Goal: Task Accomplishment & Management: Use online tool/utility

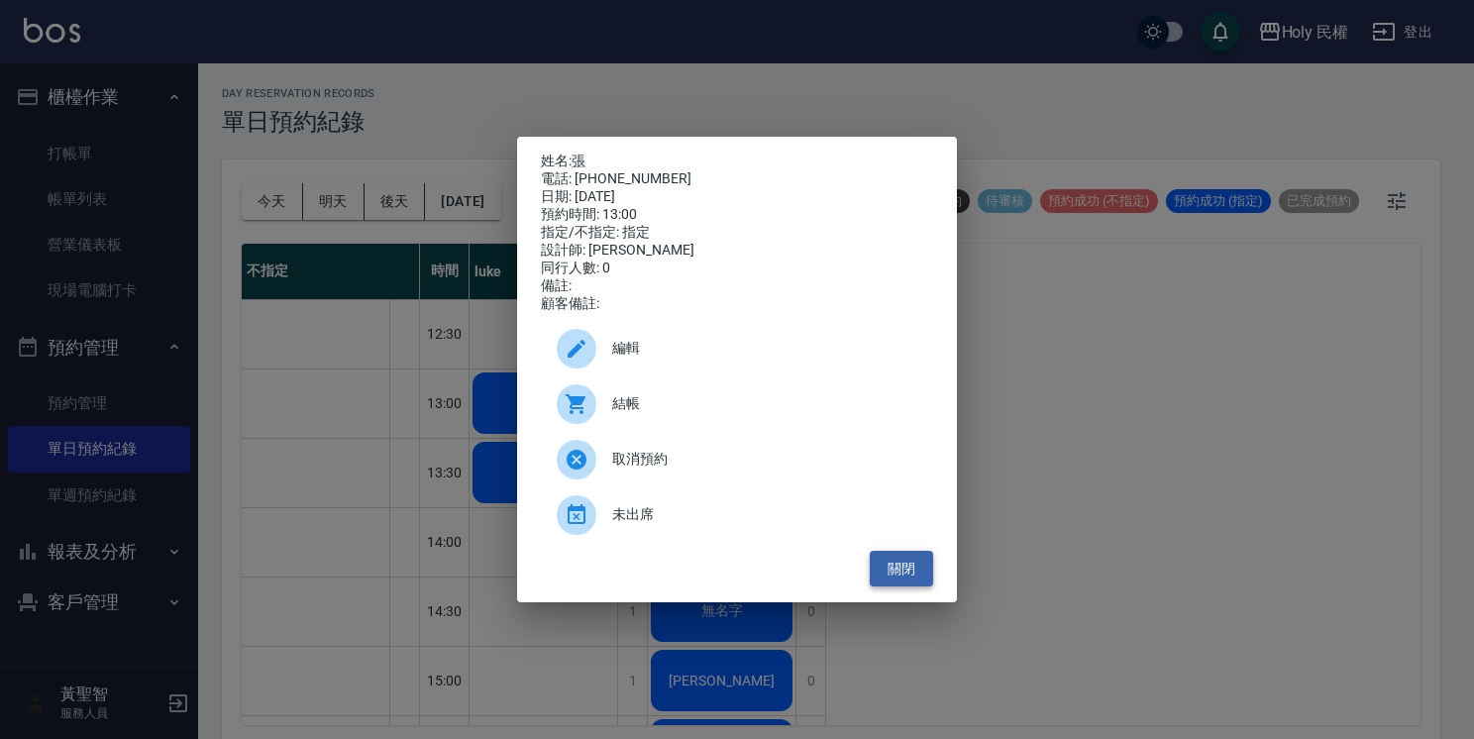
click at [895, 571] on button "關閉" at bounding box center [901, 569] width 63 height 37
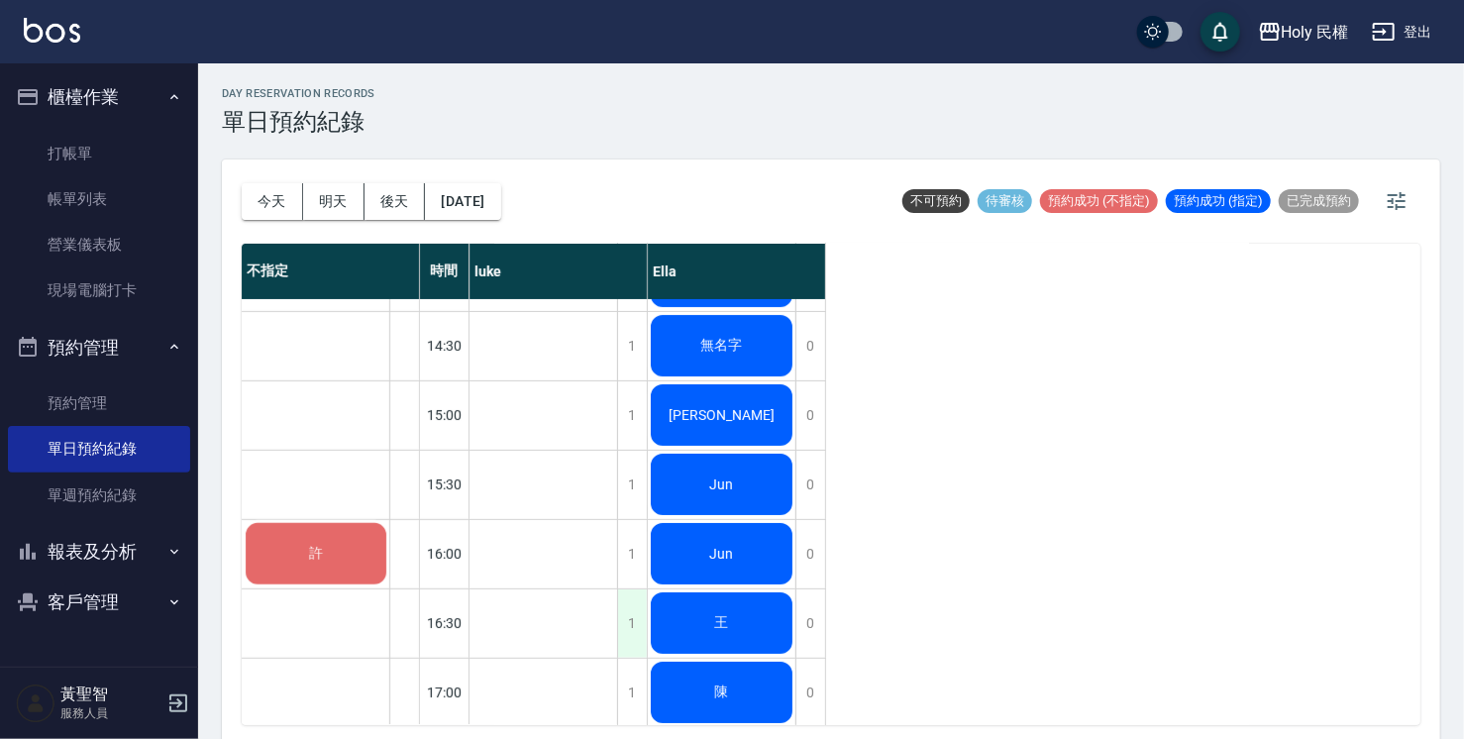
scroll to position [198, 0]
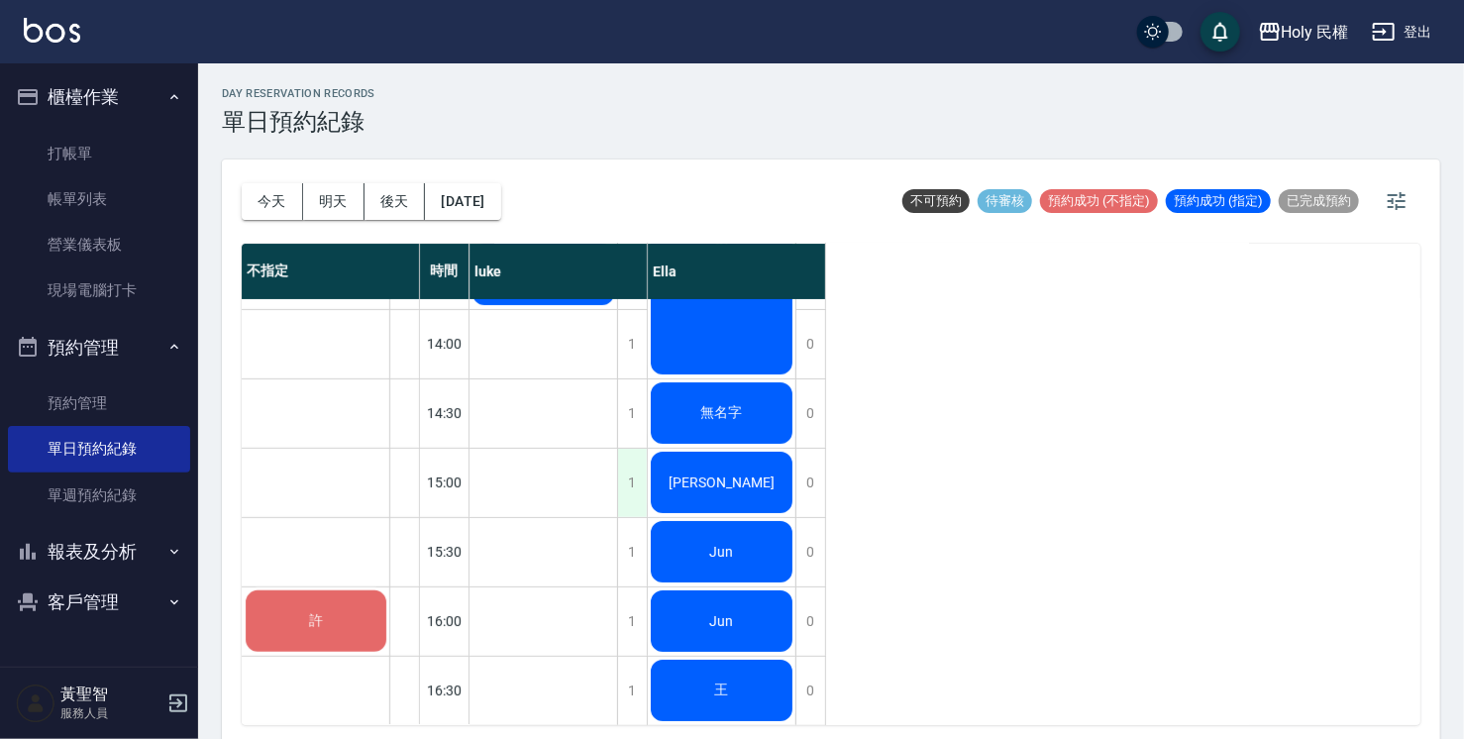
click at [638, 484] on div "1" at bounding box center [632, 483] width 30 height 68
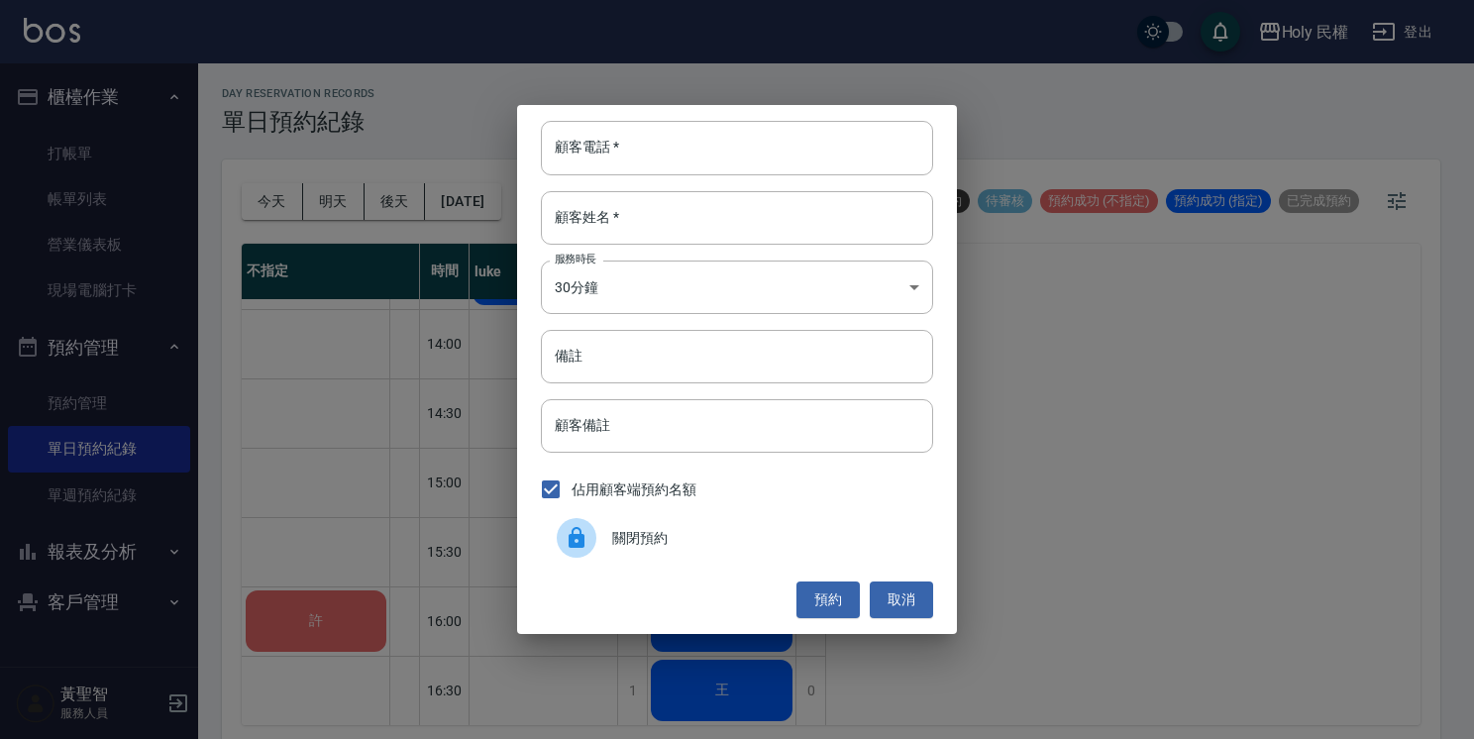
click at [585, 539] on icon at bounding box center [577, 538] width 24 height 24
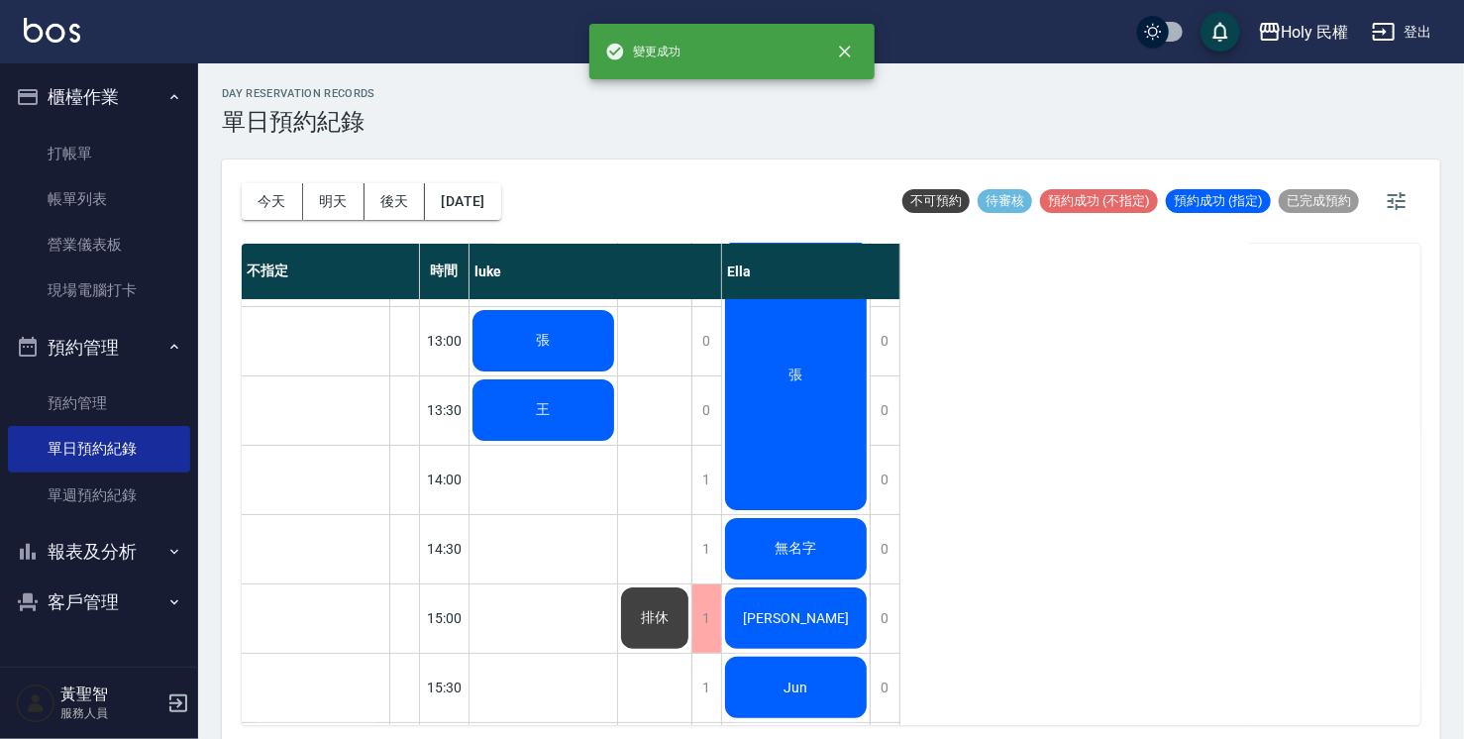
scroll to position [0, 0]
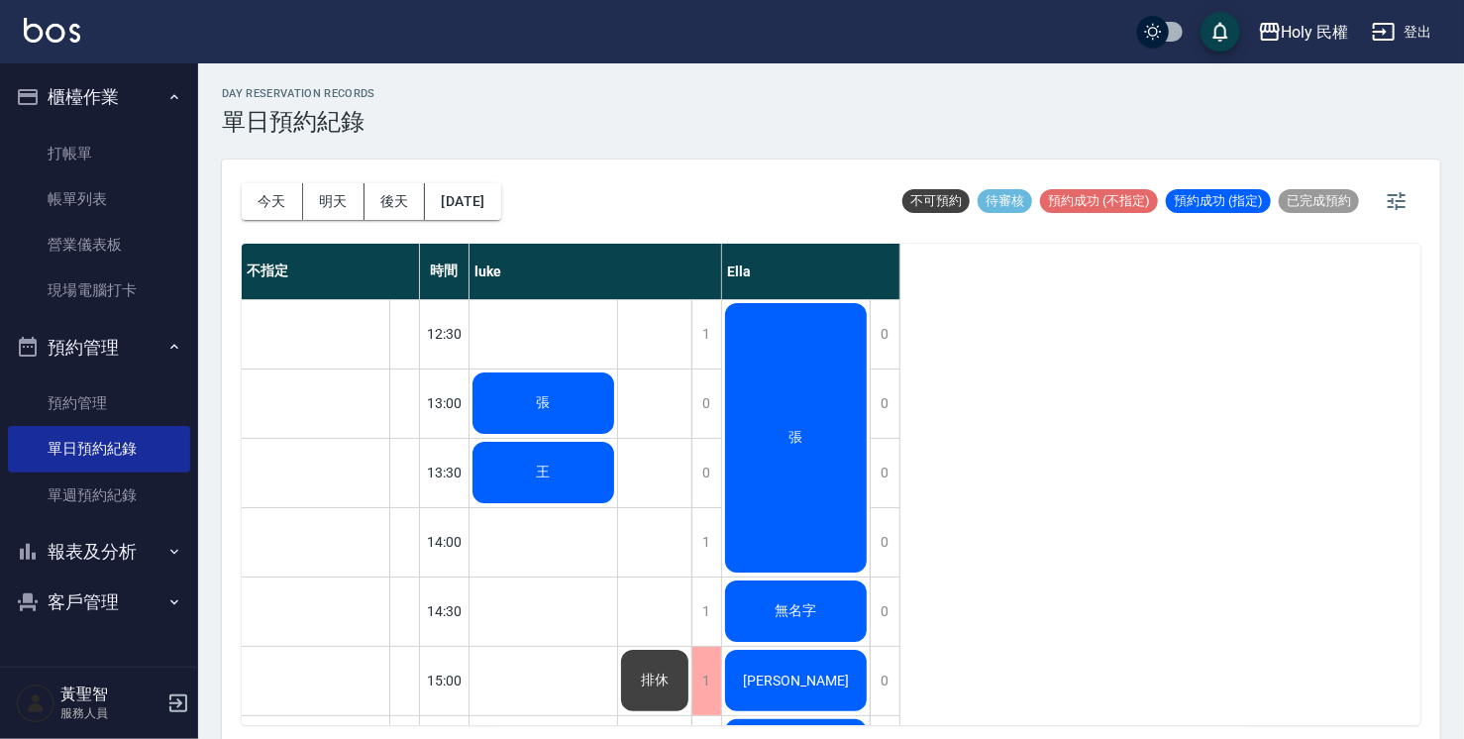
click at [554, 466] on span "王" at bounding box center [544, 473] width 22 height 18
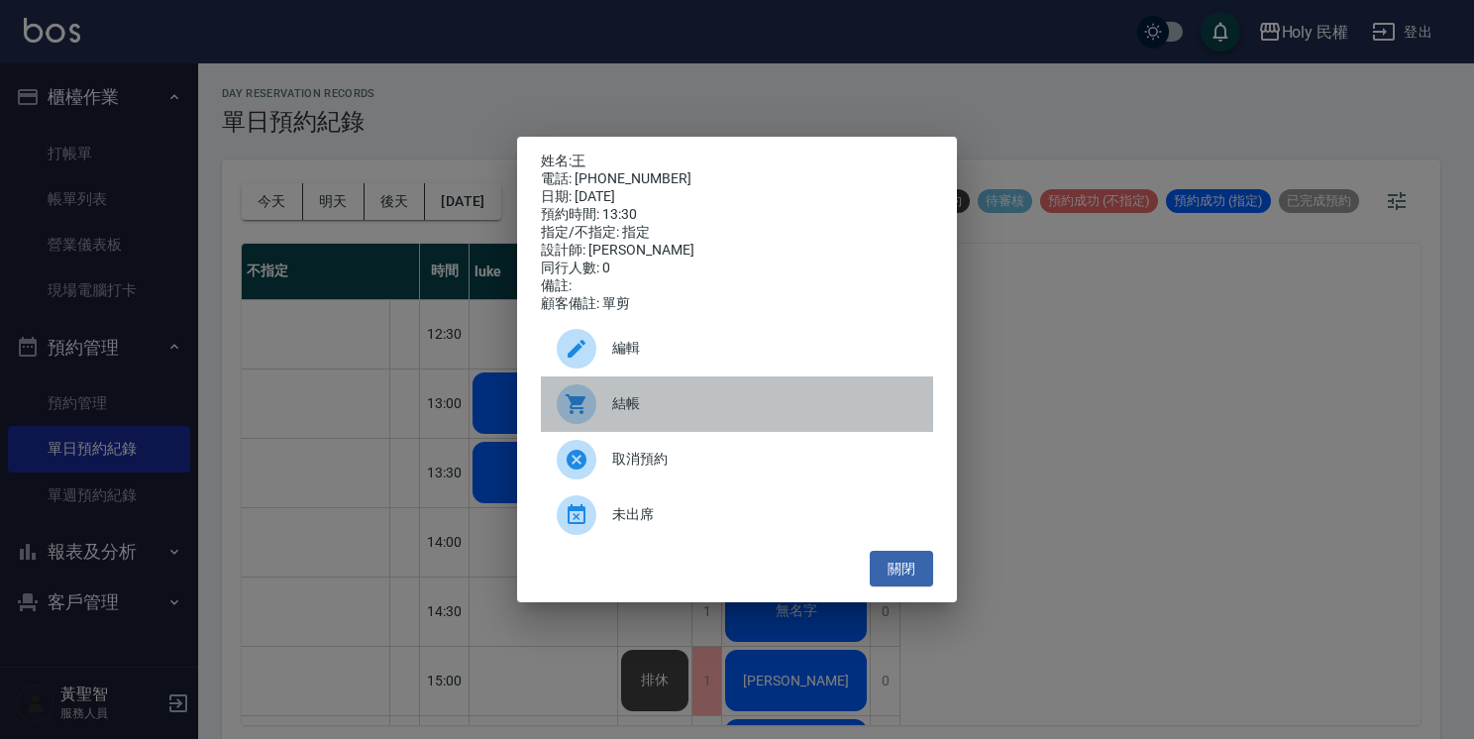
click at [630, 414] on span "結帳" at bounding box center [764, 403] width 305 height 21
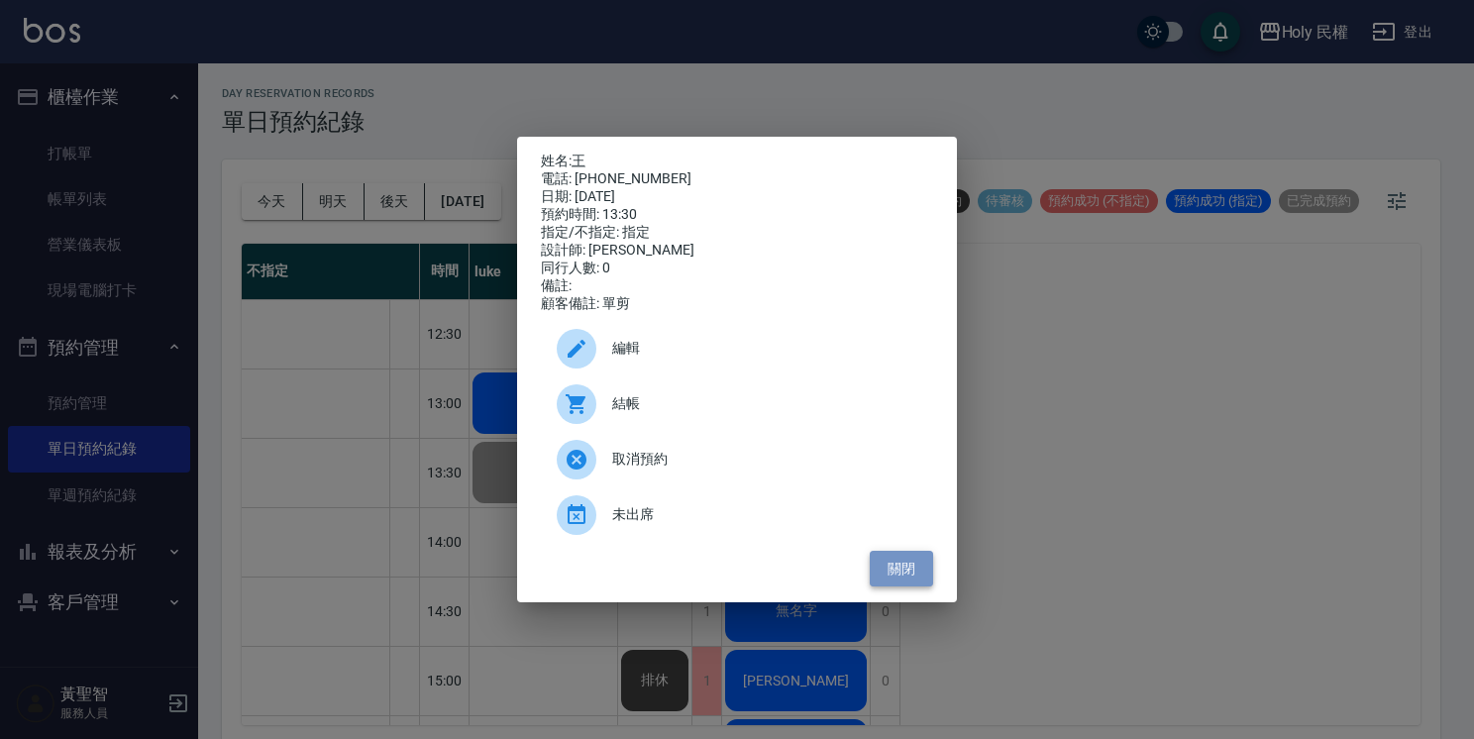
click at [910, 581] on button "關閉" at bounding box center [901, 569] width 63 height 37
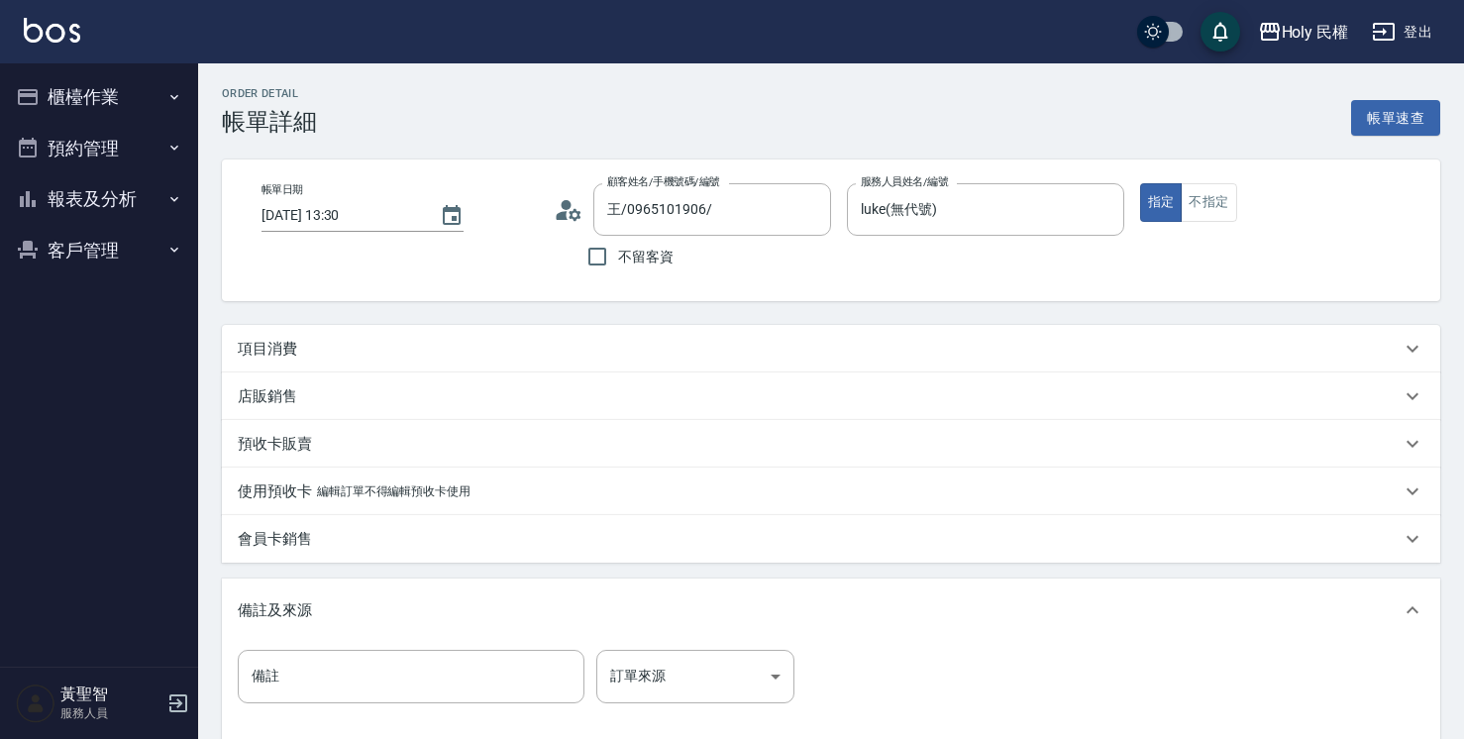
click at [666, 349] on div "項目消費" at bounding box center [819, 349] width 1163 height 21
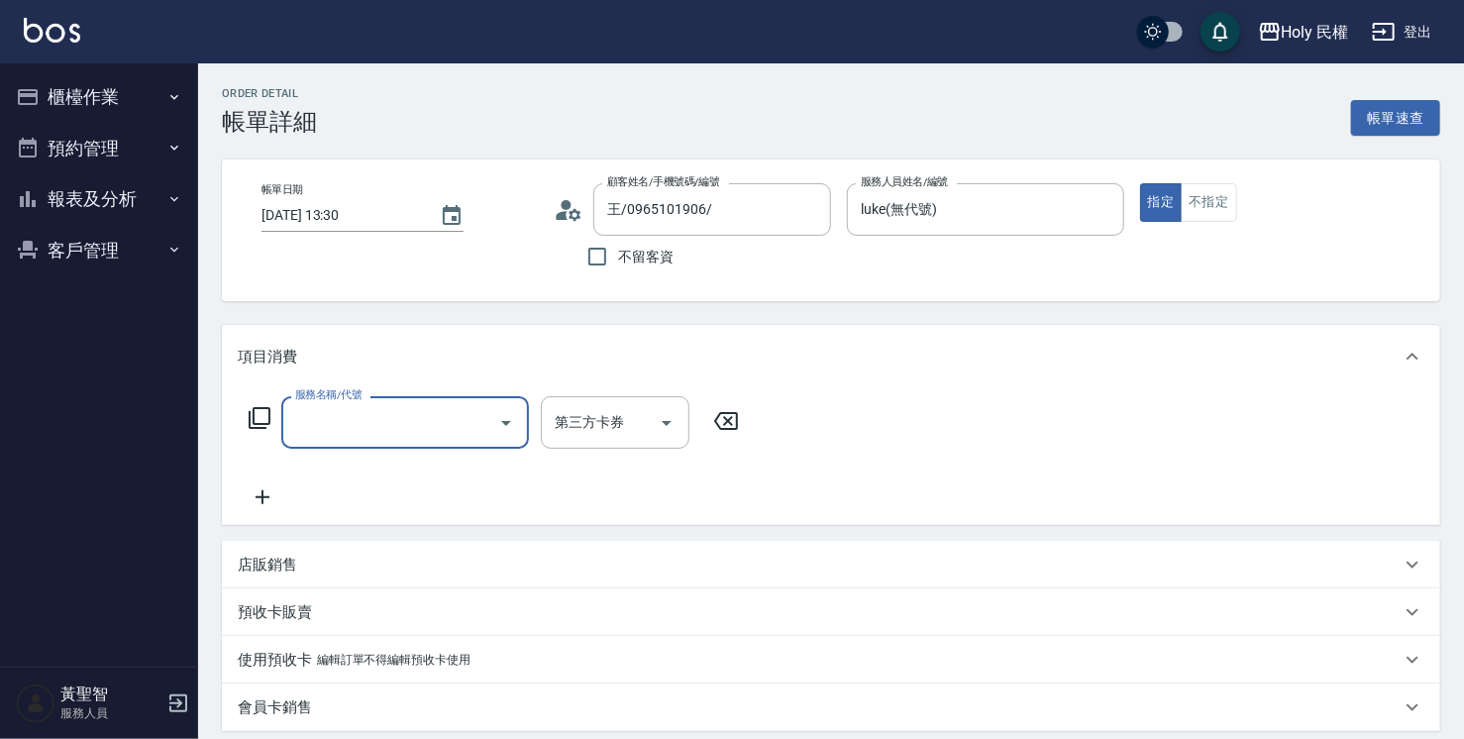
click at [384, 422] on input "服務名稱/代號" at bounding box center [390, 422] width 200 height 35
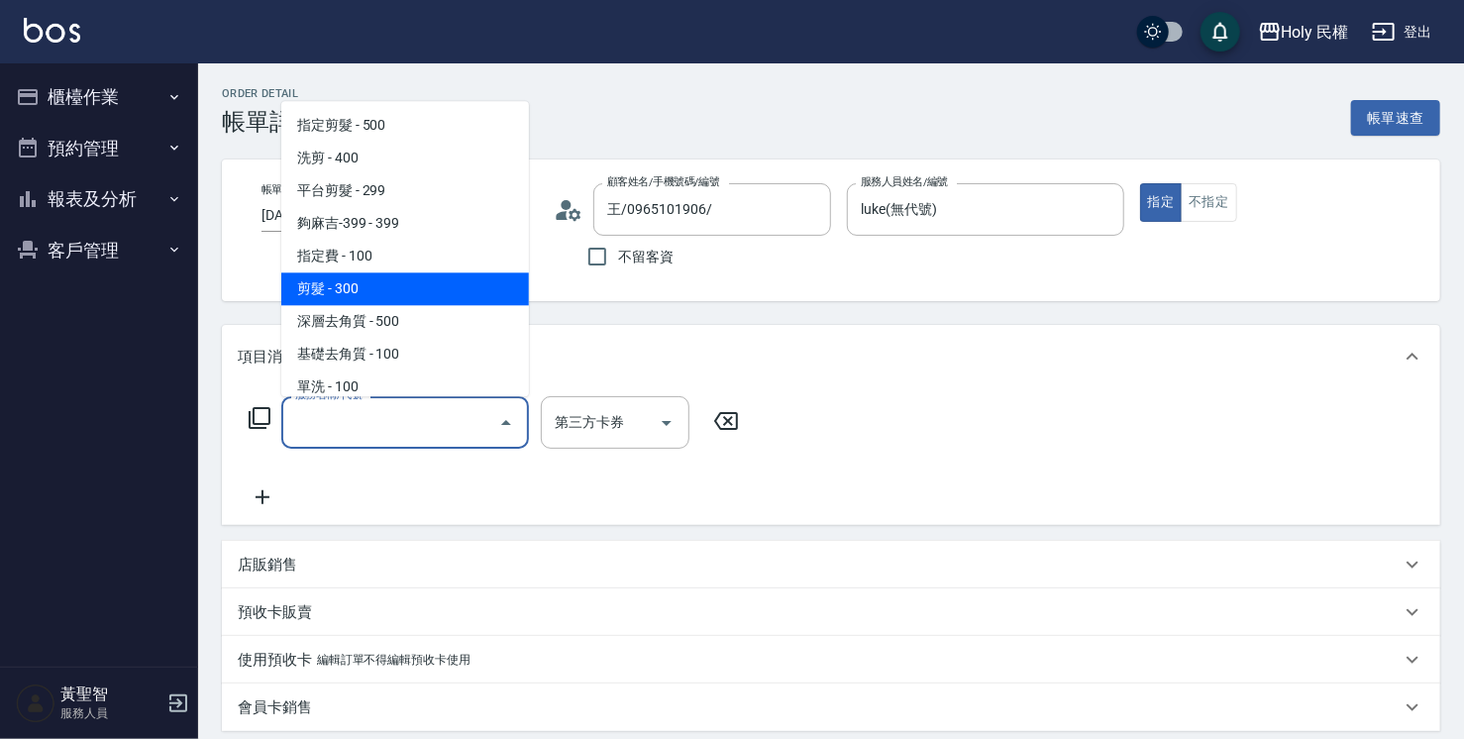
click at [364, 287] on span "剪髮 - 300" at bounding box center [405, 288] width 248 height 33
type input "剪髮(C02)"
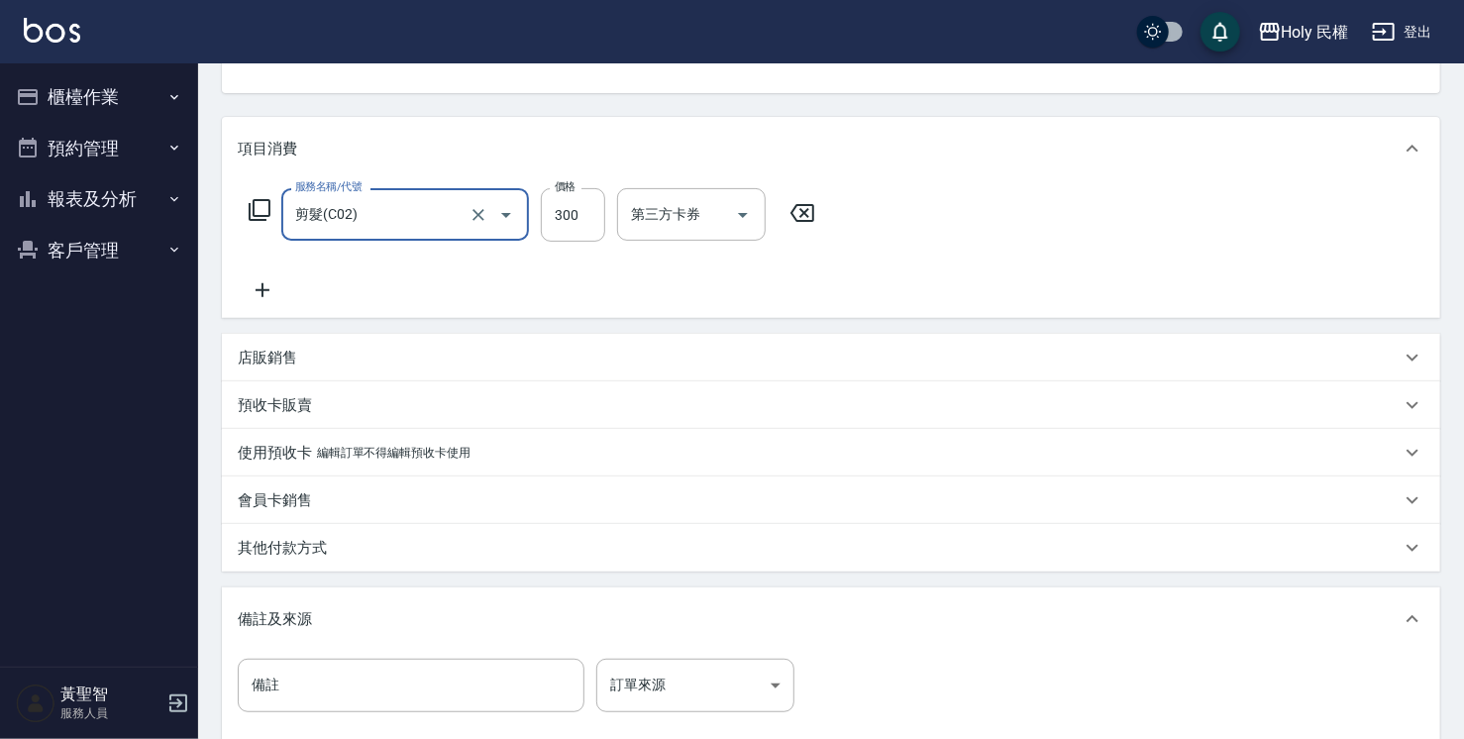
scroll to position [396, 0]
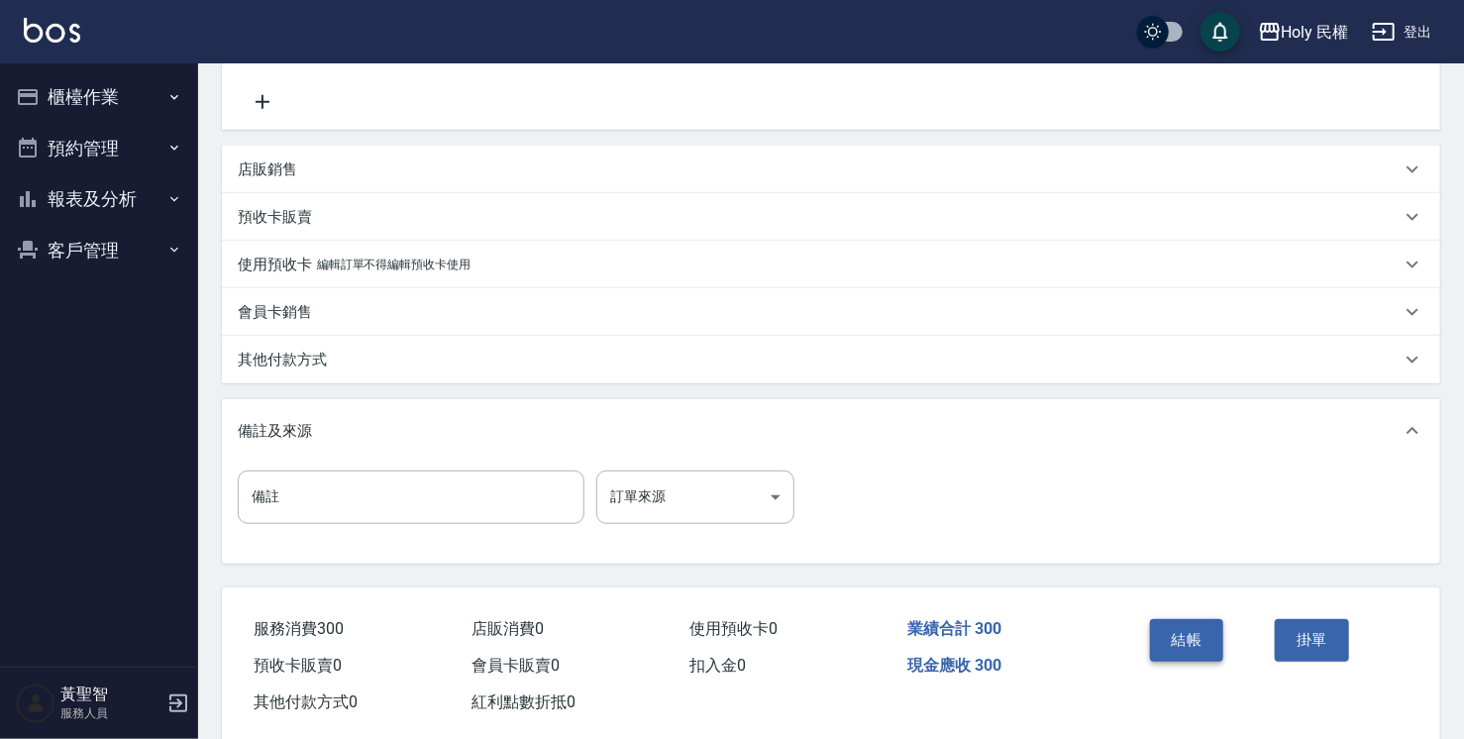
click at [1189, 651] on button "結帳" at bounding box center [1187, 640] width 74 height 42
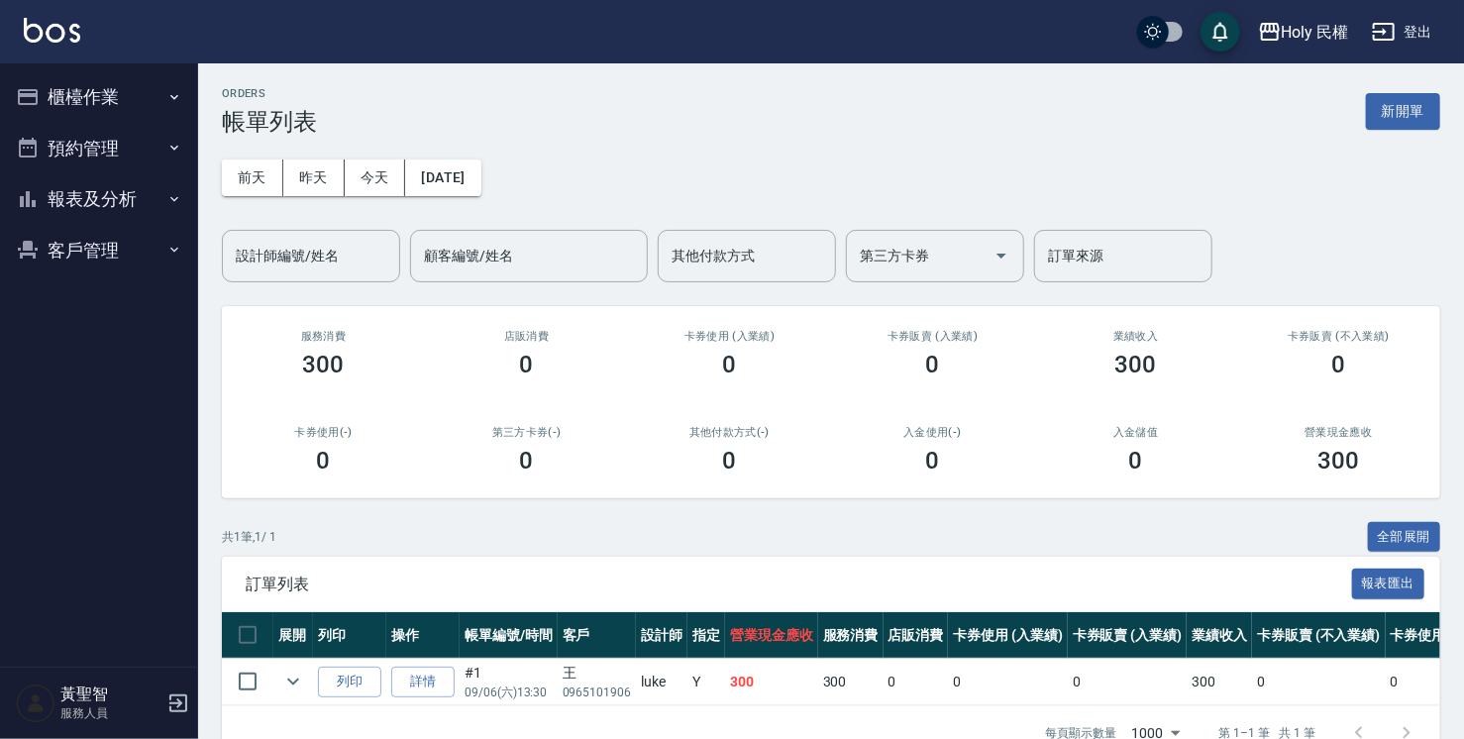
scroll to position [58, 0]
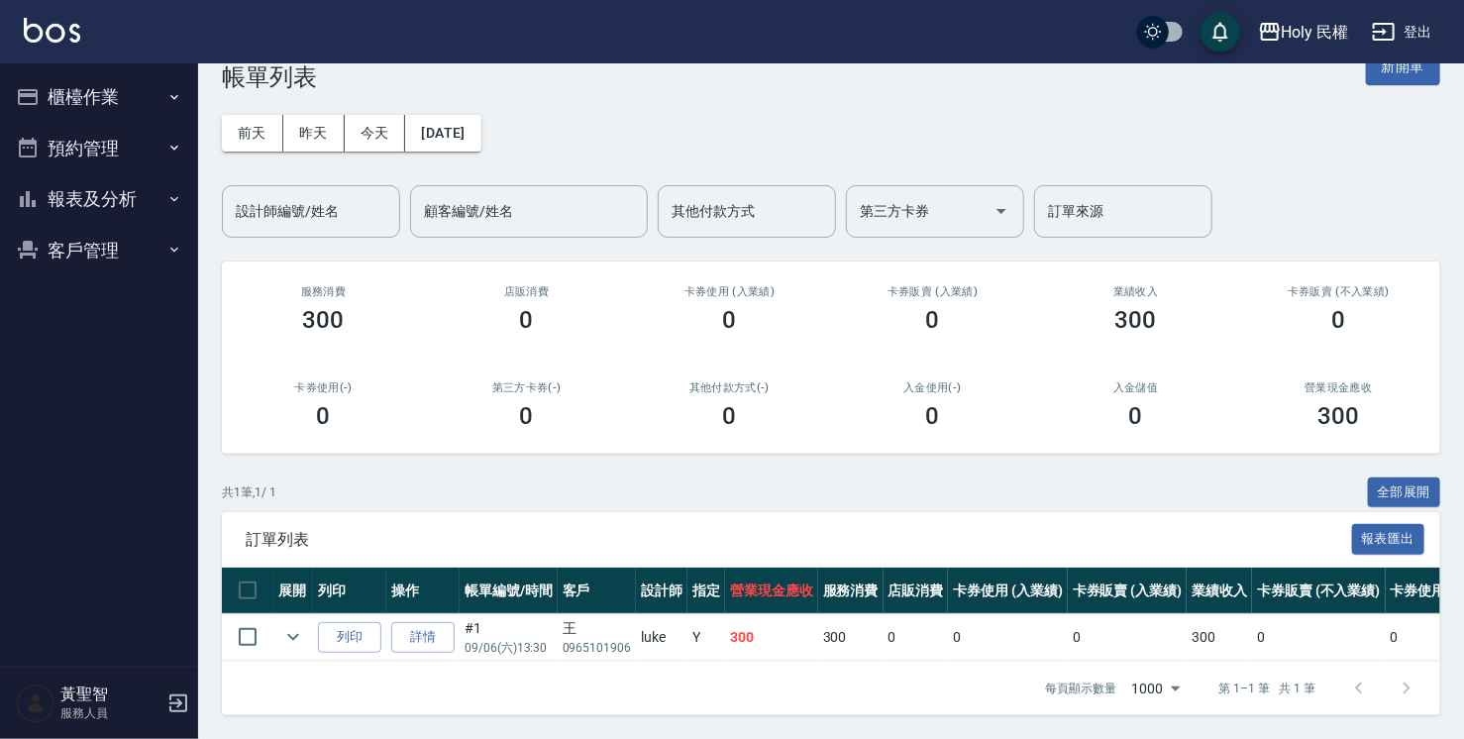
click at [50, 97] on button "櫃檯作業" at bounding box center [99, 97] width 182 height 52
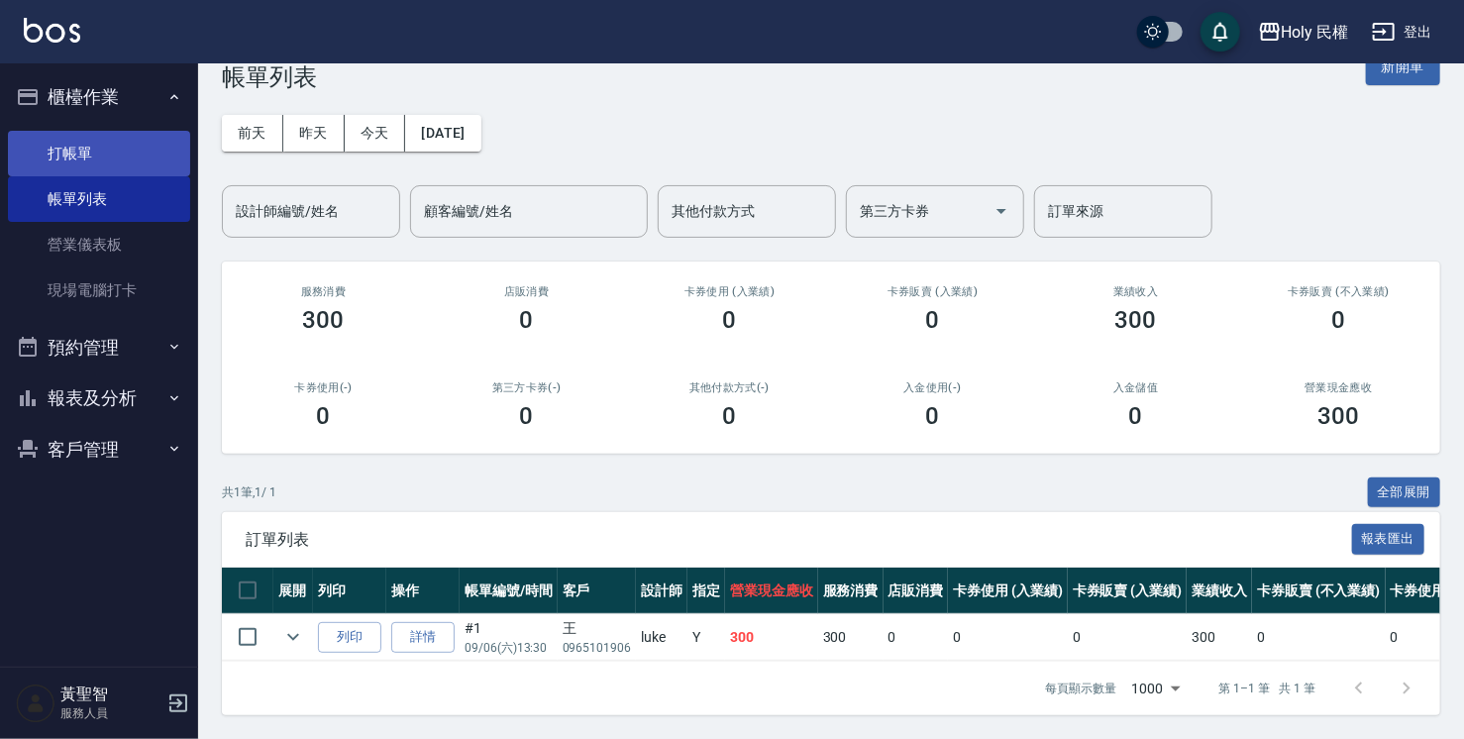
click at [86, 157] on link "打帳單" at bounding box center [99, 154] width 182 height 46
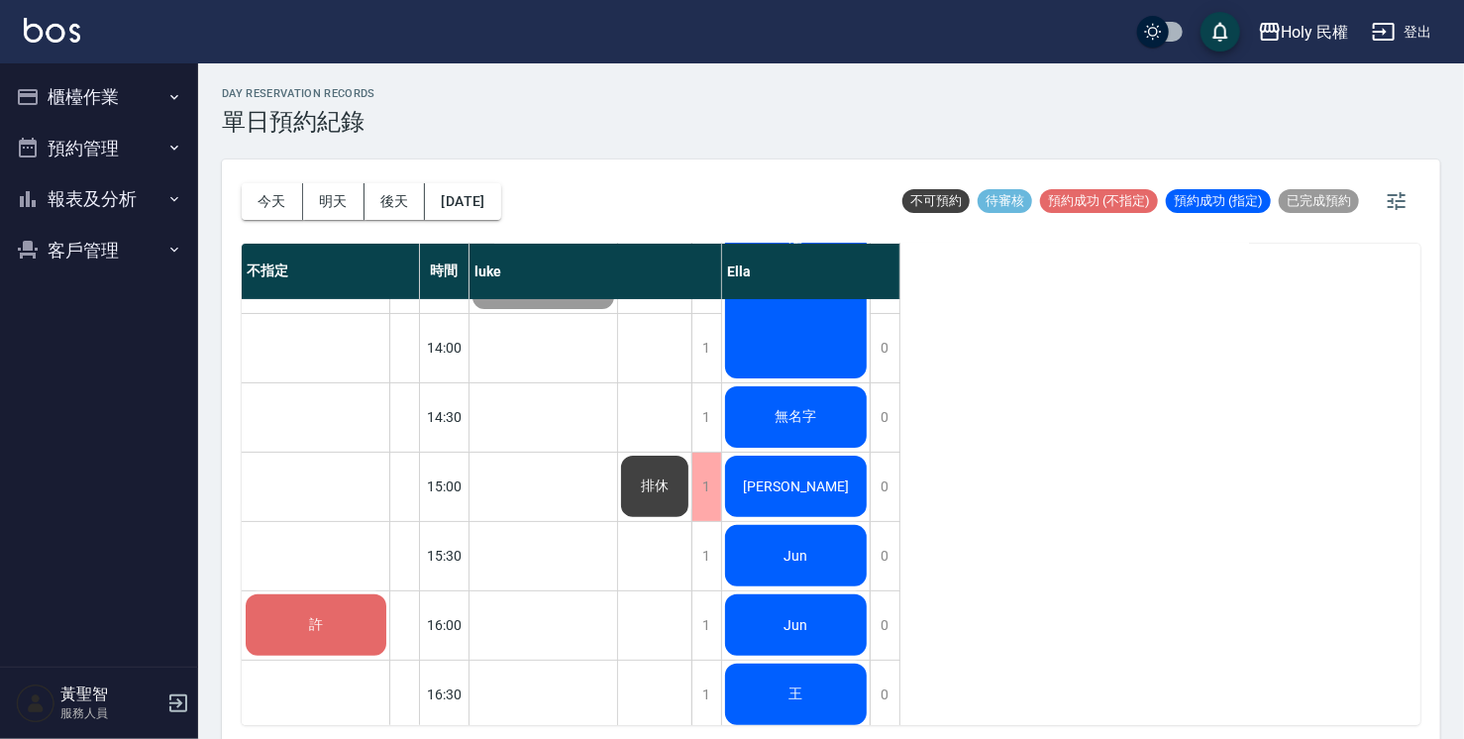
scroll to position [198, 0]
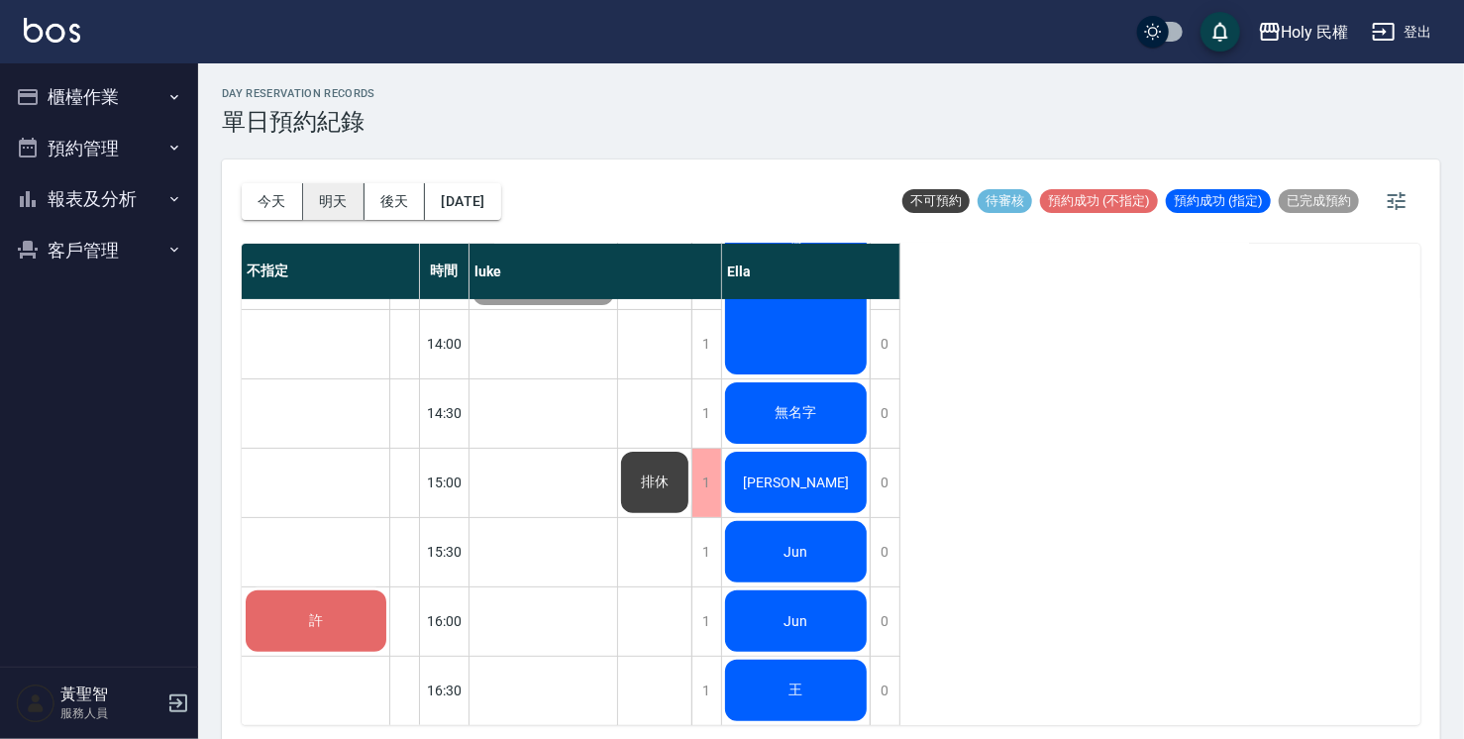
click at [347, 203] on button "明天" at bounding box center [333, 201] width 61 height 37
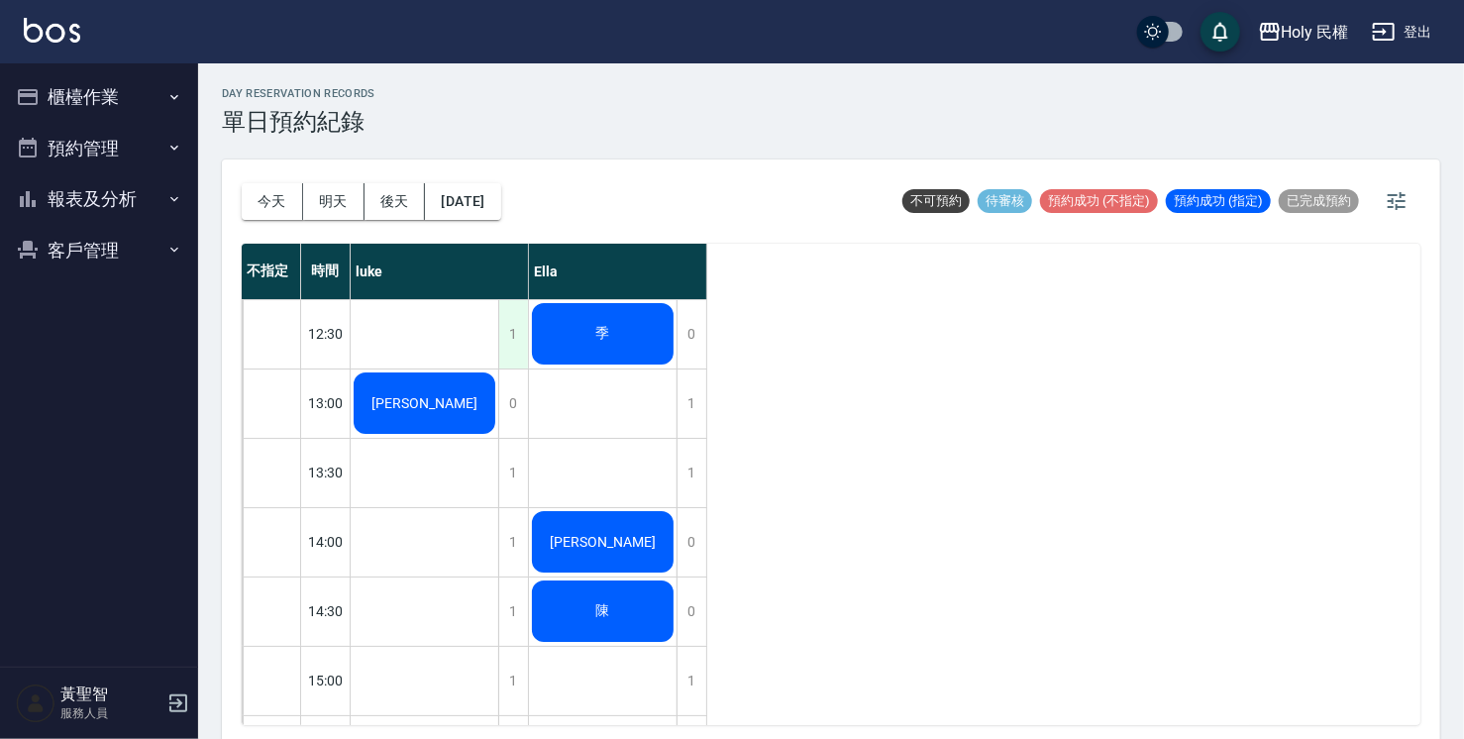
click at [508, 345] on div "1" at bounding box center [513, 334] width 30 height 68
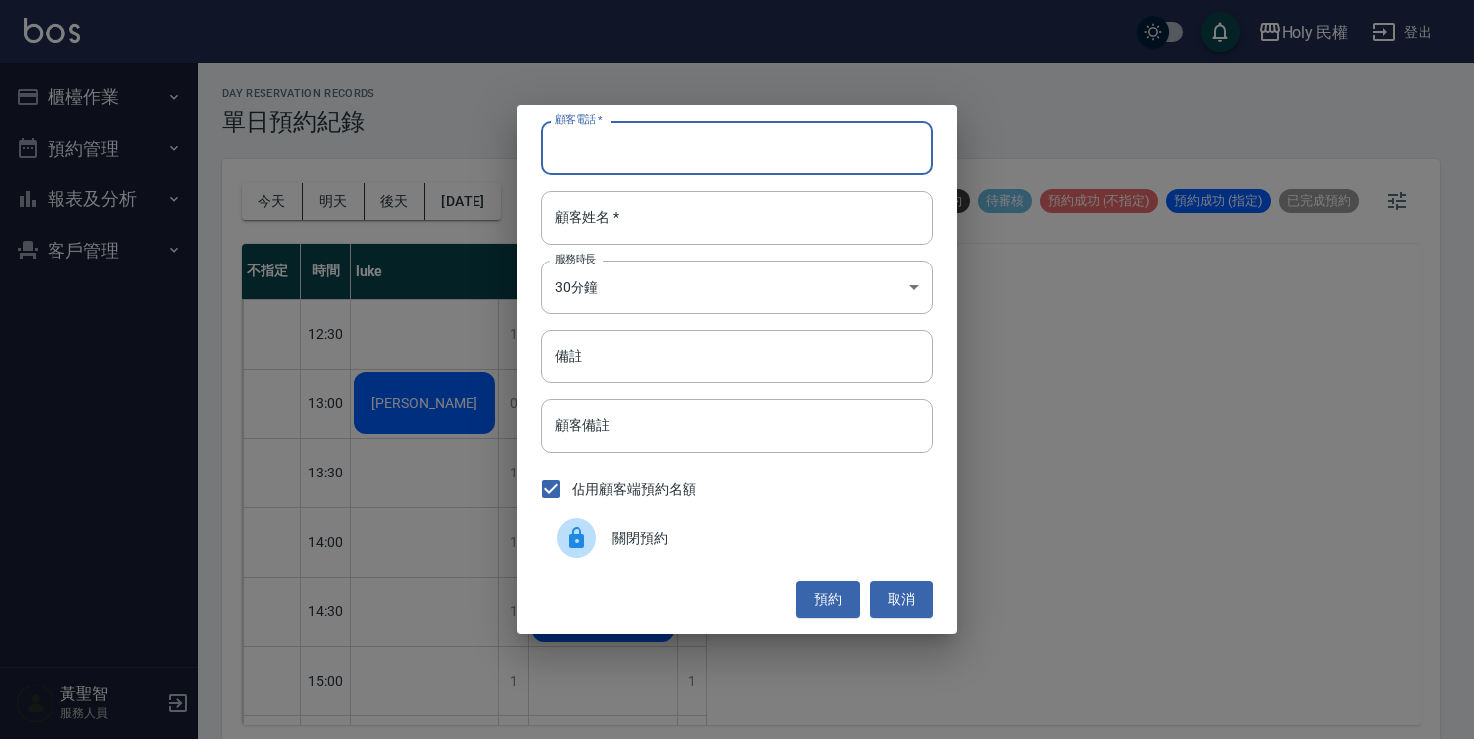
click at [673, 128] on input "顧客電話   *" at bounding box center [737, 147] width 392 height 53
type input "0968919627"
click at [810, 216] on input "顧客姓名   *" at bounding box center [737, 217] width 392 height 53
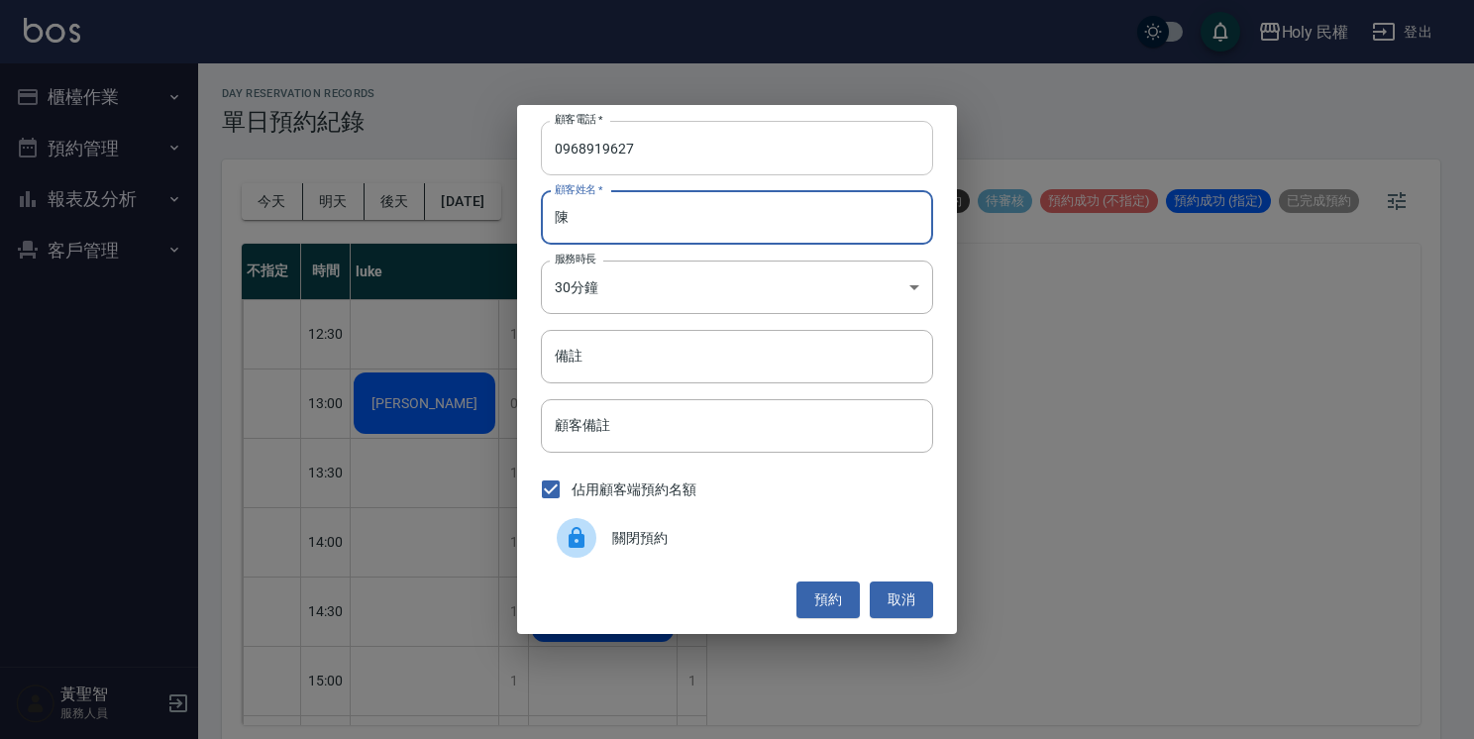
type input "陳"
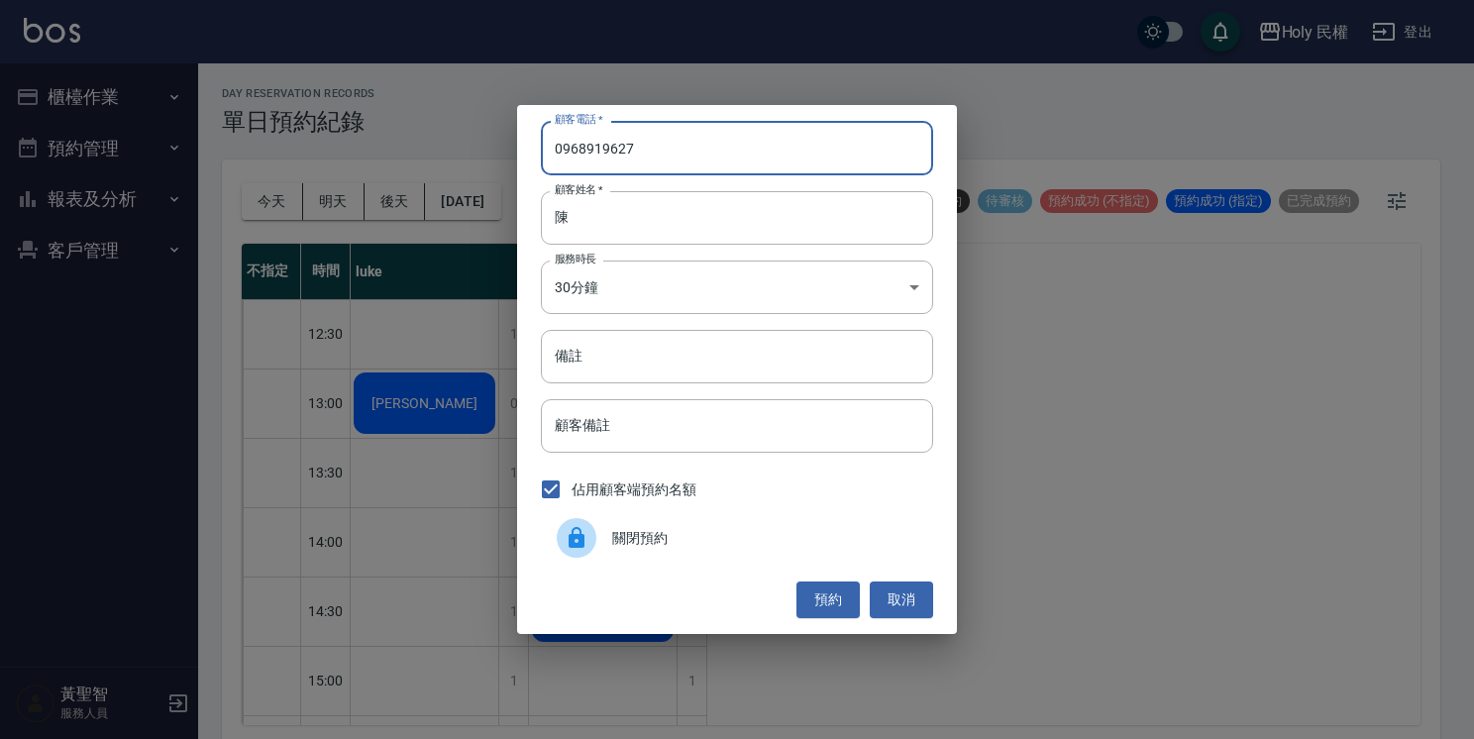
drag, startPoint x: 659, startPoint y: 152, endPoint x: 515, endPoint y: 140, distance: 144.1
click at [515, 140] on div "顧客電話   * 0968919627 顧客電話   * 顧客姓名   * 陳 顧客姓名   * 服務時長 30分鐘 1 服務時長 備註 備註 顧客備註 顧客…" at bounding box center [737, 369] width 1474 height 739
click at [827, 609] on button "預約" at bounding box center [827, 599] width 63 height 37
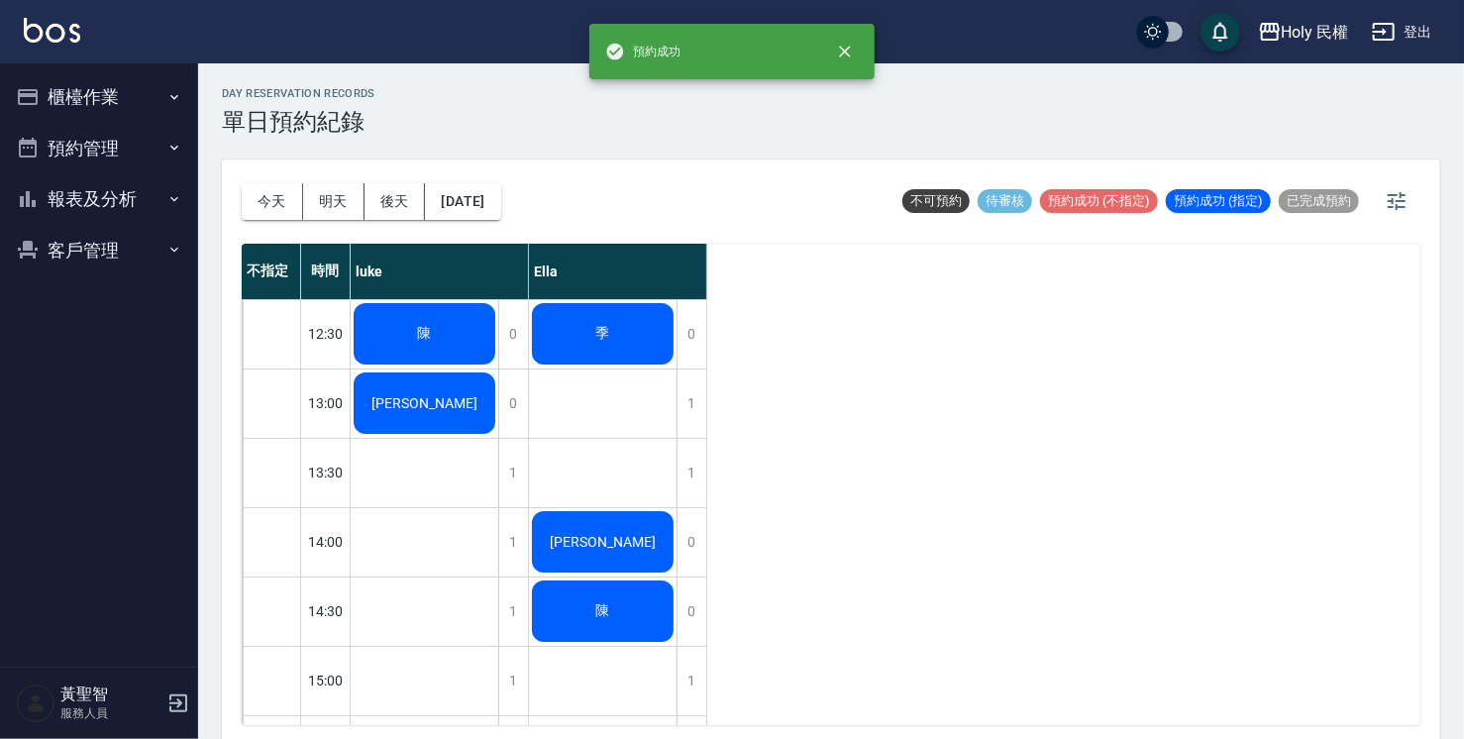
click at [123, 94] on button "櫃檯作業" at bounding box center [99, 97] width 182 height 52
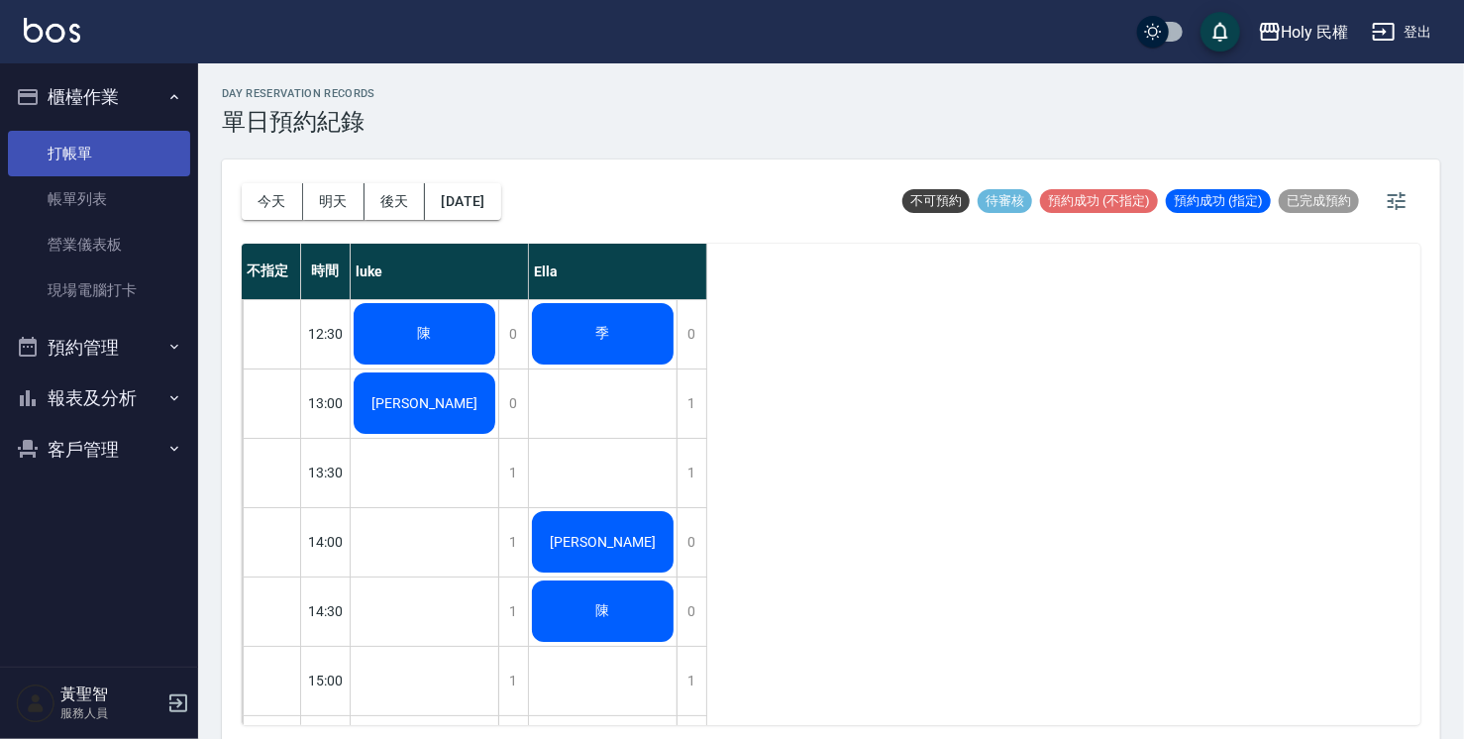
click at [131, 158] on link "打帳單" at bounding box center [99, 154] width 182 height 46
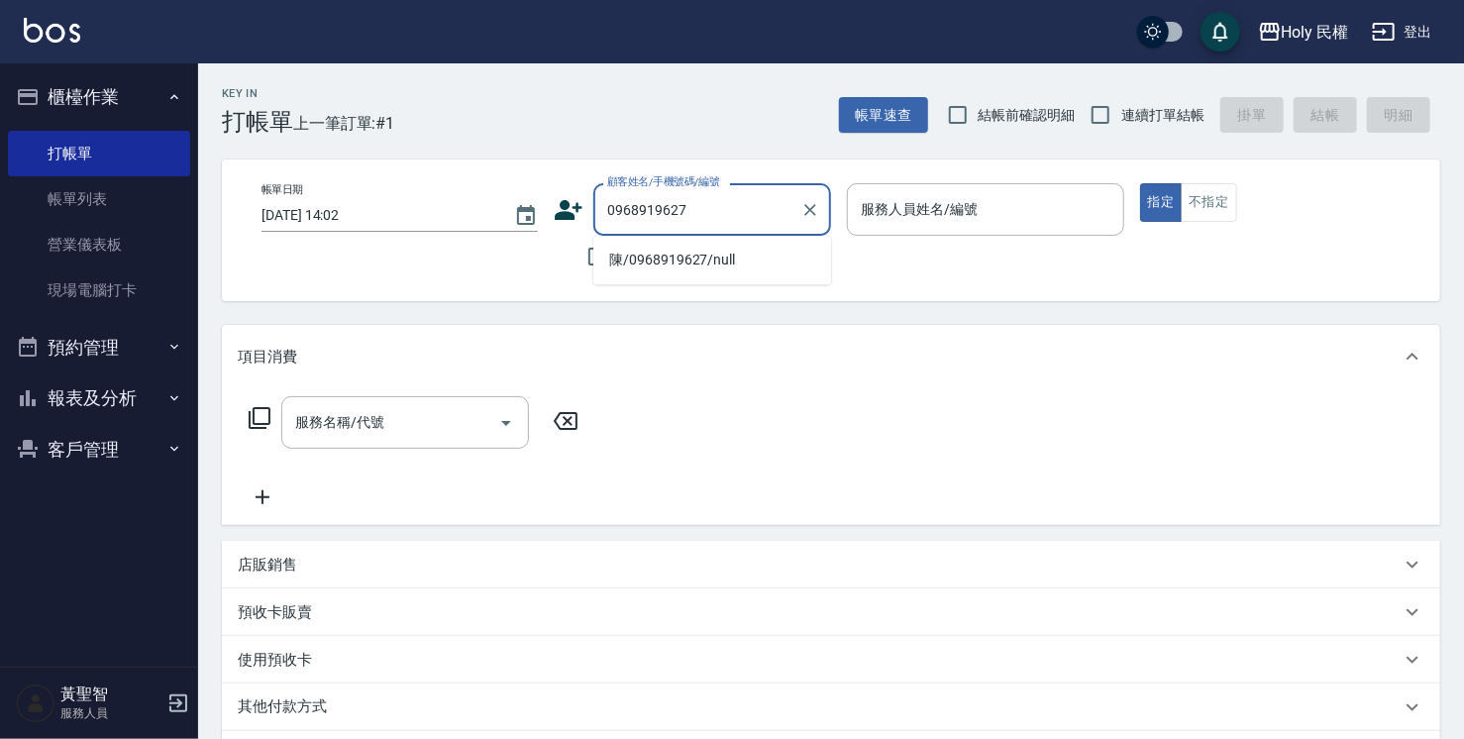
click at [713, 256] on li "陳/0968919627/null" at bounding box center [712, 260] width 238 height 33
type input "陳/0968919627/null"
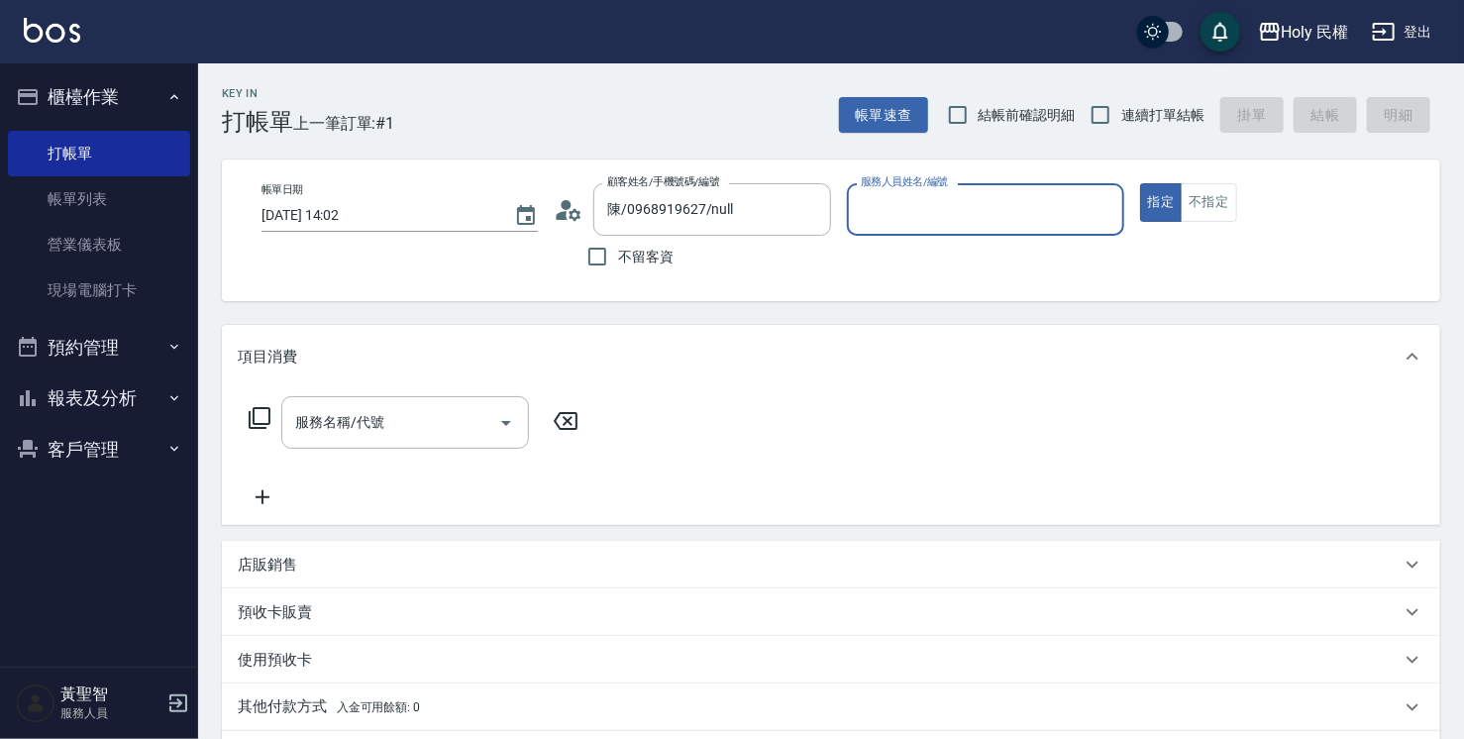
click at [556, 212] on icon at bounding box center [569, 210] width 30 height 30
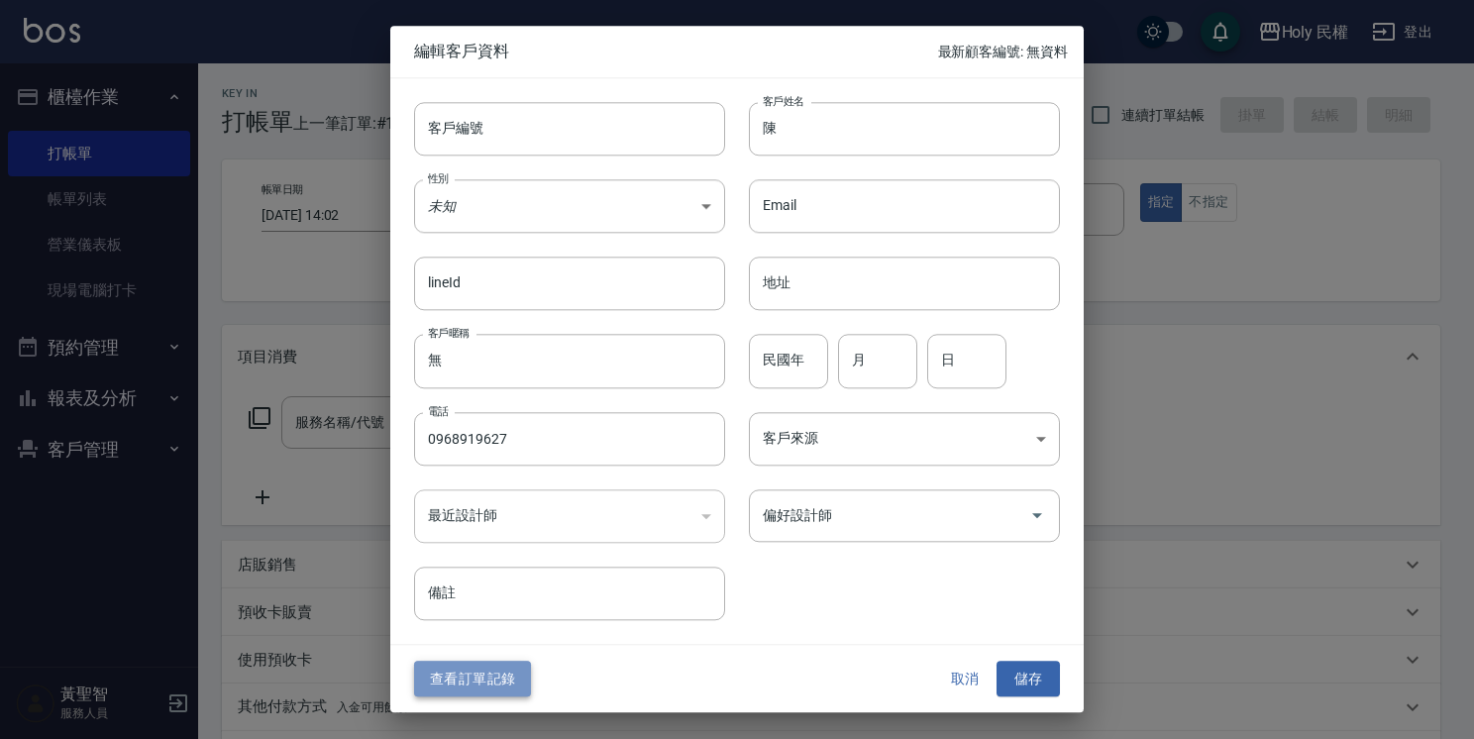
click at [475, 676] on button "查看訂單記錄" at bounding box center [472, 679] width 117 height 37
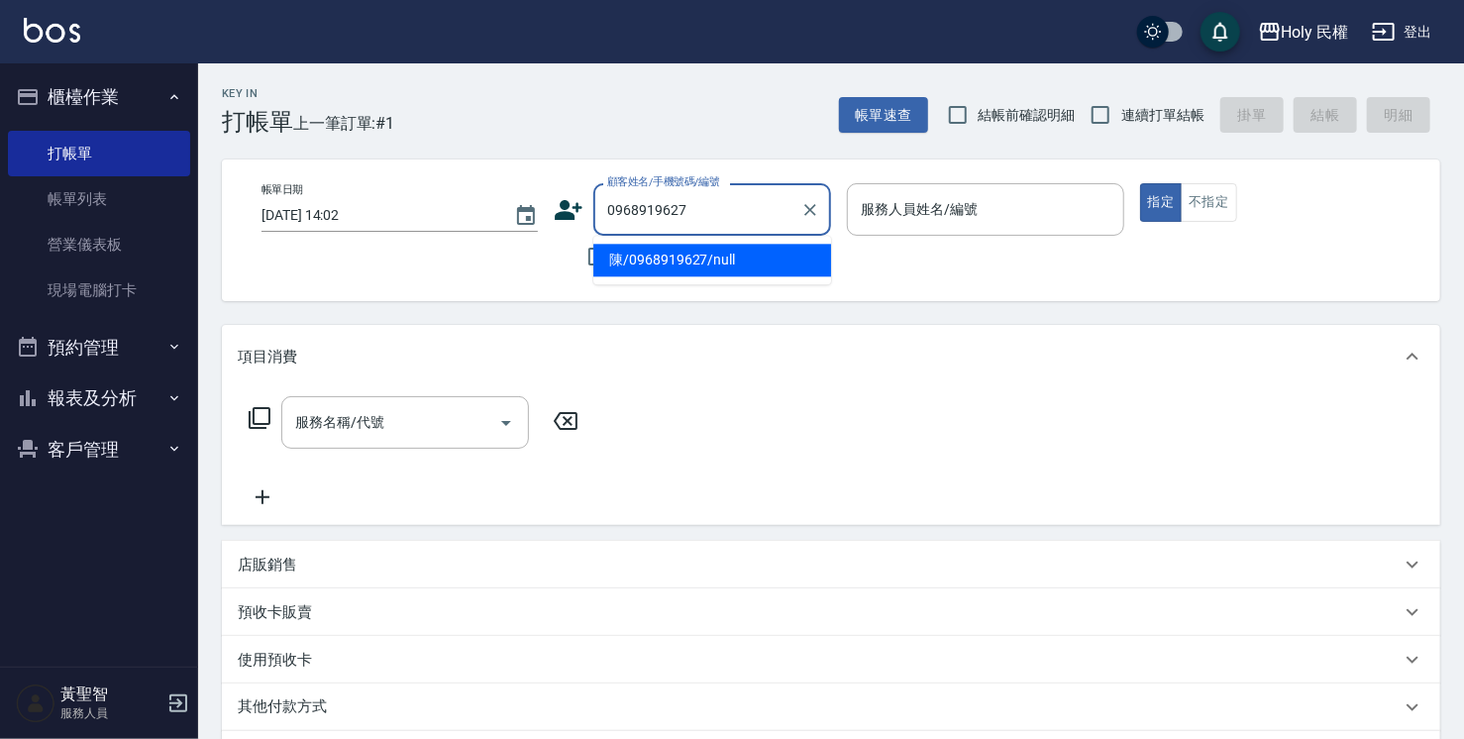
click at [653, 208] on input "0968919627" at bounding box center [697, 209] width 190 height 35
click at [662, 206] on input "0968979627" at bounding box center [697, 209] width 190 height 35
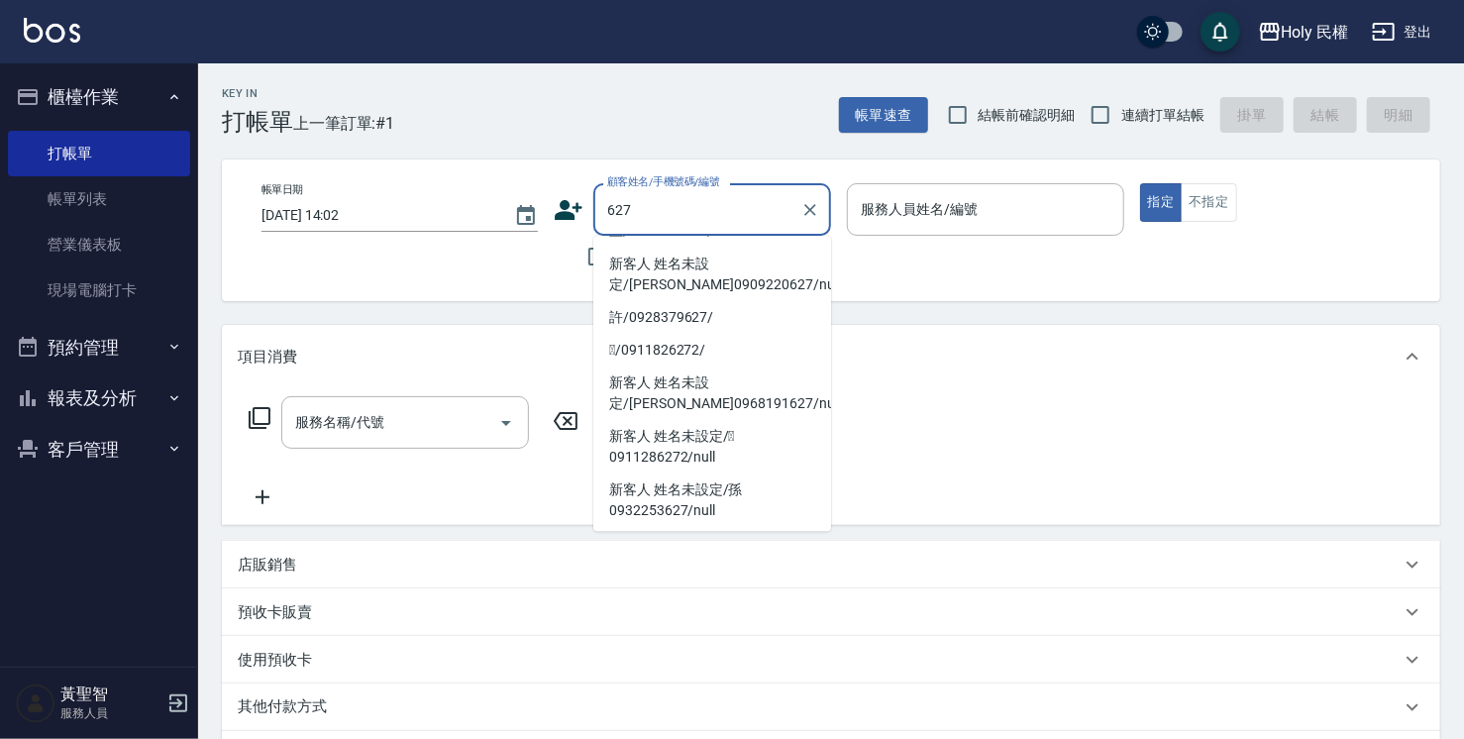
scroll to position [255, 0]
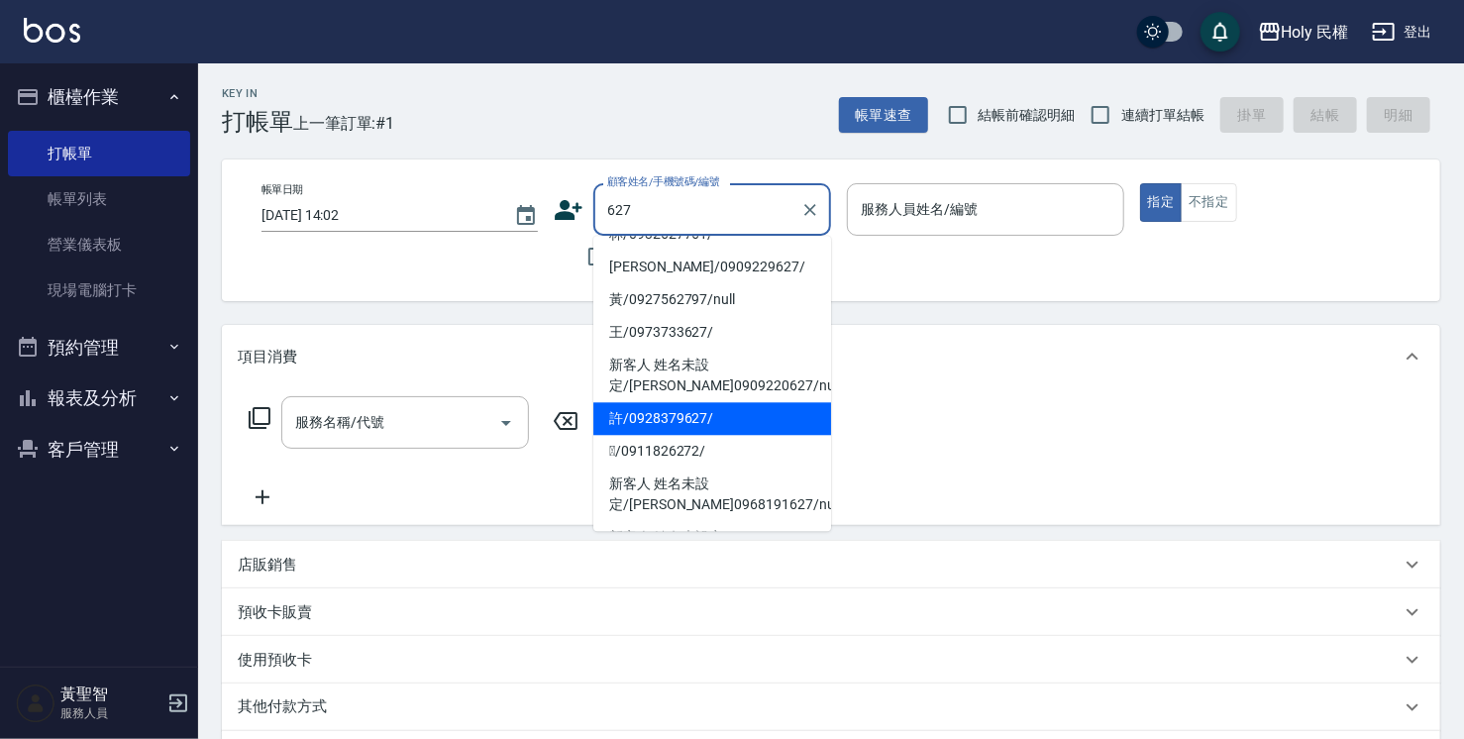
type input "627"
click at [111, 370] on button "預約管理" at bounding box center [99, 348] width 182 height 52
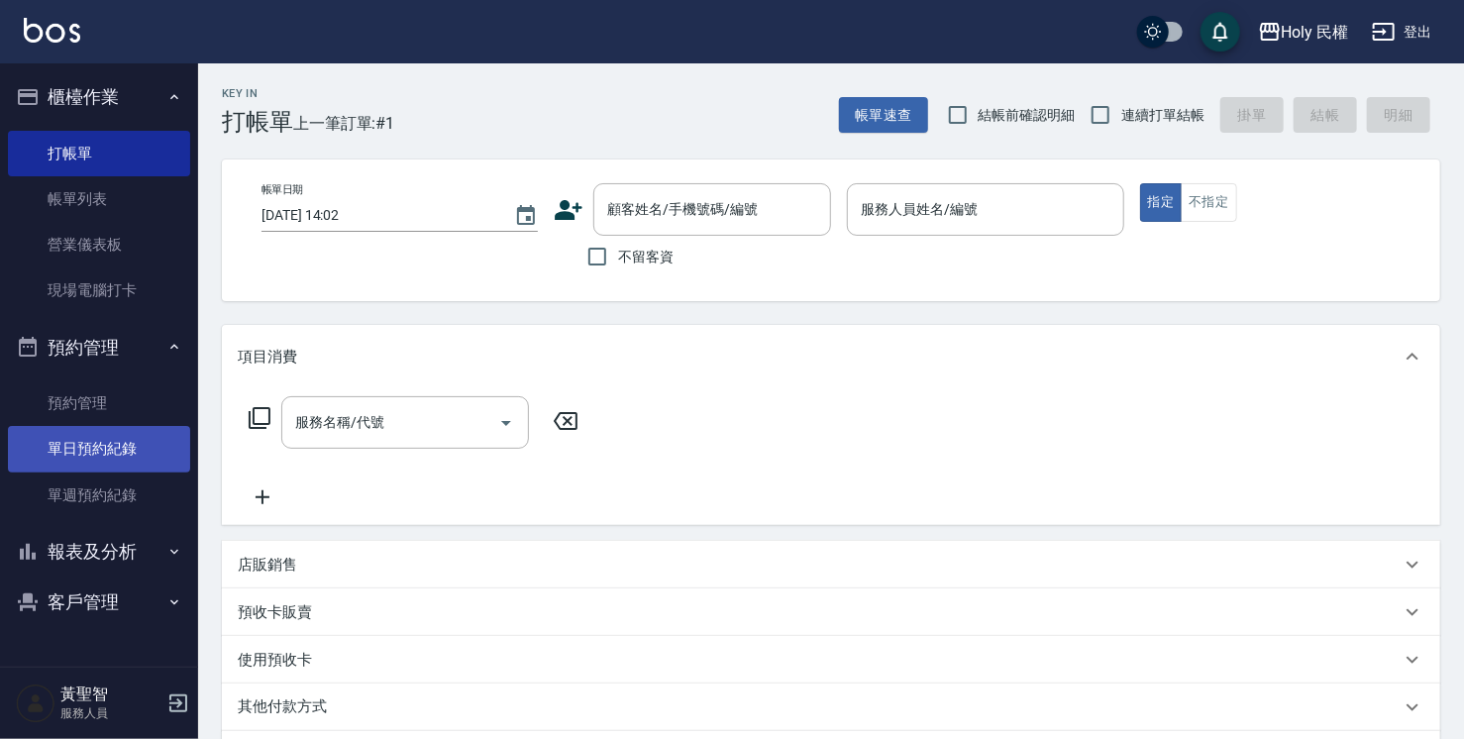
click at [135, 464] on link "單日預約紀錄" at bounding box center [99, 449] width 182 height 46
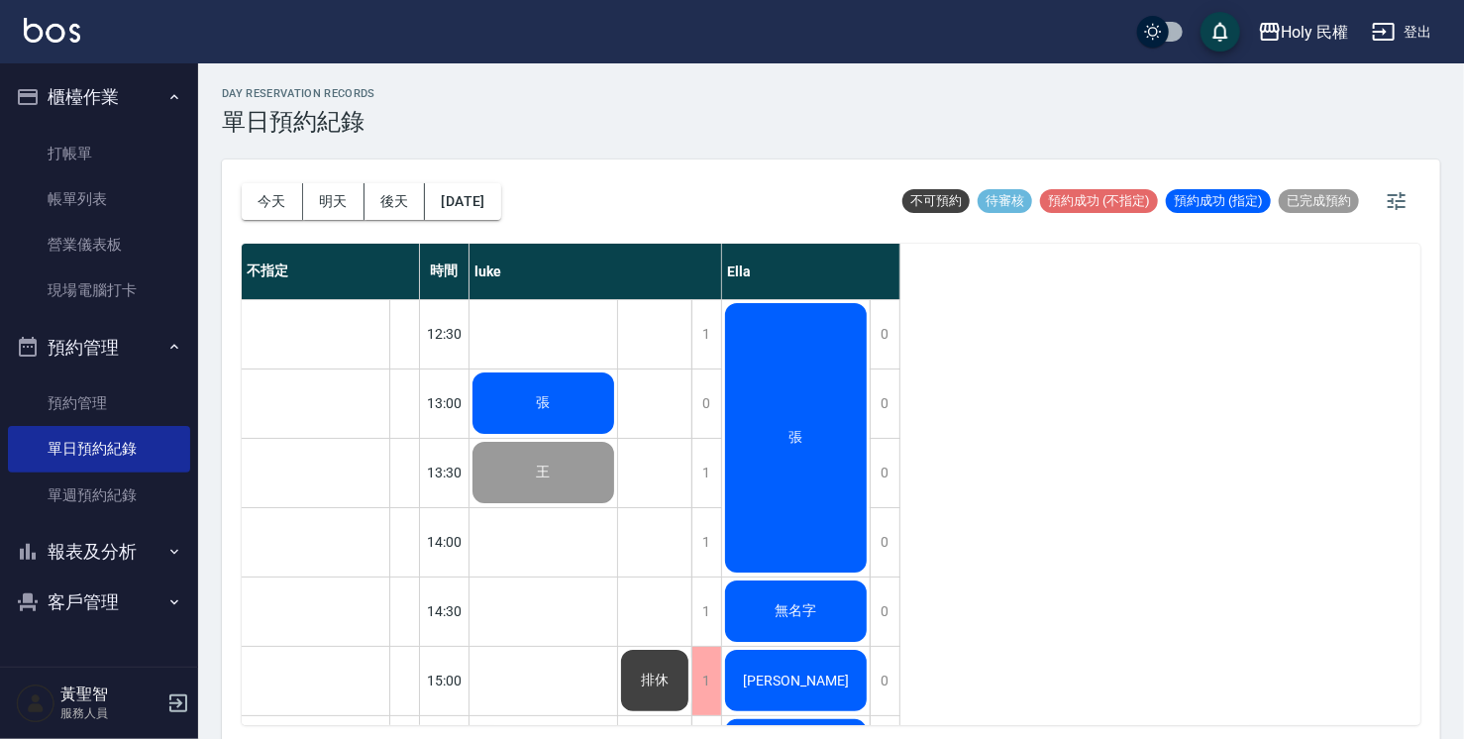
click at [607, 259] on div "luke" at bounding box center [596, 271] width 253 height 55
click at [538, 410] on span "張" at bounding box center [544, 403] width 22 height 18
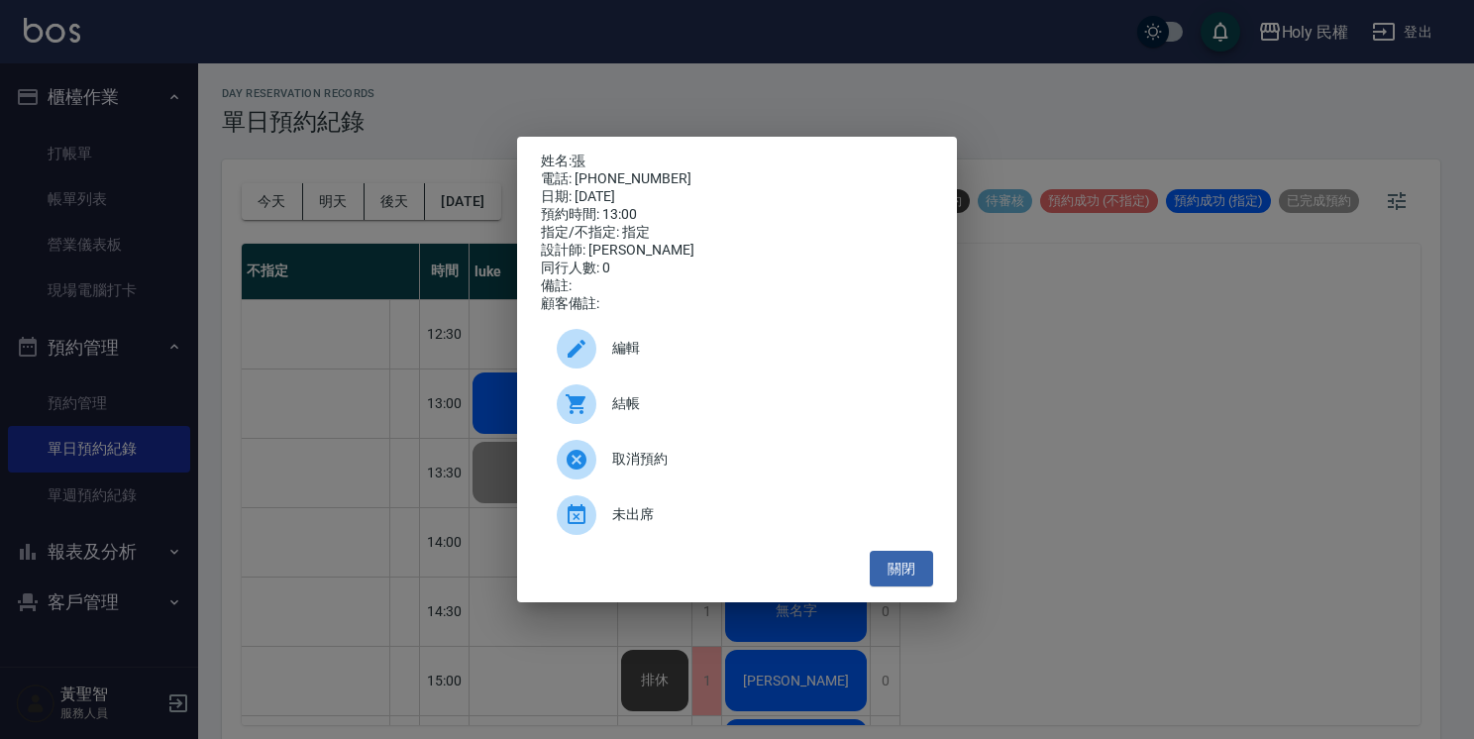
click at [648, 414] on span "結帳" at bounding box center [764, 403] width 305 height 21
click at [900, 568] on button "關閉" at bounding box center [901, 569] width 63 height 37
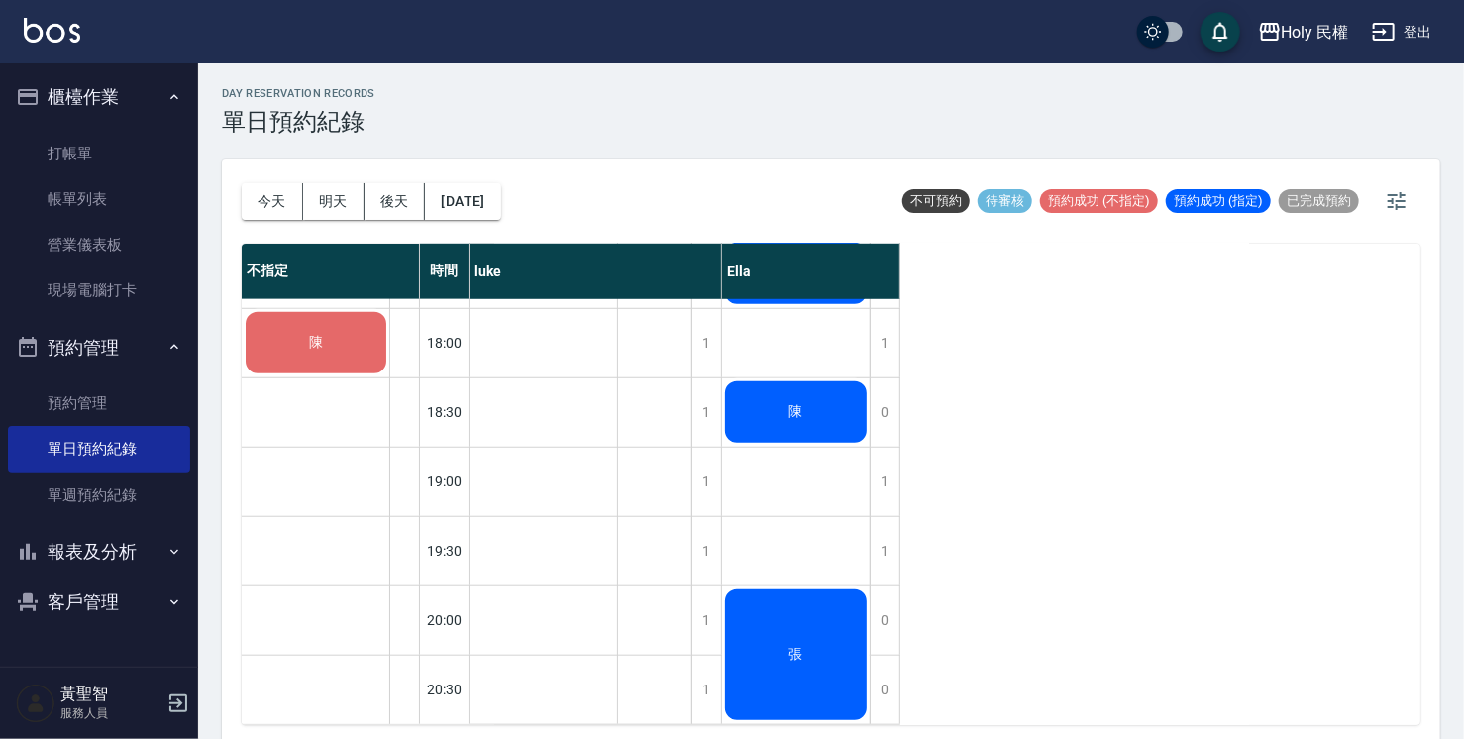
scroll to position [768, 0]
click at [796, 592] on div "張" at bounding box center [796, 654] width 148 height 137
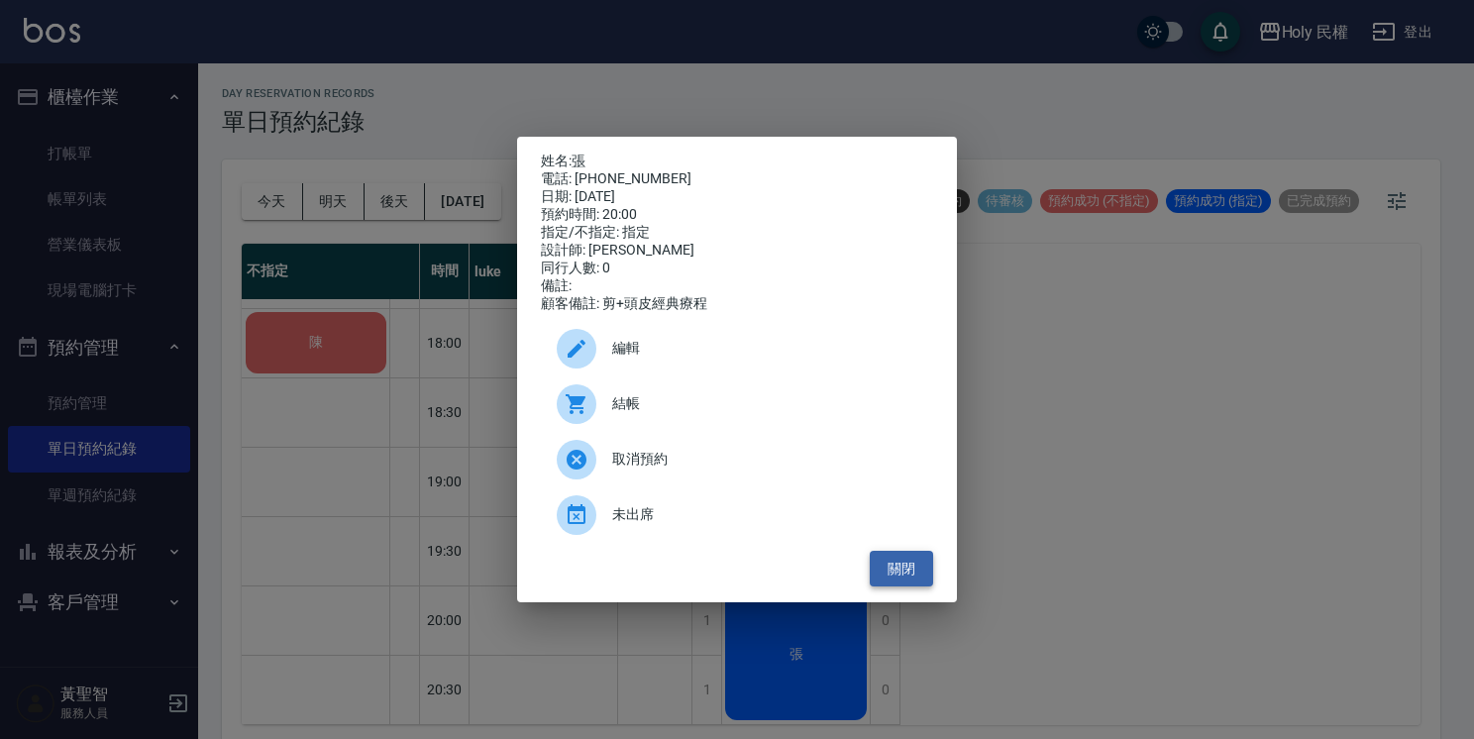
click at [876, 587] on button "關閉" at bounding box center [901, 569] width 63 height 37
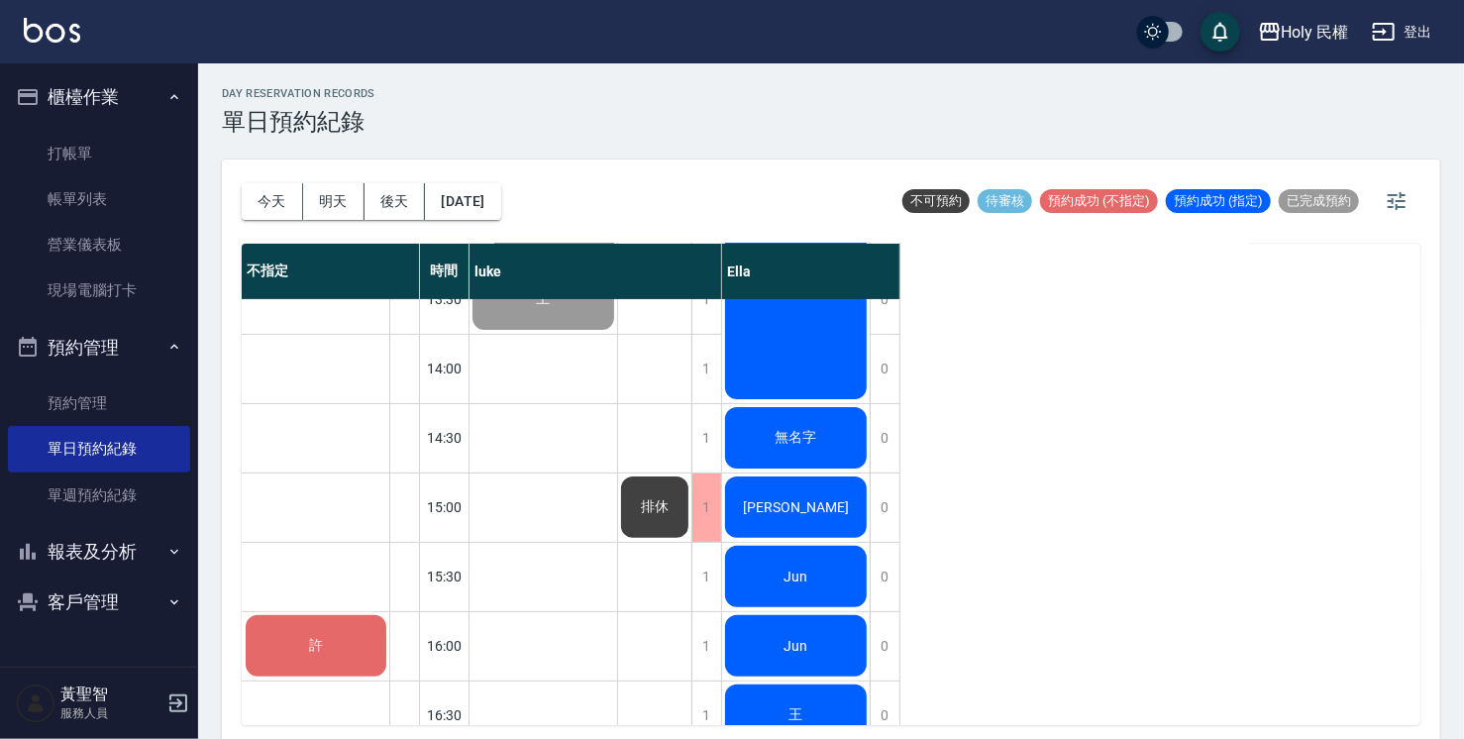
scroll to position [0, 0]
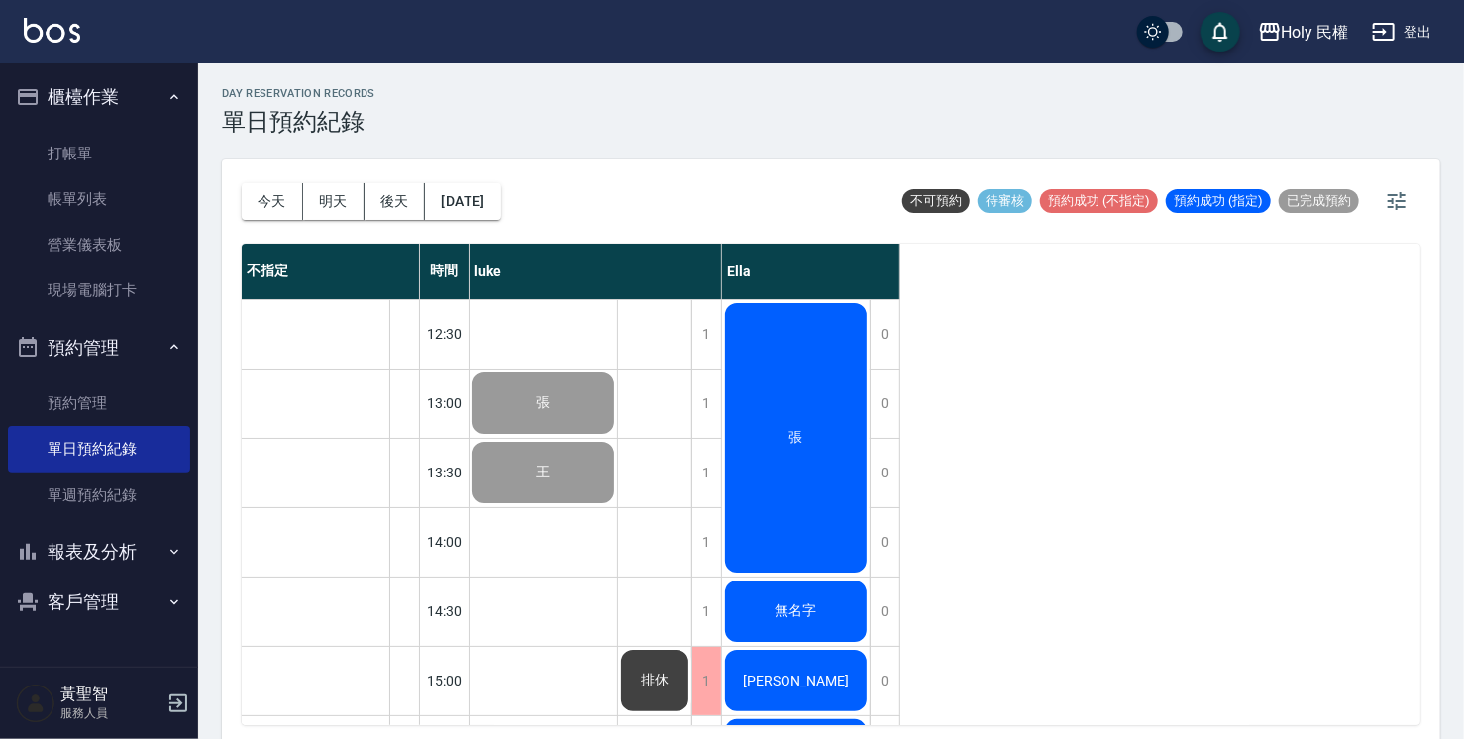
click at [812, 585] on div "無名字" at bounding box center [796, 611] width 148 height 67
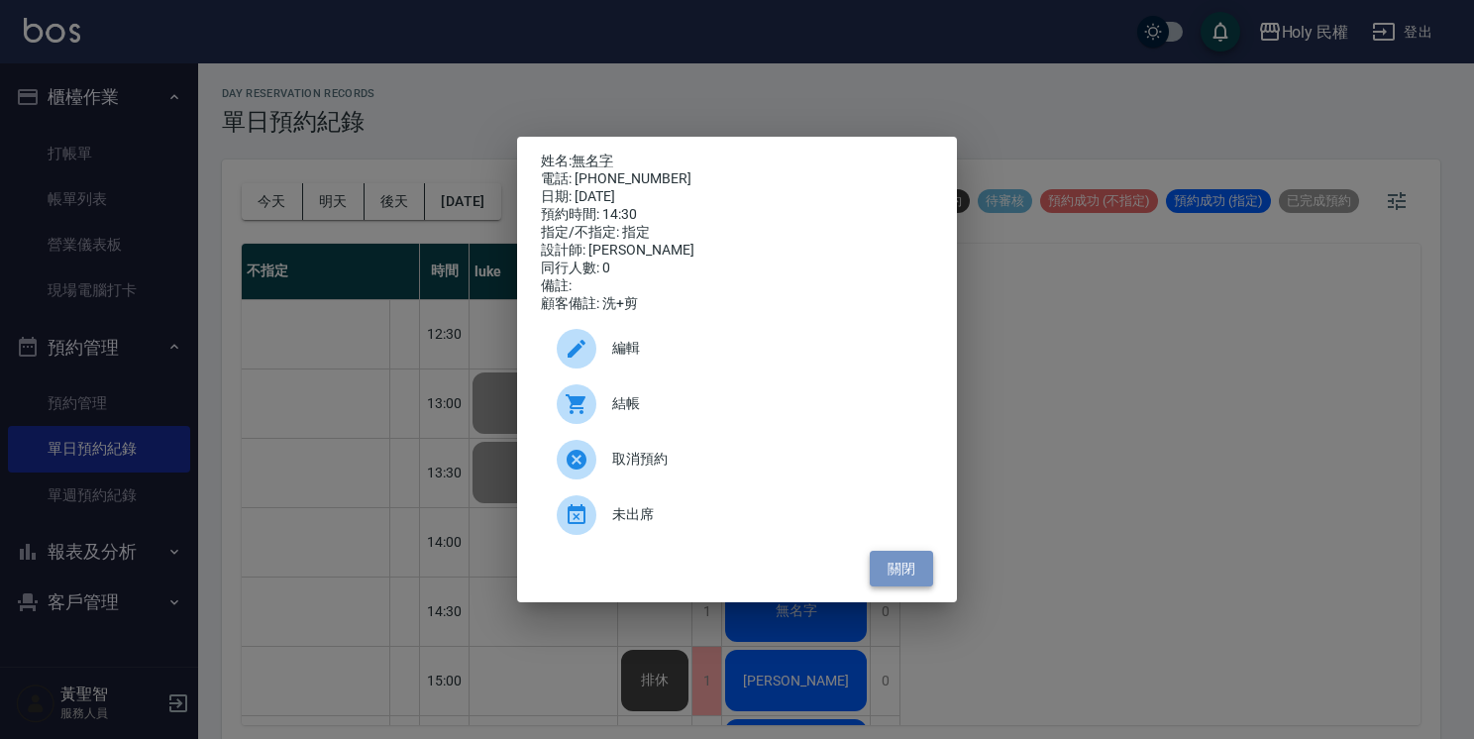
click at [880, 577] on button "關閉" at bounding box center [901, 569] width 63 height 37
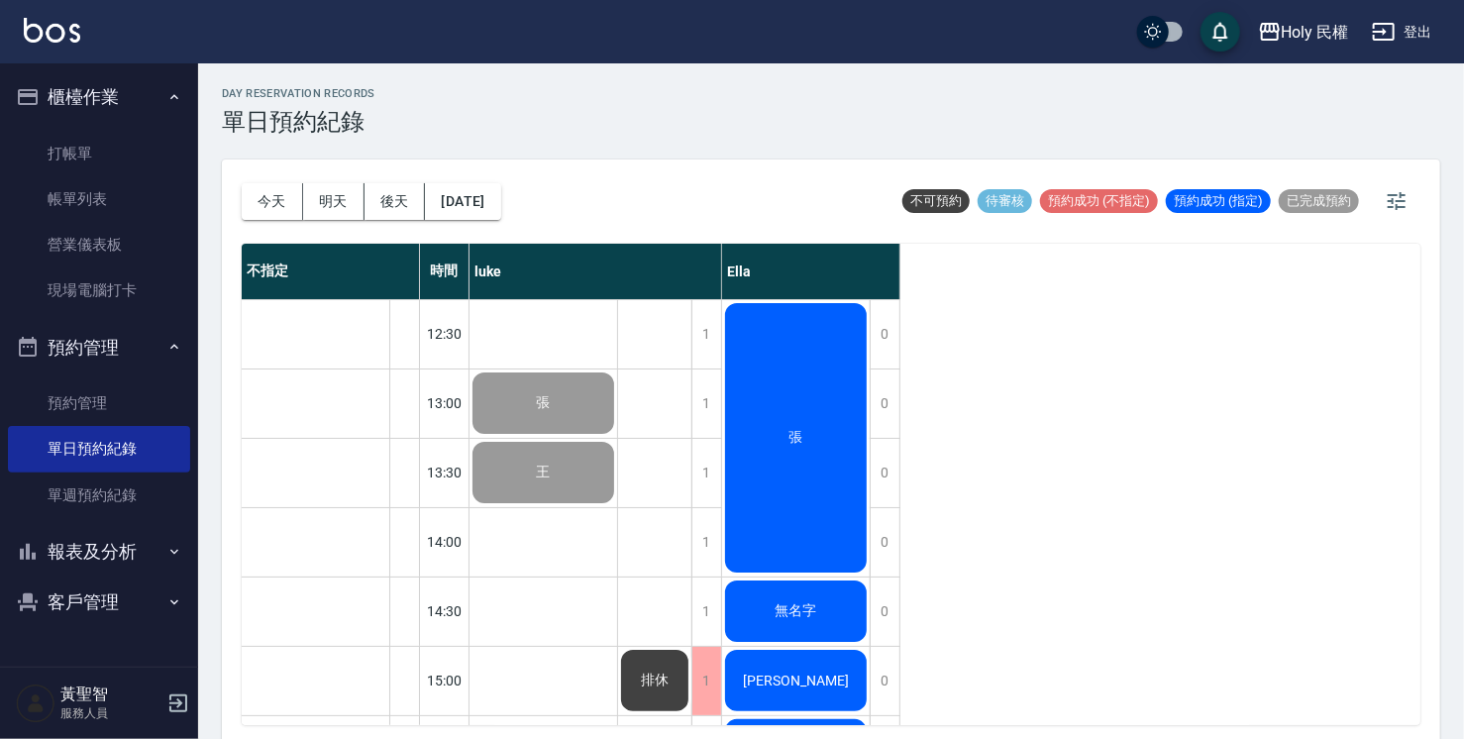
click at [817, 588] on div "無名字" at bounding box center [796, 611] width 148 height 67
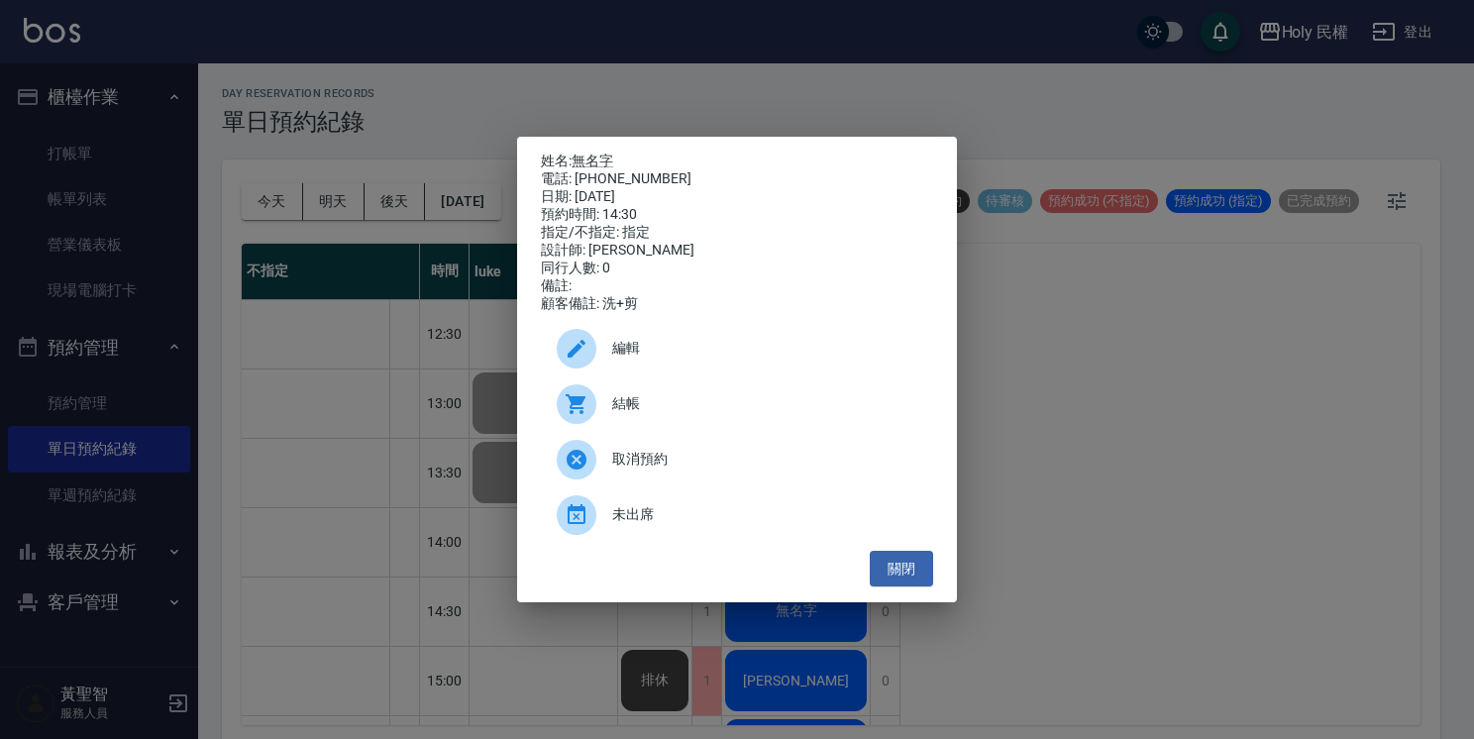
click at [890, 551] on ul "編輯 結帳 取消預約 未出席" at bounding box center [737, 432] width 392 height 238
click at [892, 551] on ul "編輯 結帳 取消預約 未出席" at bounding box center [737, 432] width 392 height 238
click at [887, 581] on button "關閉" at bounding box center [901, 569] width 63 height 37
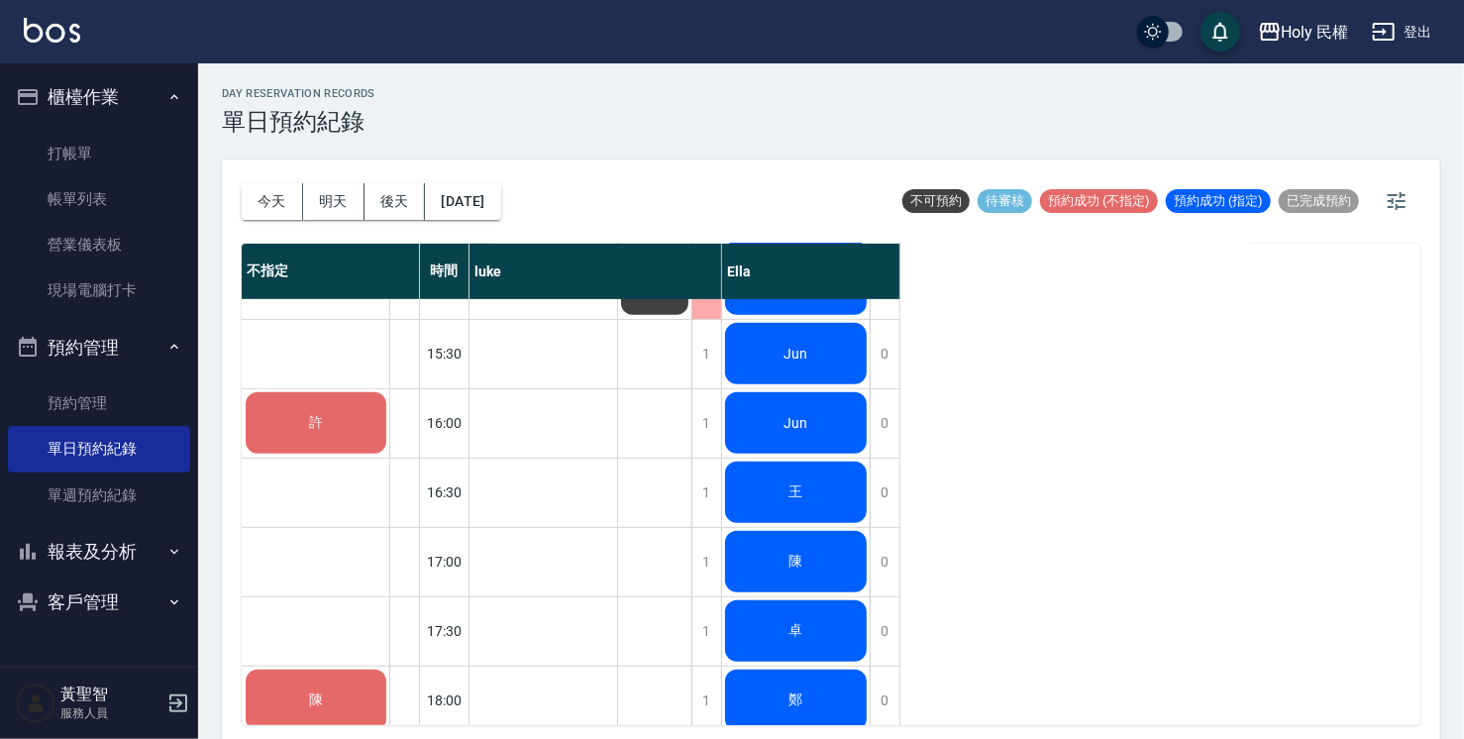
scroll to position [495, 0]
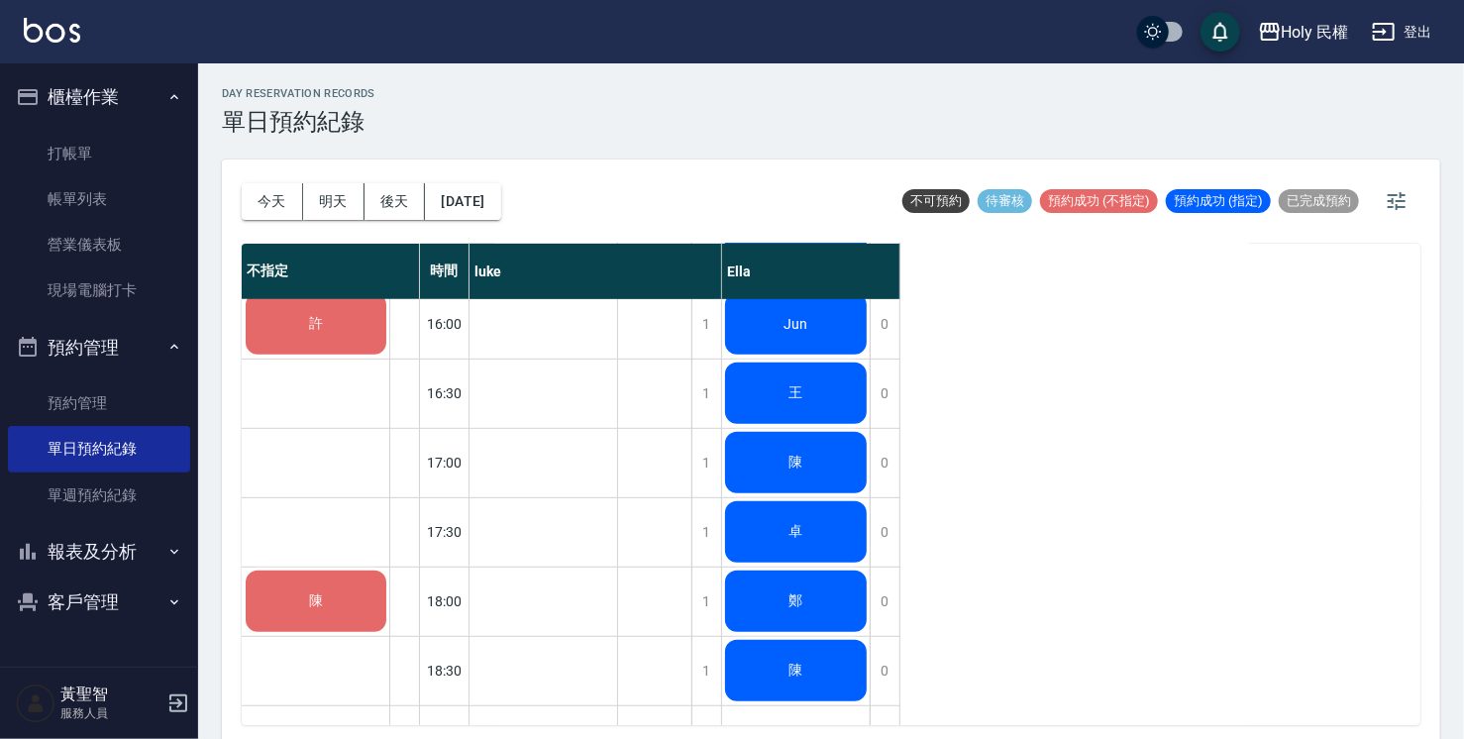
drag, startPoint x: 987, startPoint y: 537, endPoint x: 929, endPoint y: 543, distance: 57.8
click at [929, 543] on div "不指定 時間 luke Ella 許 陳 12:30 13:00 13:30 14:00 14:30 15:00 15:30 16:00 16:30 17:0…" at bounding box center [831, 484] width 1179 height 481
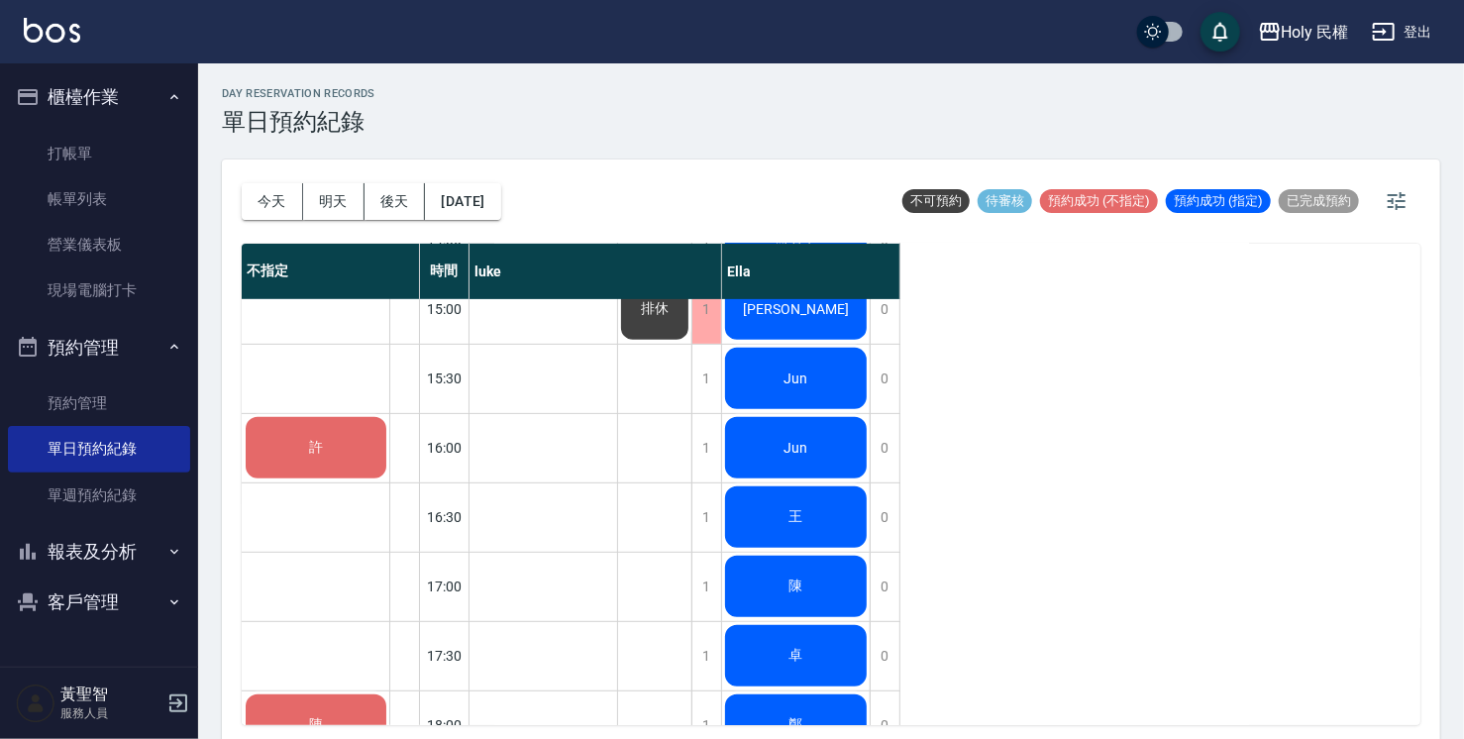
scroll to position [669, 0]
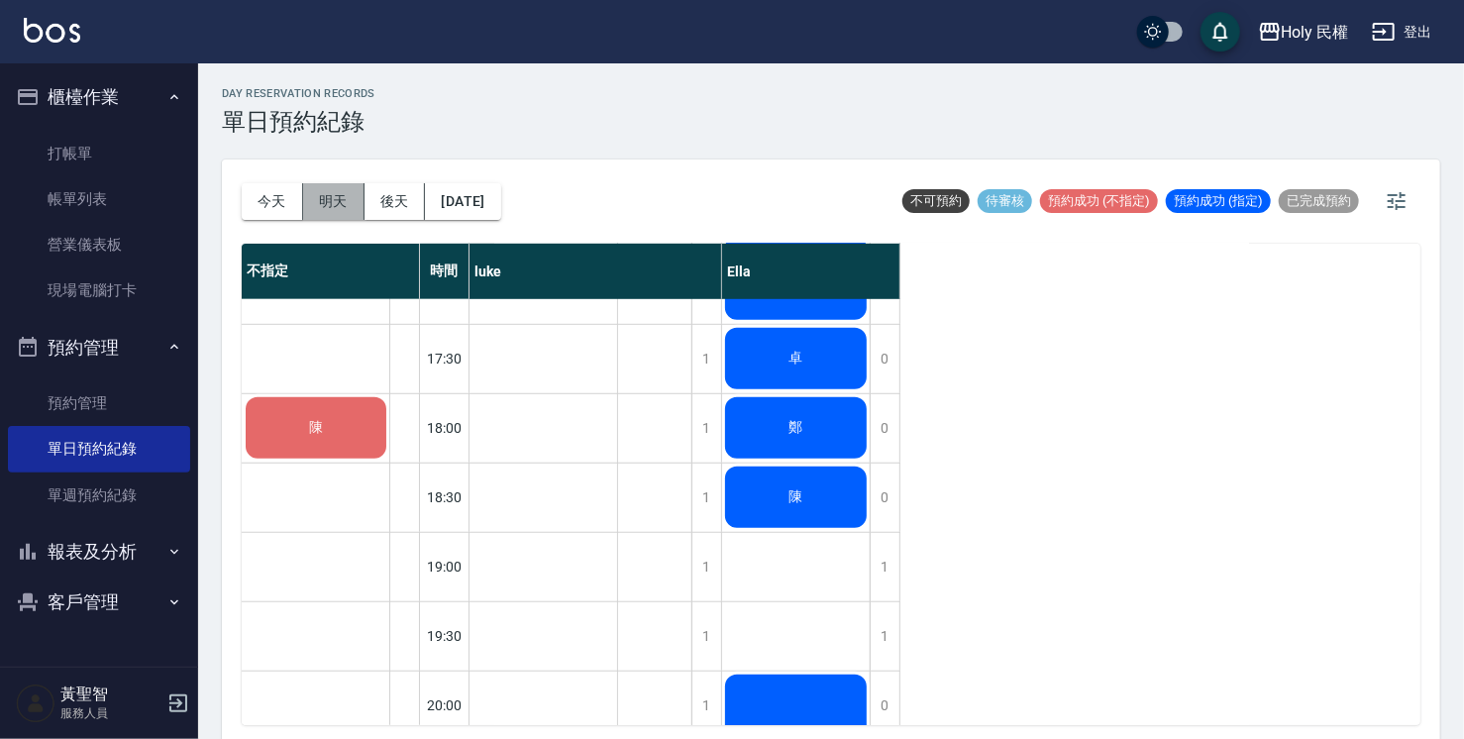
click at [339, 201] on button "明天" at bounding box center [333, 201] width 61 height 37
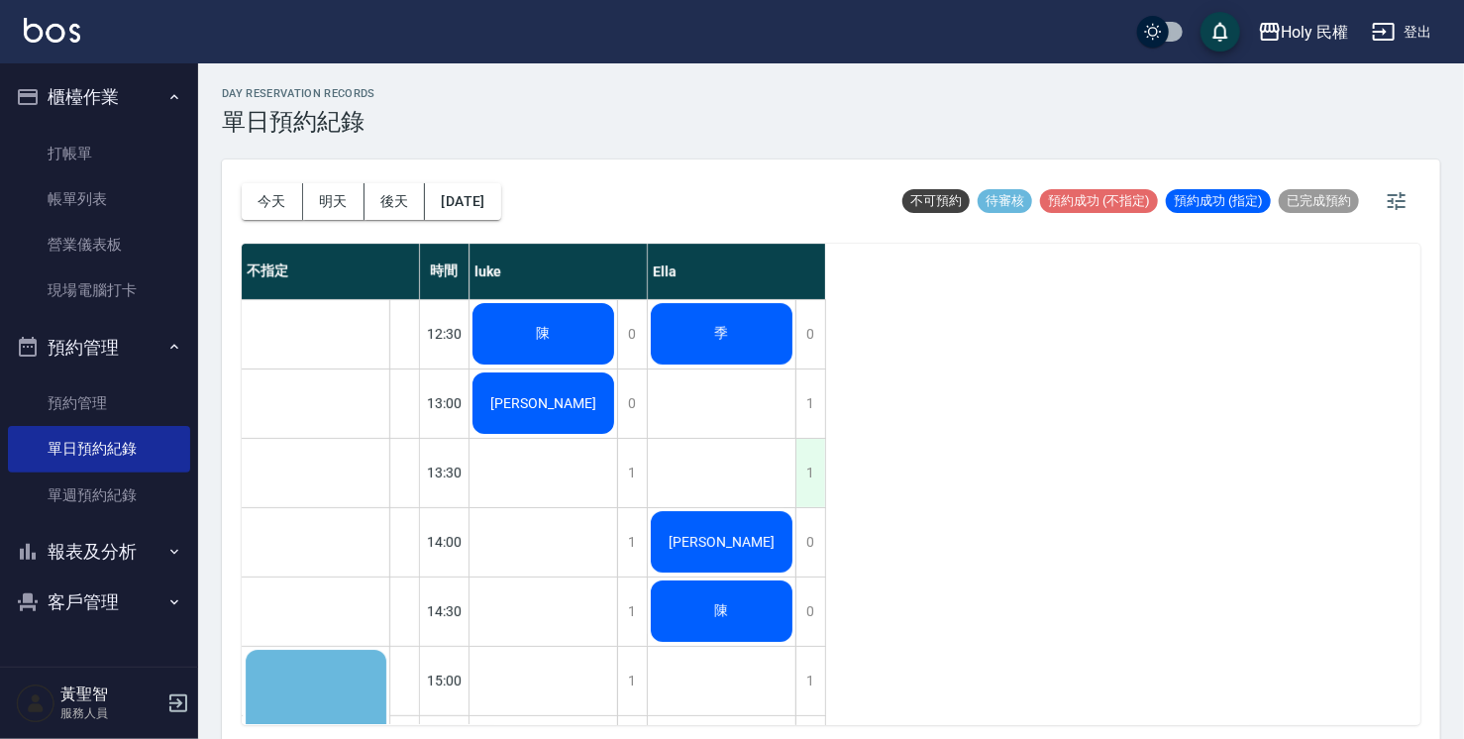
click at [822, 462] on div "1" at bounding box center [810, 473] width 30 height 68
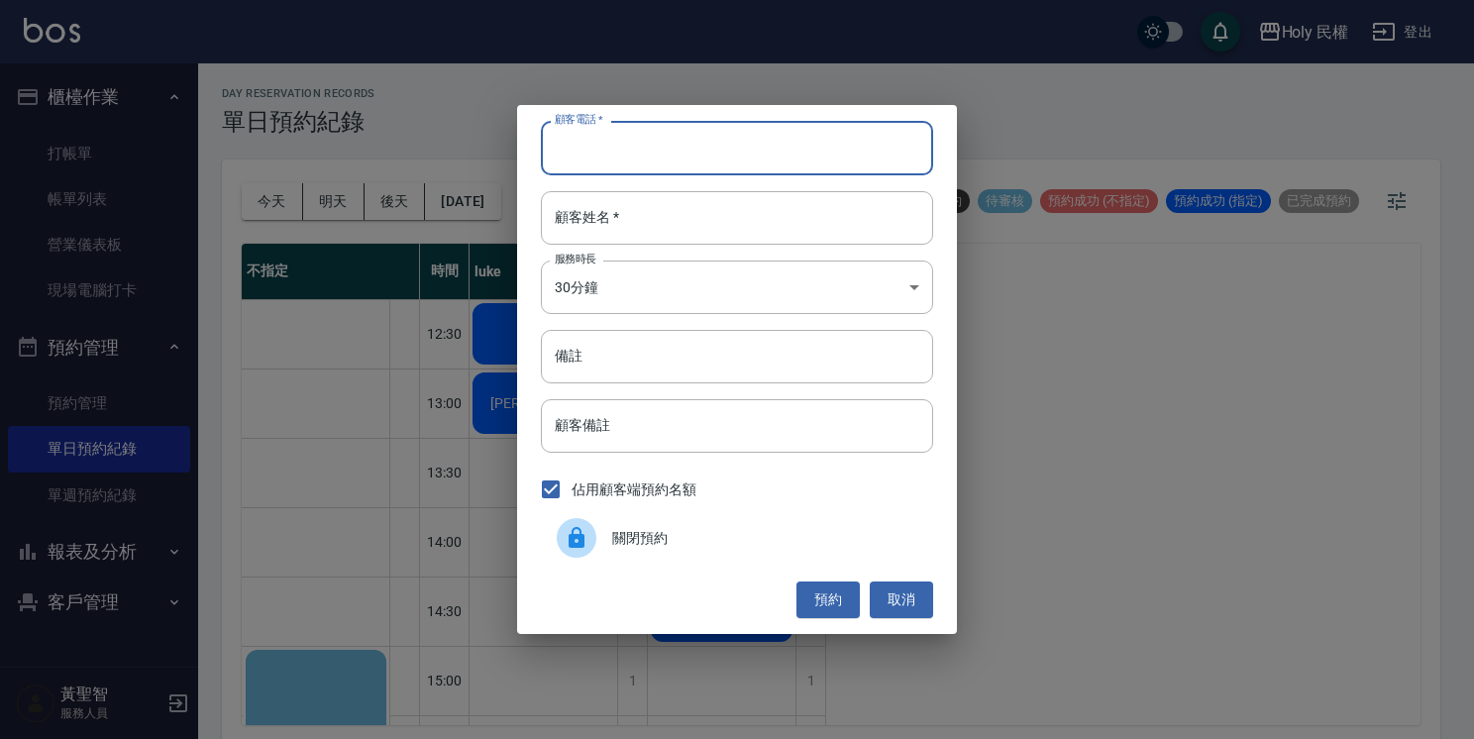
click at [753, 158] on input "顧客電話   *" at bounding box center [737, 147] width 392 height 53
type input "0987267013"
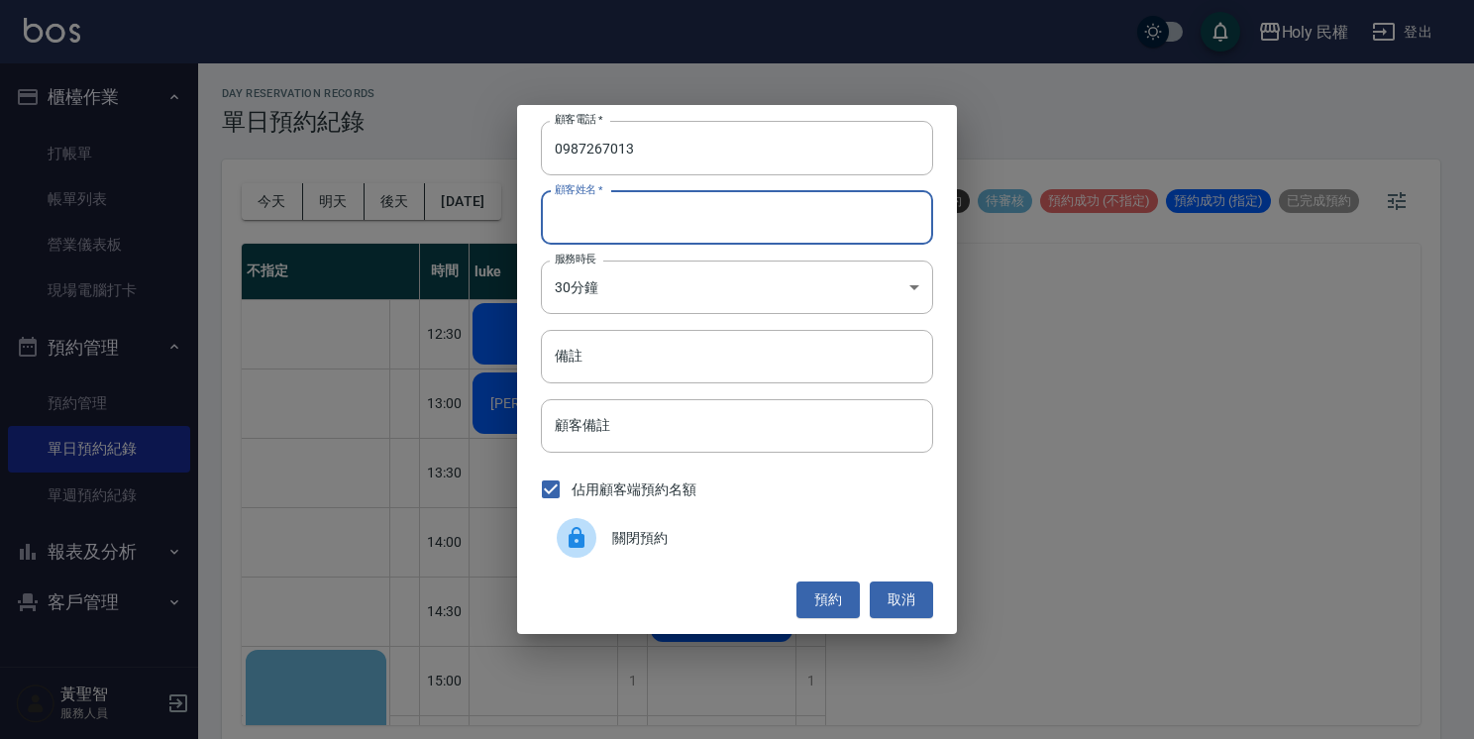
click at [740, 199] on input "顧客姓名   *" at bounding box center [737, 217] width 392 height 53
type input "黃"
click at [824, 602] on button "預約" at bounding box center [827, 599] width 63 height 37
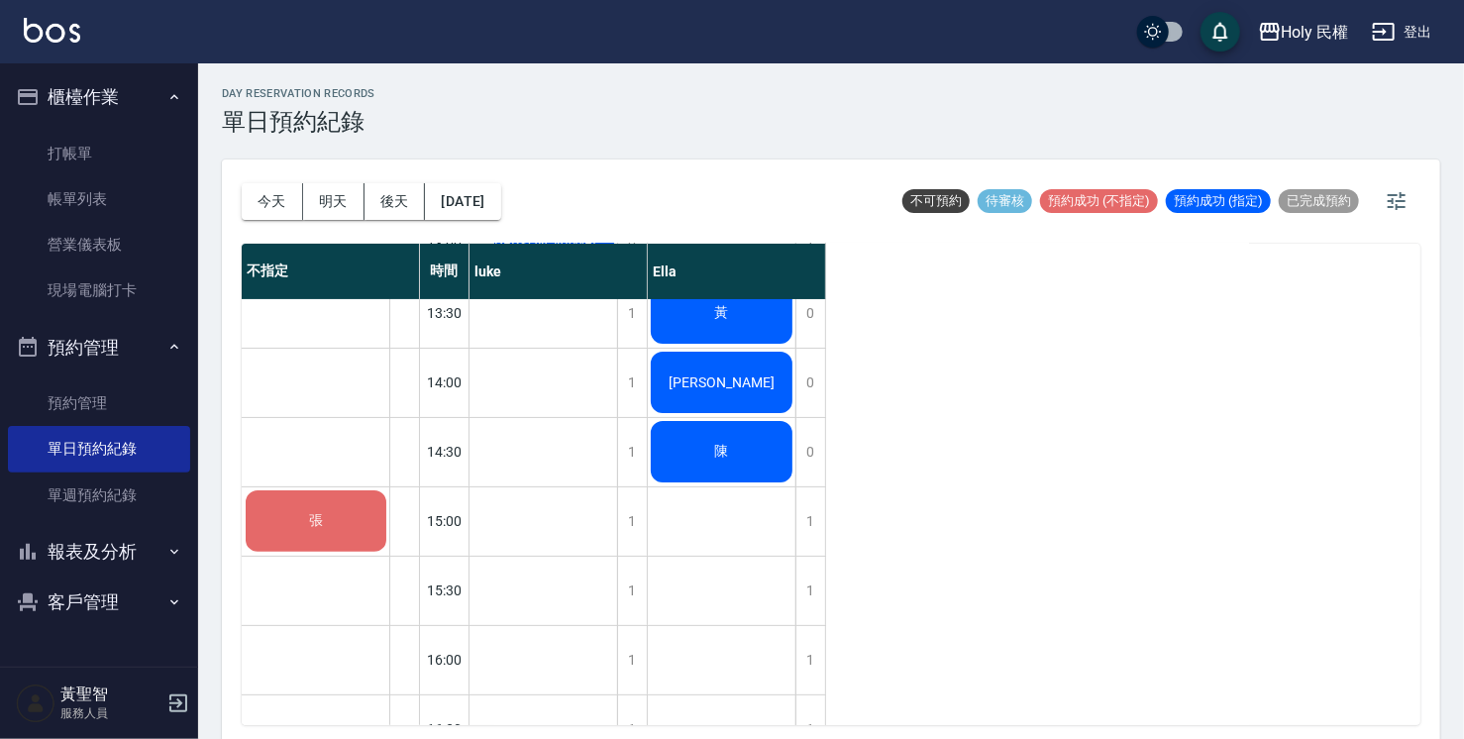
scroll to position [5, 0]
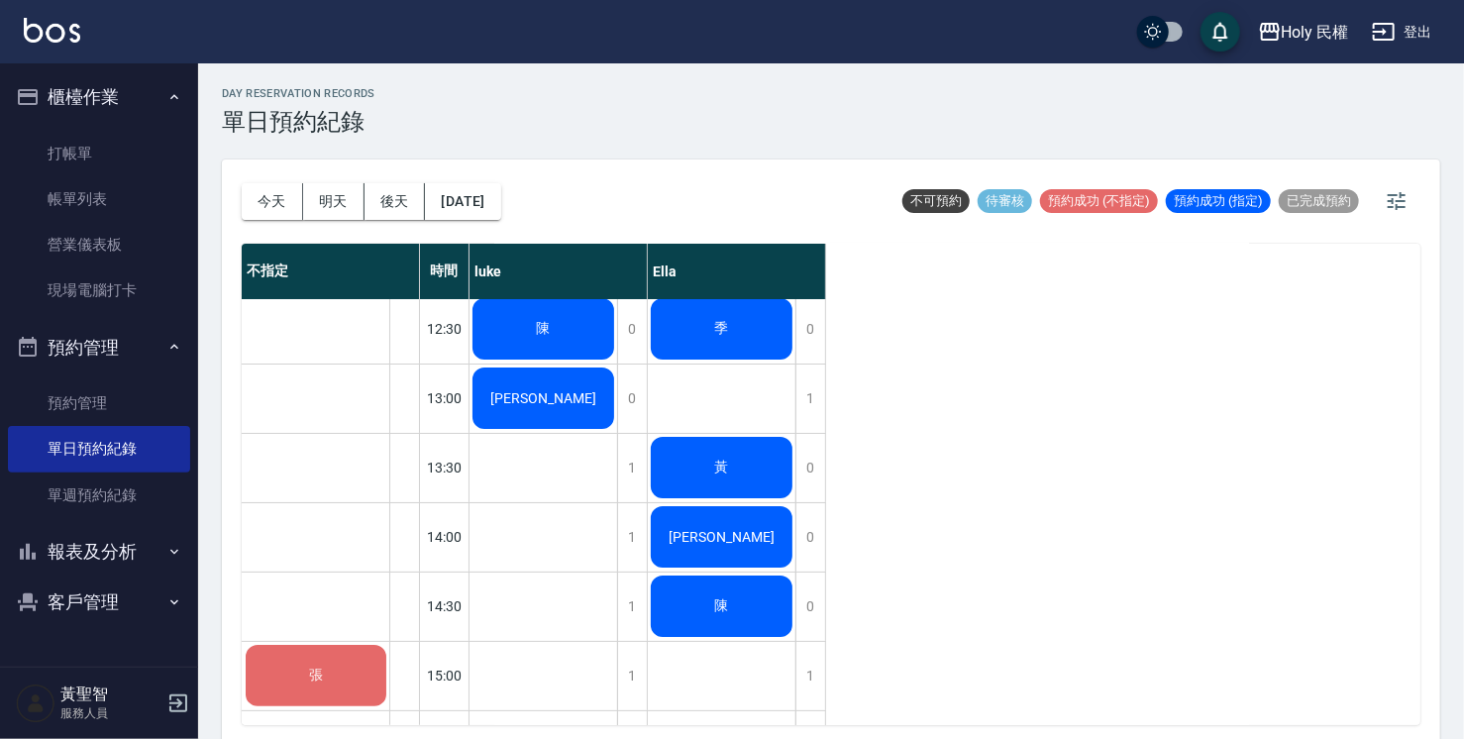
click at [366, 663] on div "張" at bounding box center [316, 675] width 147 height 67
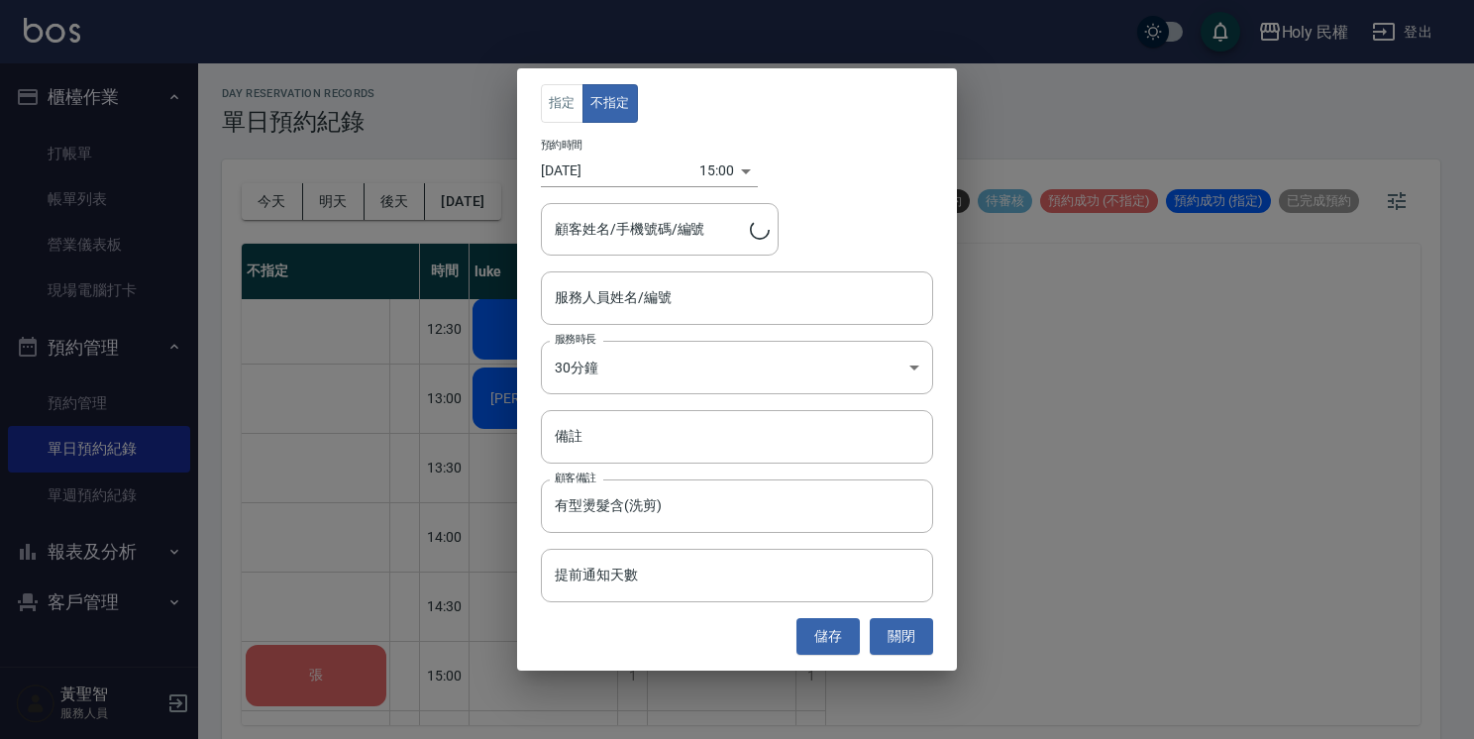
type input "張/0913166335/"
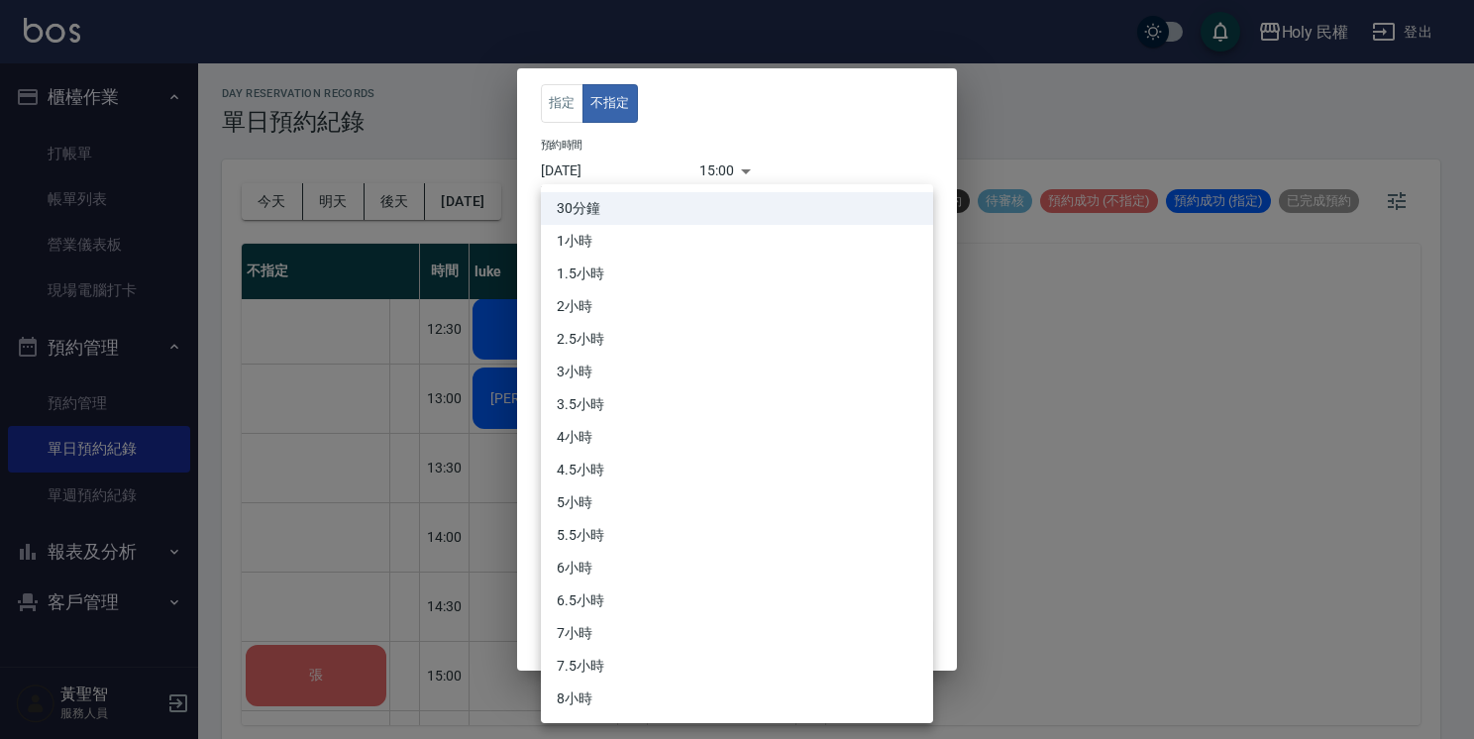
click at [694, 357] on body "Holy 民權 登出 櫃檯作業 打帳單 帳單列表 營業儀表板 現場電腦打卡 預約管理 預約管理 單日預約紀錄 單週預約紀錄 報表及分析 報表目錄 店家日報表 …" at bounding box center [737, 372] width 1474 height 745
click at [622, 299] on li "2小時" at bounding box center [737, 306] width 392 height 33
type input "4"
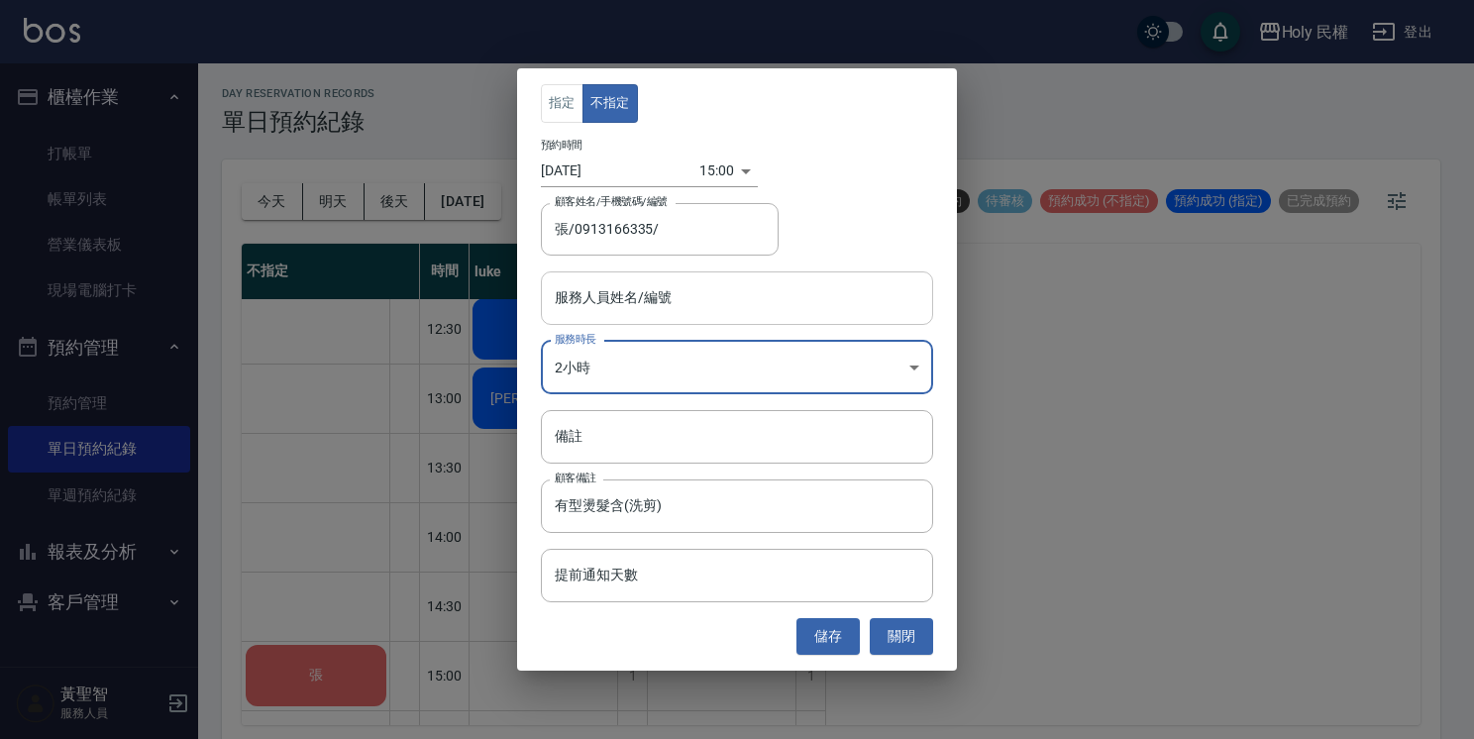
click at [626, 289] on div "服務人員姓名/編號 服務人員姓名/編號" at bounding box center [737, 297] width 392 height 53
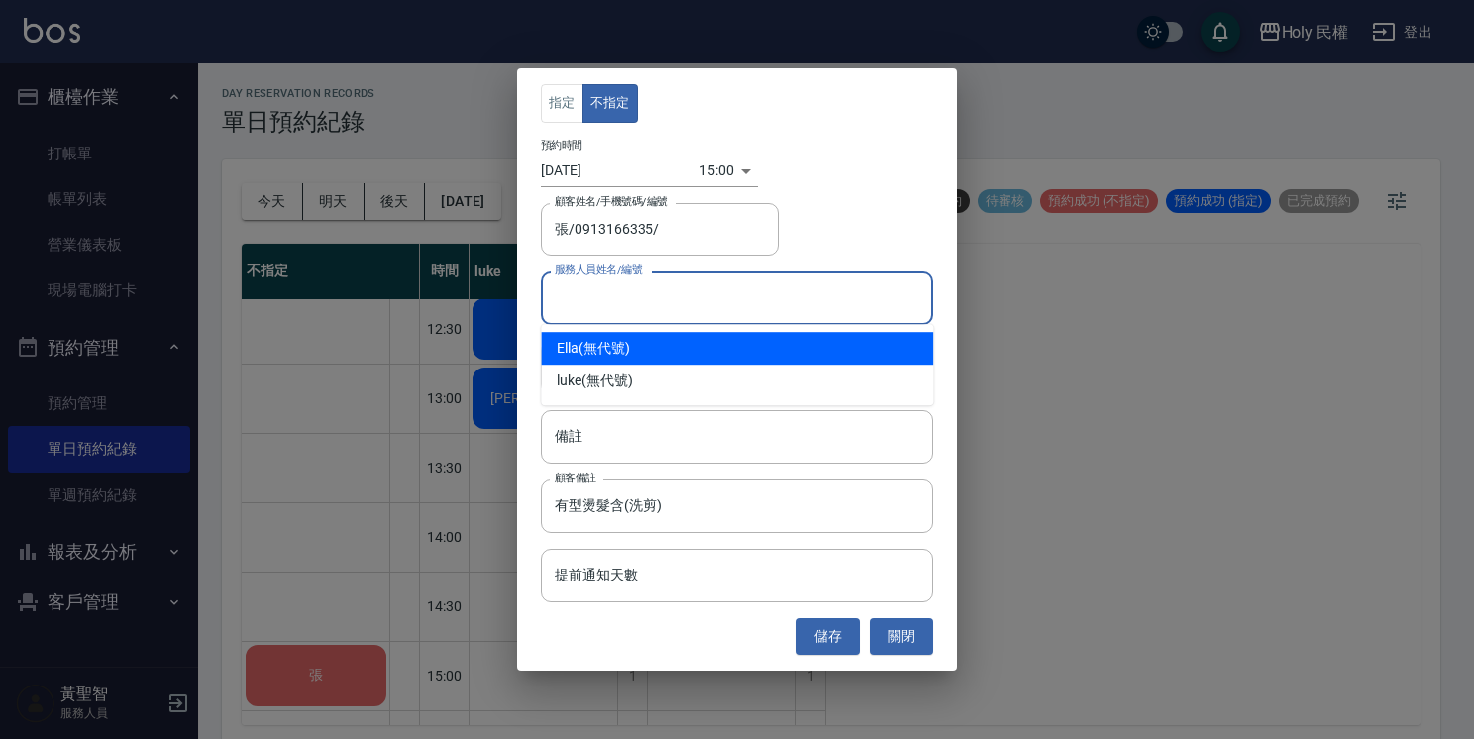
click at [648, 350] on div "Ella (無代號)" at bounding box center [737, 348] width 392 height 33
type input "Ella(無代號)"
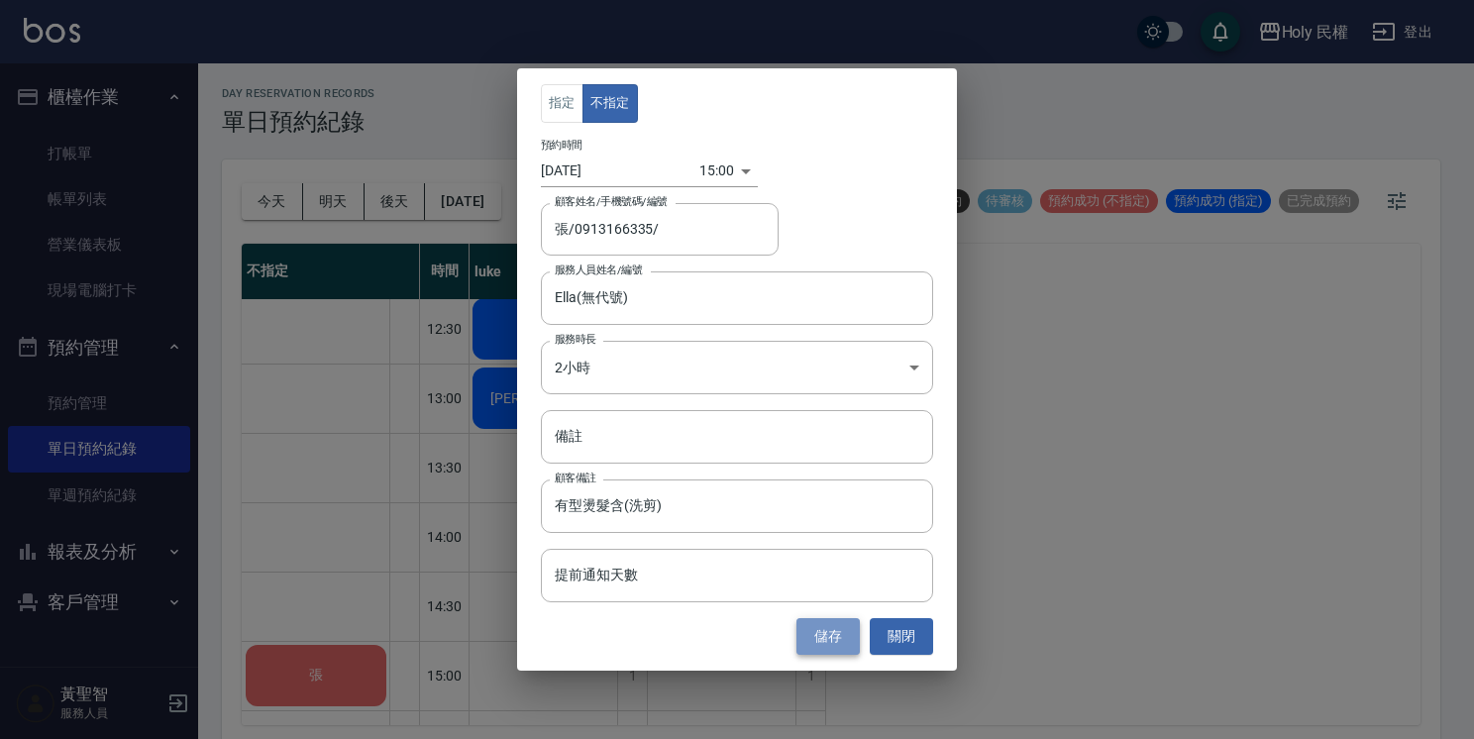
click at [832, 646] on button "儲存" at bounding box center [827, 636] width 63 height 37
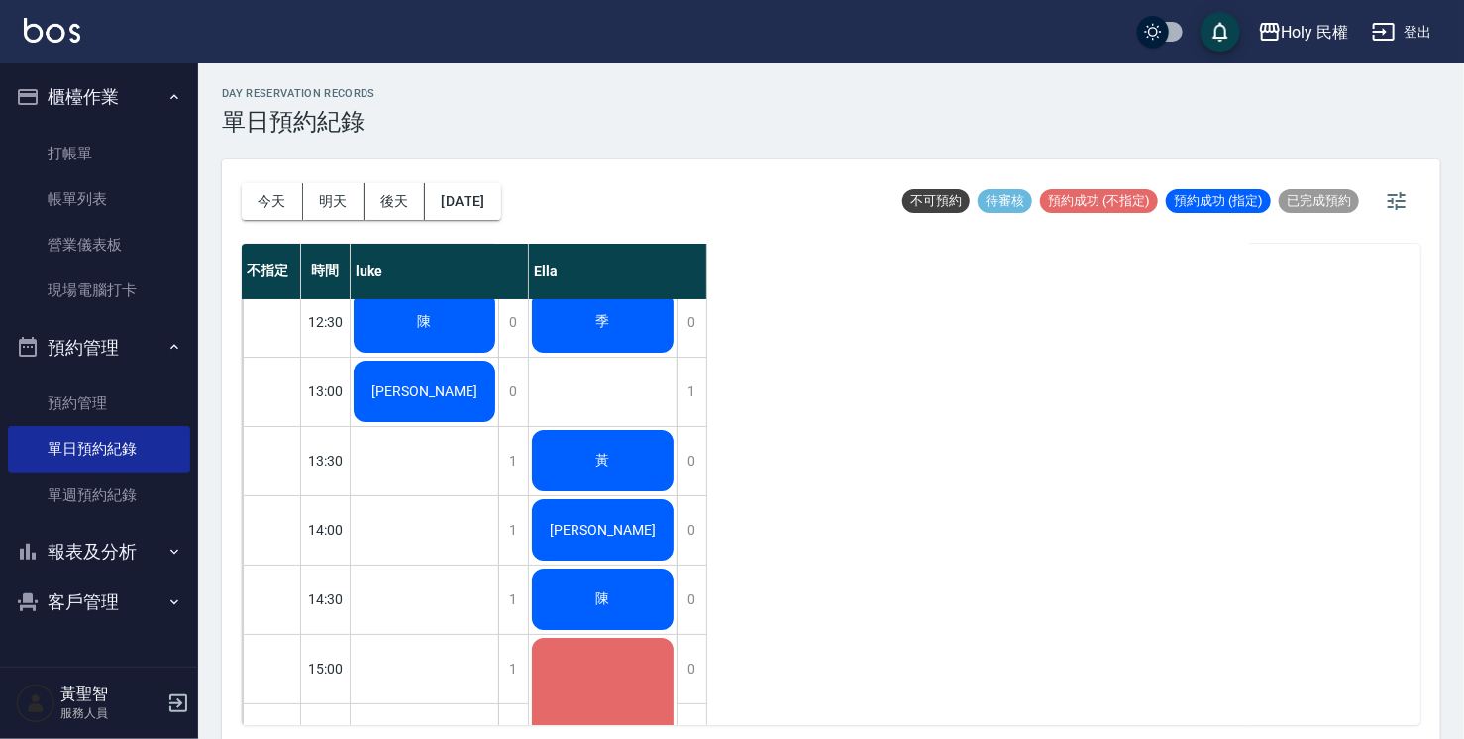
scroll to position [0, 0]
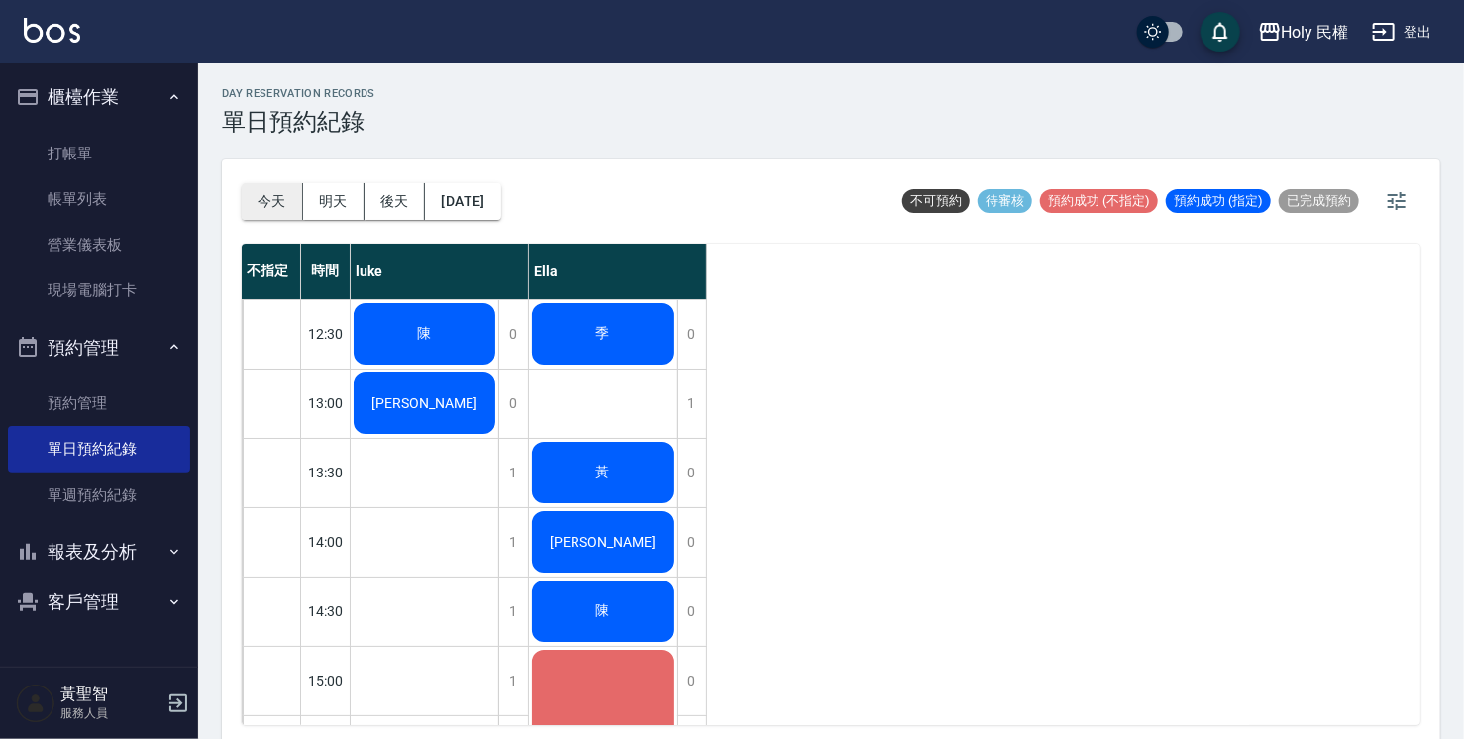
click at [258, 197] on button "今天" at bounding box center [272, 201] width 61 height 37
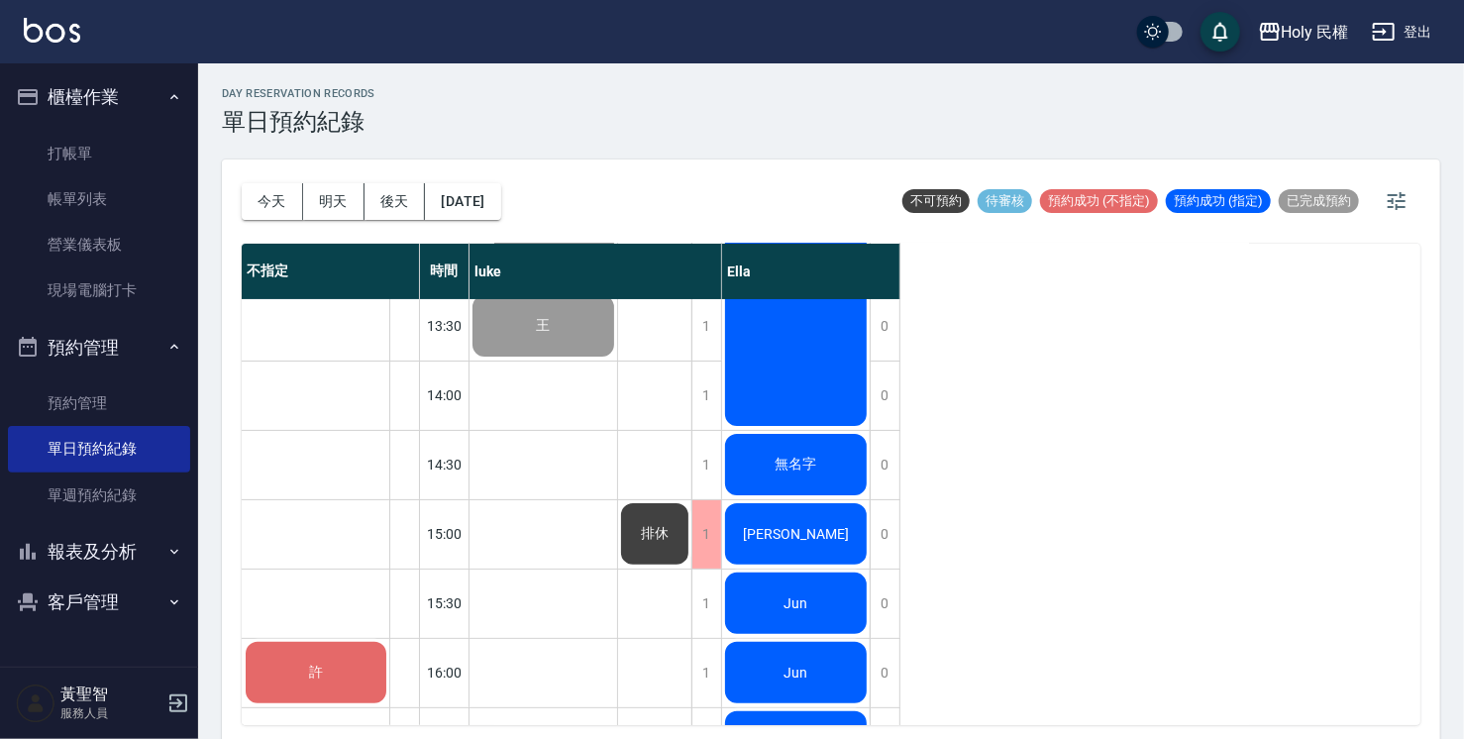
scroll to position [297, 0]
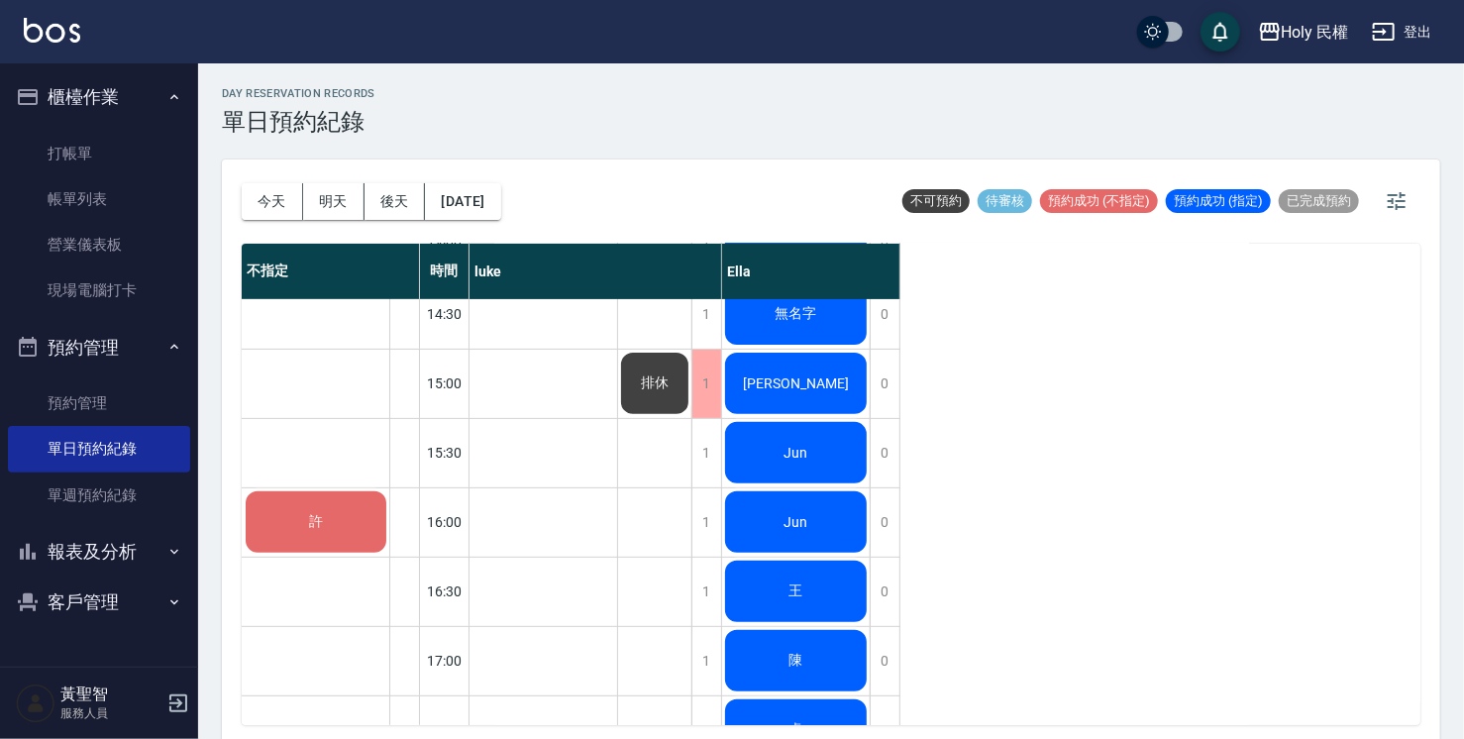
click at [754, 370] on div "[PERSON_NAME]" at bounding box center [796, 383] width 148 height 67
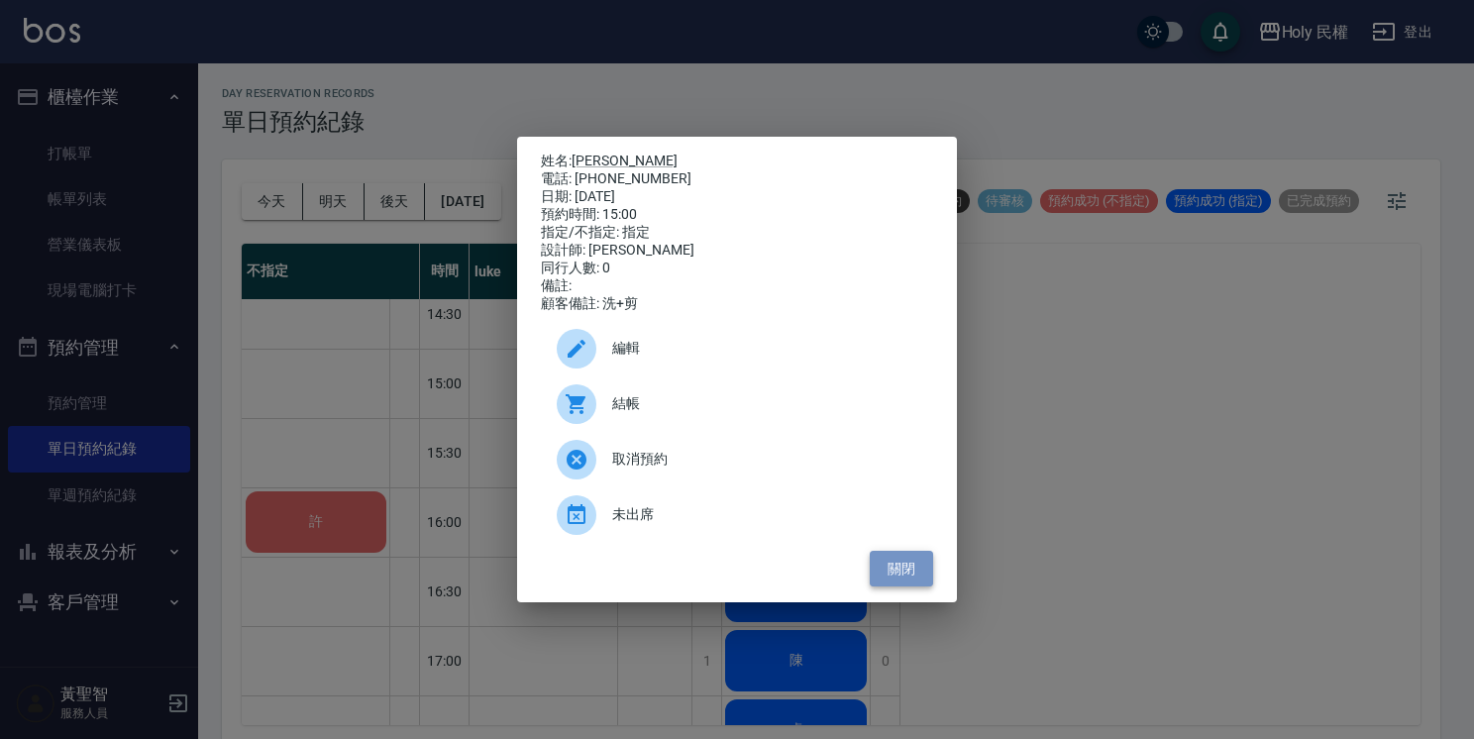
click at [923, 573] on button "關閉" at bounding box center [901, 569] width 63 height 37
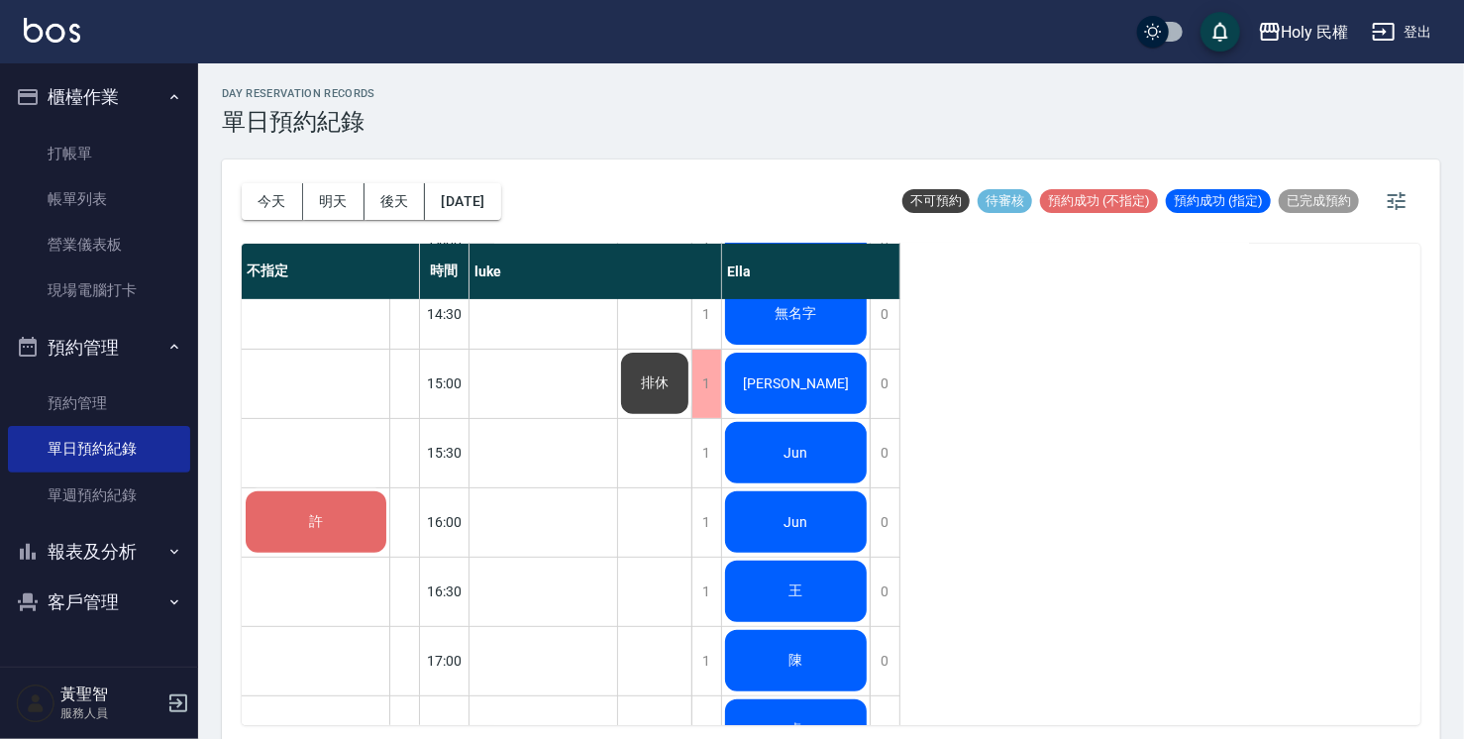
scroll to position [396, 0]
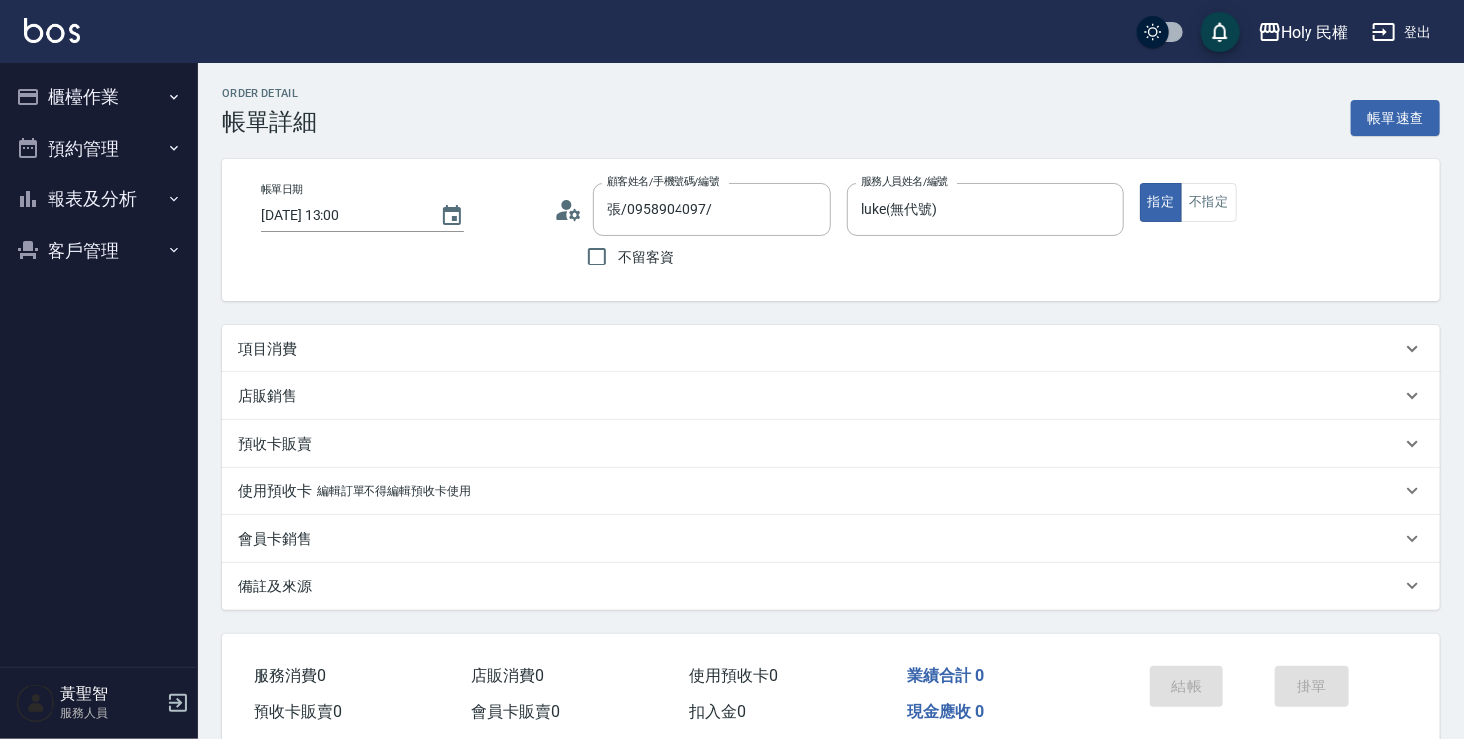
click at [614, 342] on div "項目消費" at bounding box center [819, 349] width 1163 height 21
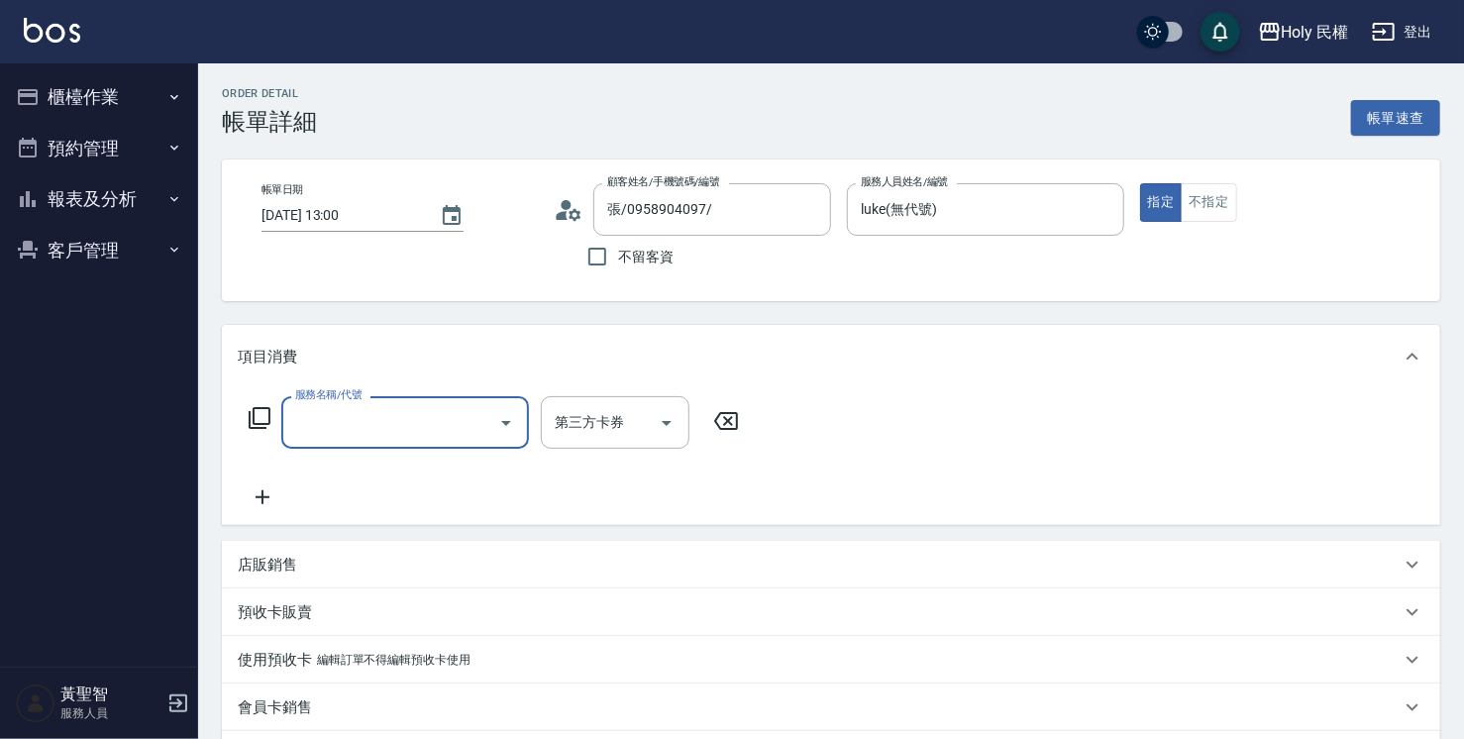
click at [374, 410] on input "服務名稱/代號" at bounding box center [390, 422] width 200 height 35
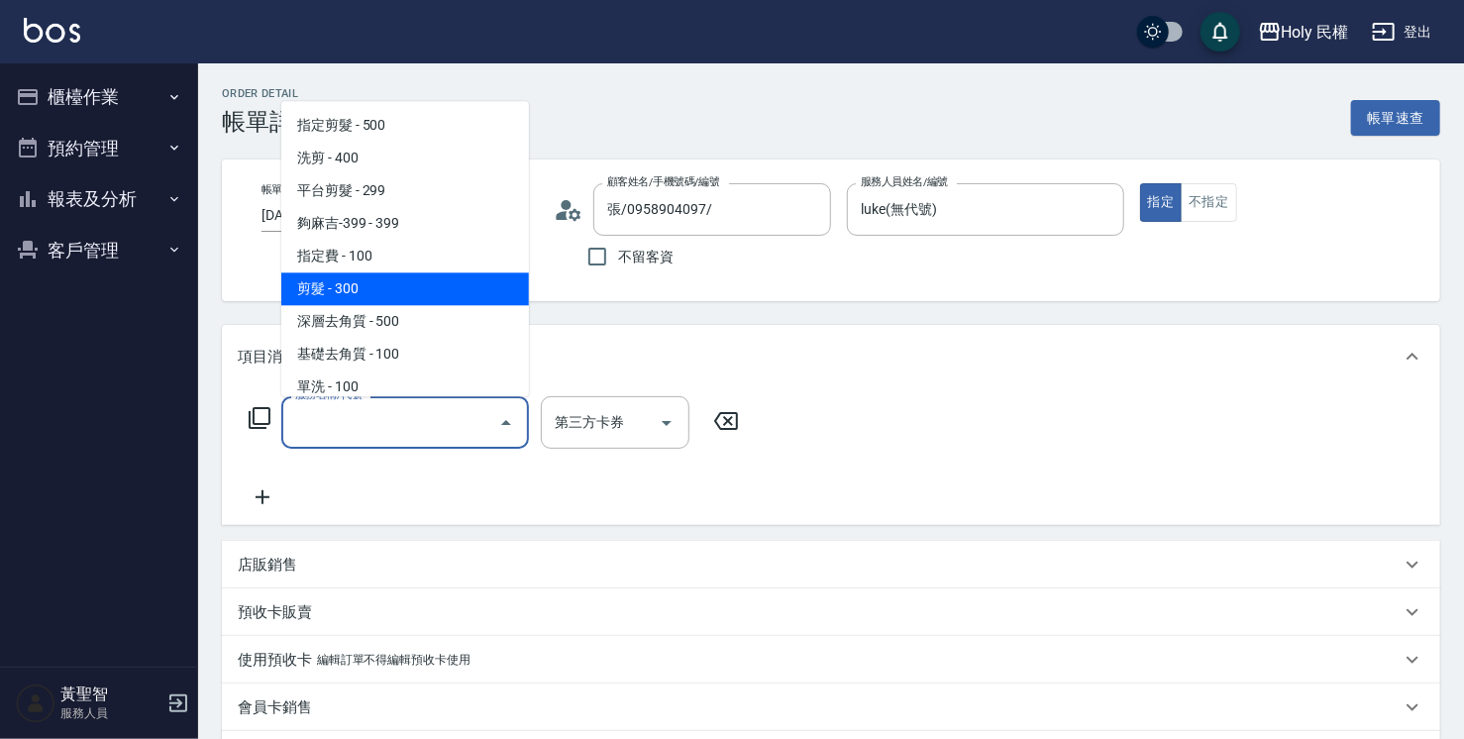
click at [381, 283] on span "剪髮 - 300" at bounding box center [405, 288] width 248 height 33
type input "剪髮(C02)"
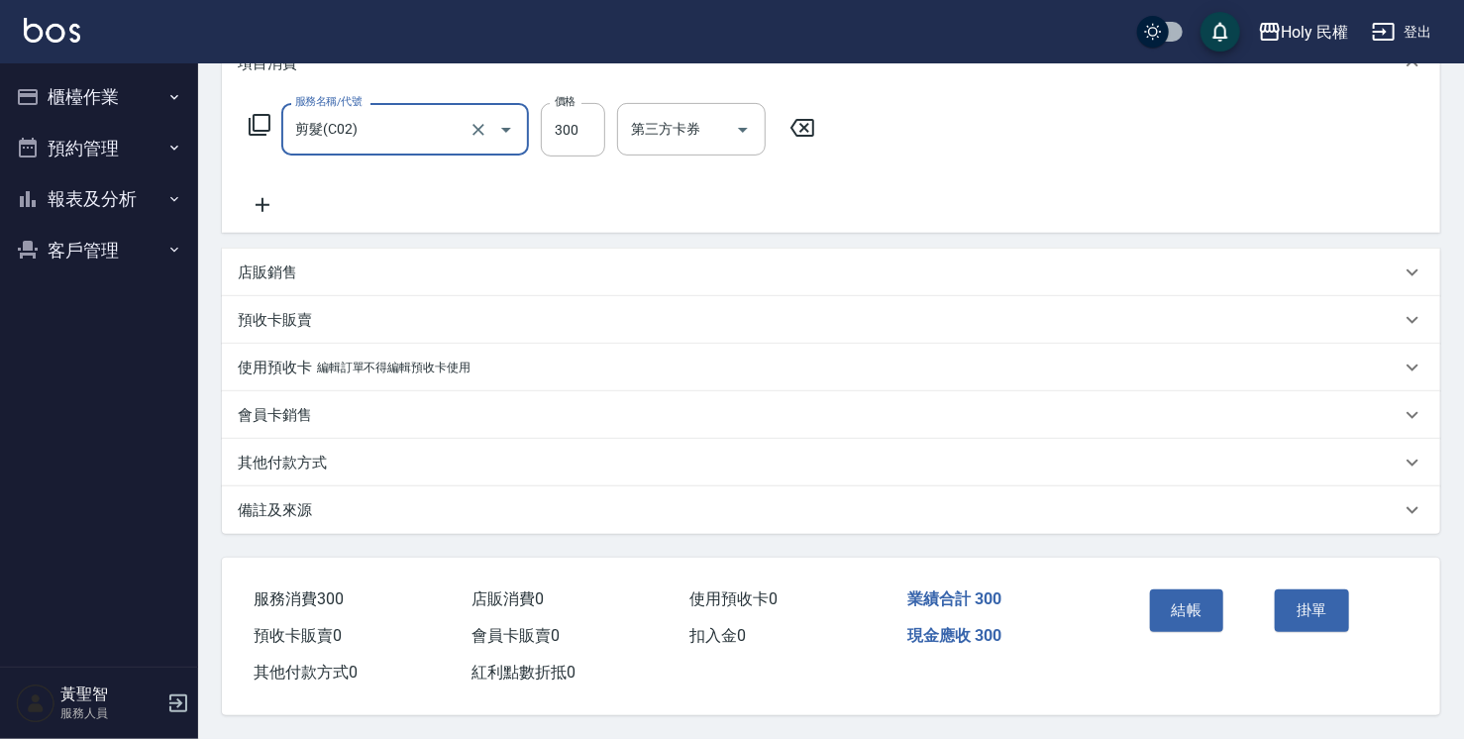
scroll to position [299, 0]
click at [1181, 604] on button "結帳" at bounding box center [1187, 610] width 74 height 42
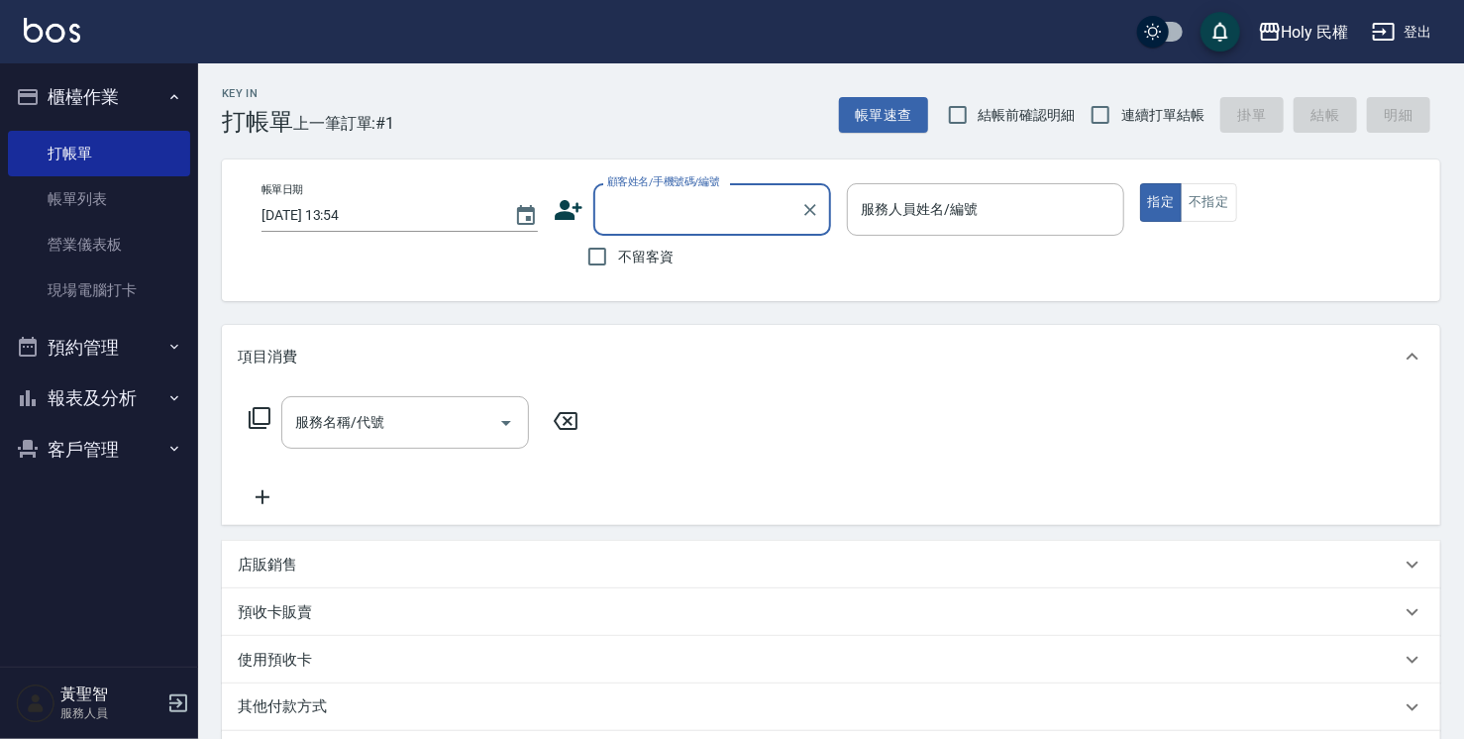
click at [657, 205] on input "顧客姓名/手機號碼/編號" at bounding box center [697, 209] width 190 height 35
type input "ㄞ"
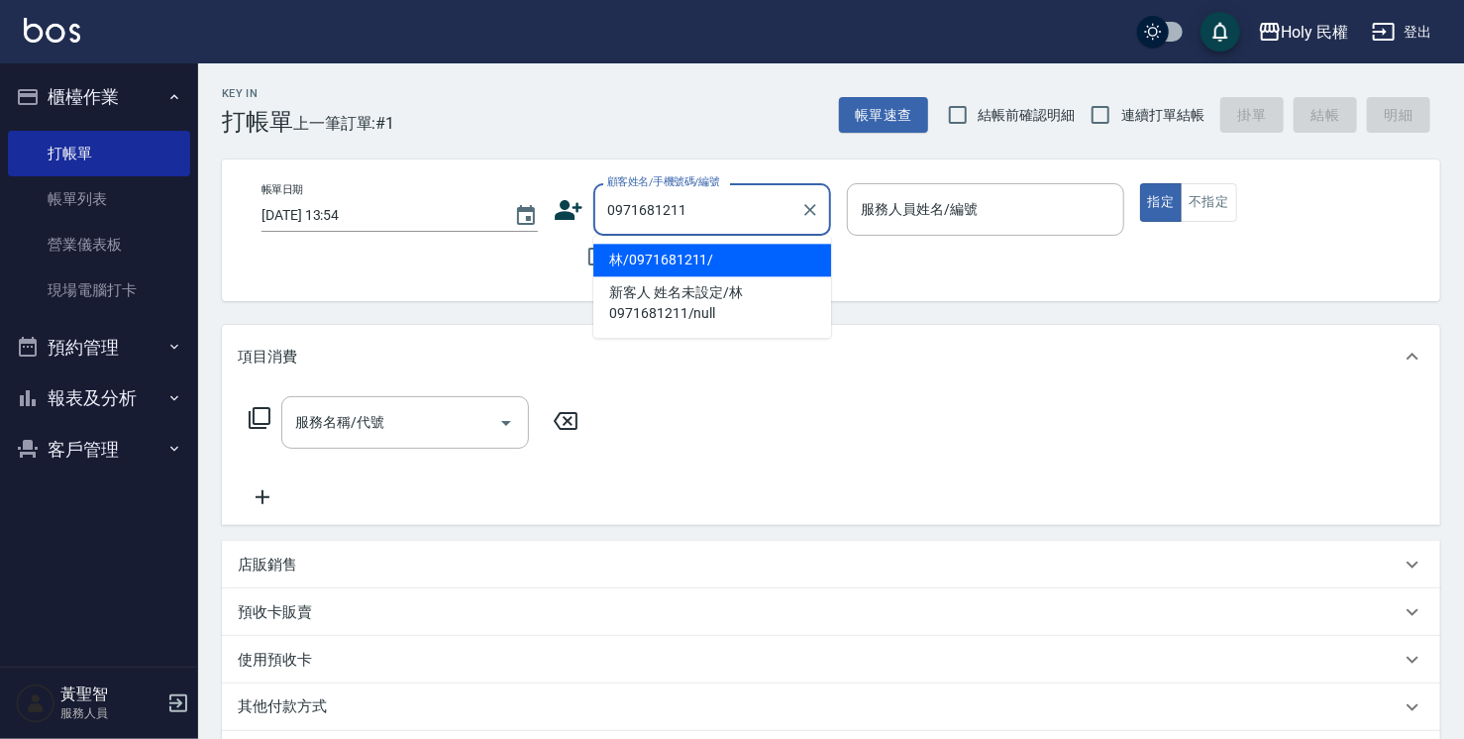
click at [664, 264] on li "林/0971681211/" at bounding box center [712, 260] width 238 height 33
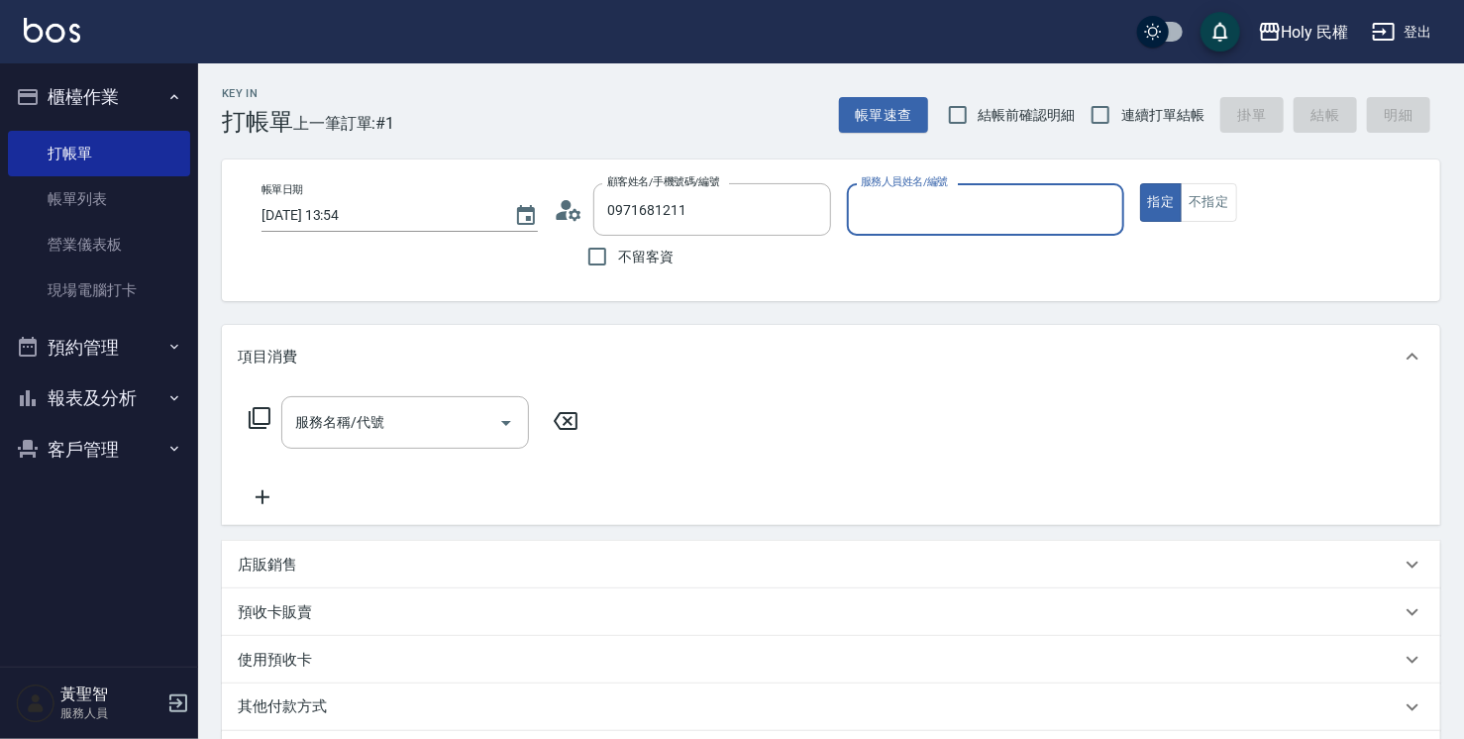
type input "林/0971681211/"
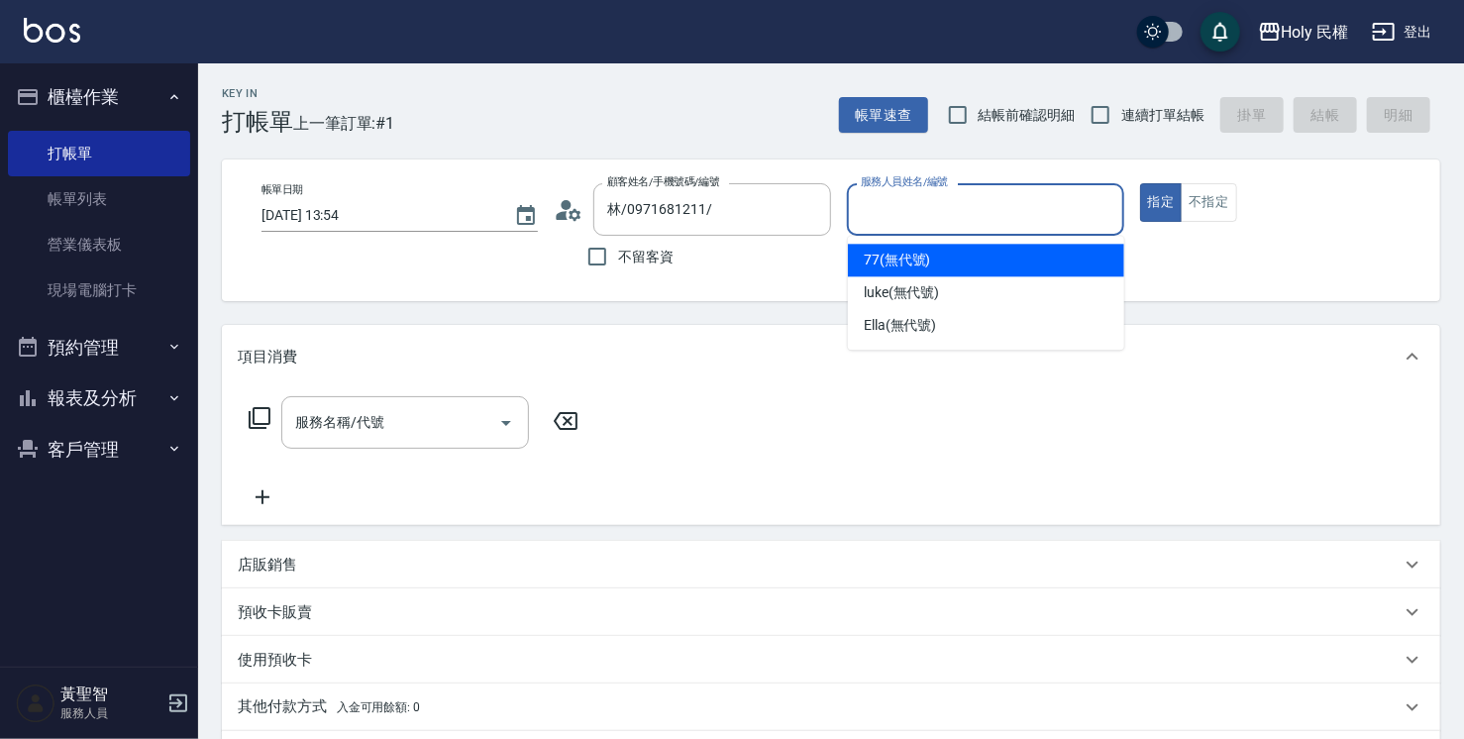
click at [896, 224] on input "服務人員姓名/編號" at bounding box center [985, 209] width 259 height 35
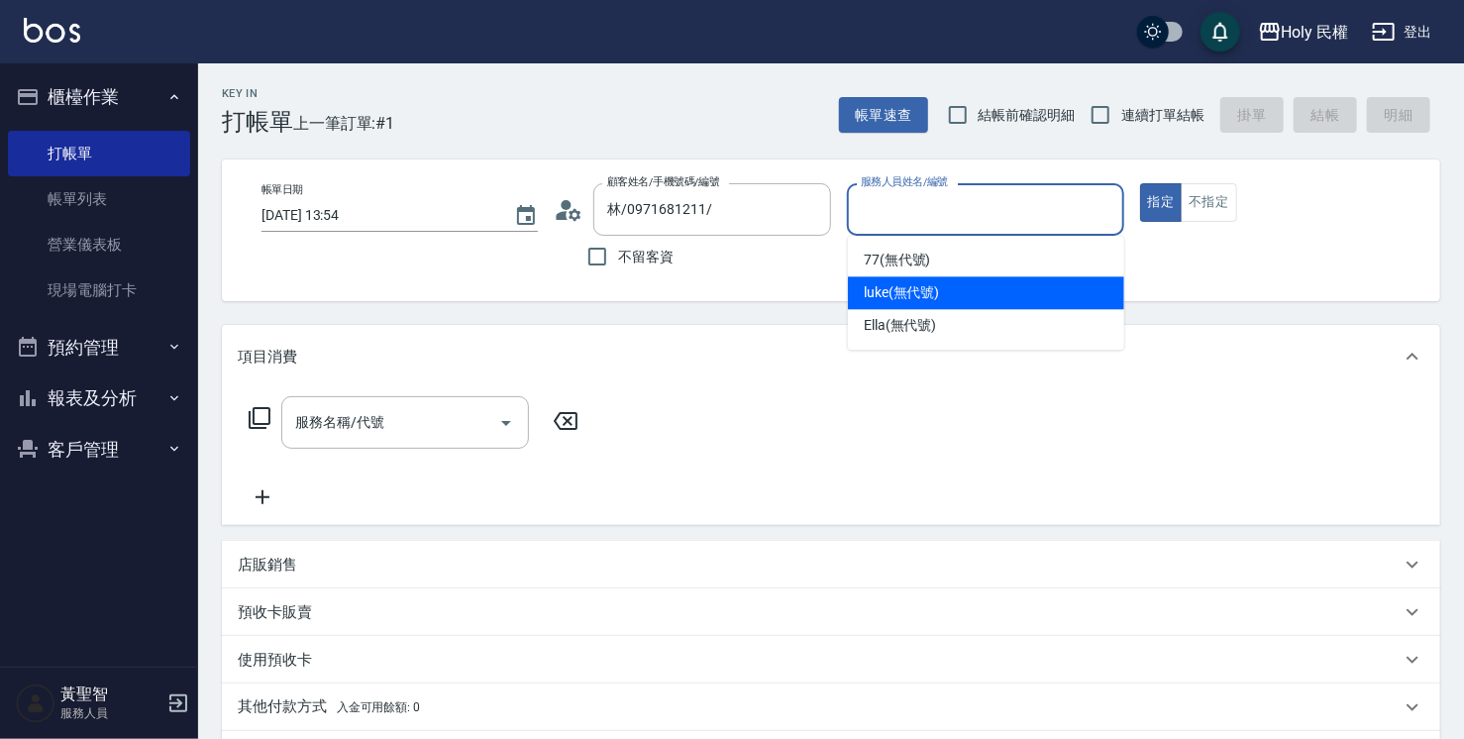
click at [893, 292] on span "luke (無代號)" at bounding box center [902, 292] width 76 height 21
type input "luke(無代號)"
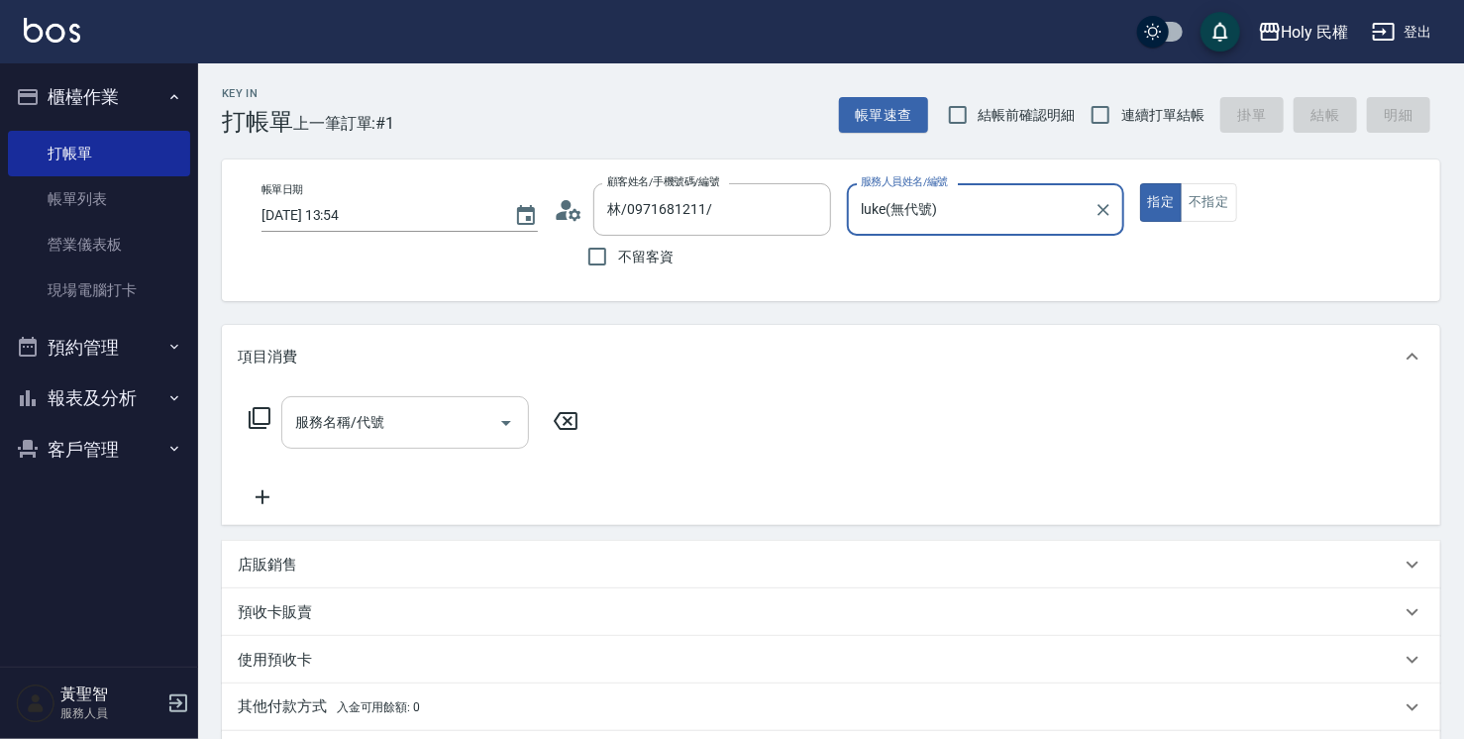
drag, startPoint x: 476, startPoint y: 402, endPoint x: 472, endPoint y: 422, distance: 20.4
click at [478, 402] on div "服務名稱/代號" at bounding box center [405, 422] width 248 height 53
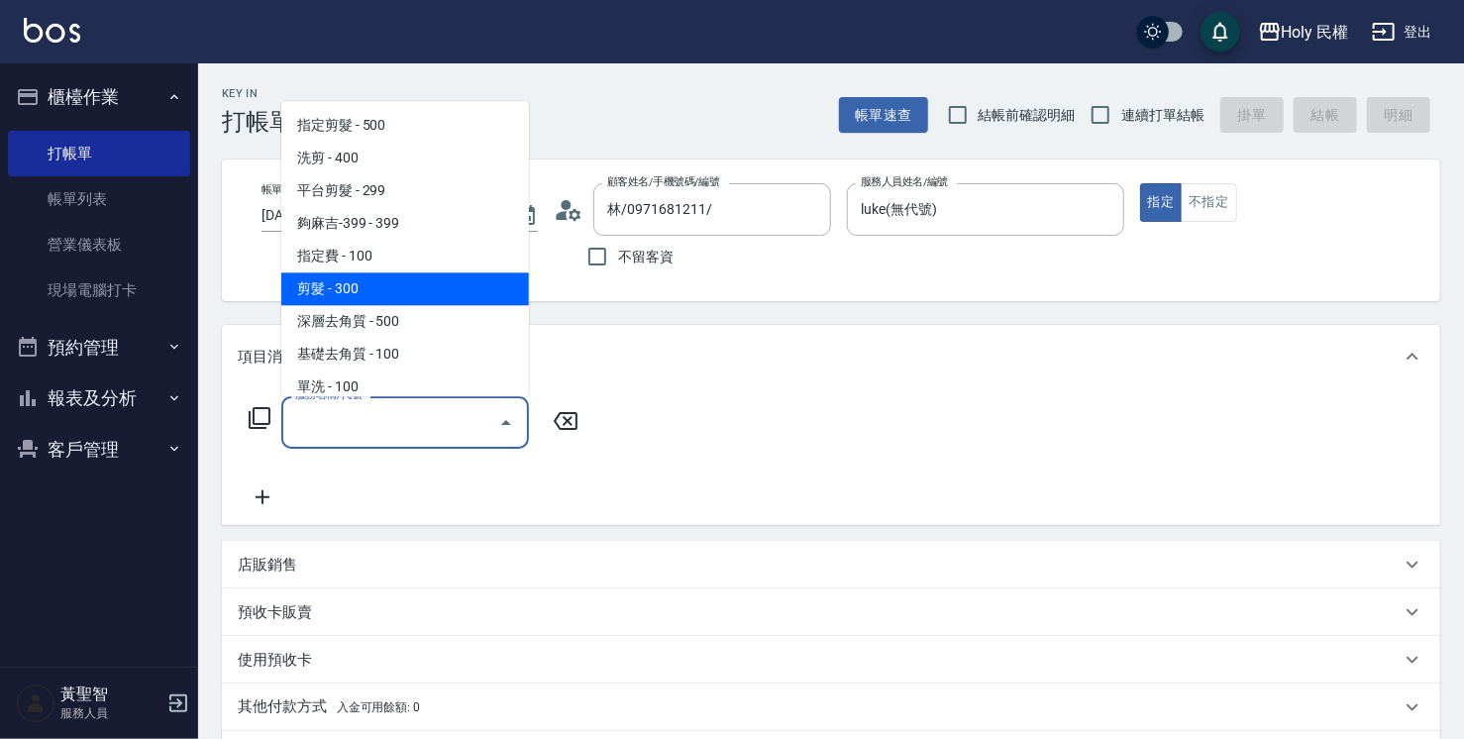
click at [357, 289] on span "剪髮 - 300" at bounding box center [405, 288] width 248 height 33
type input "剪髮(C02)"
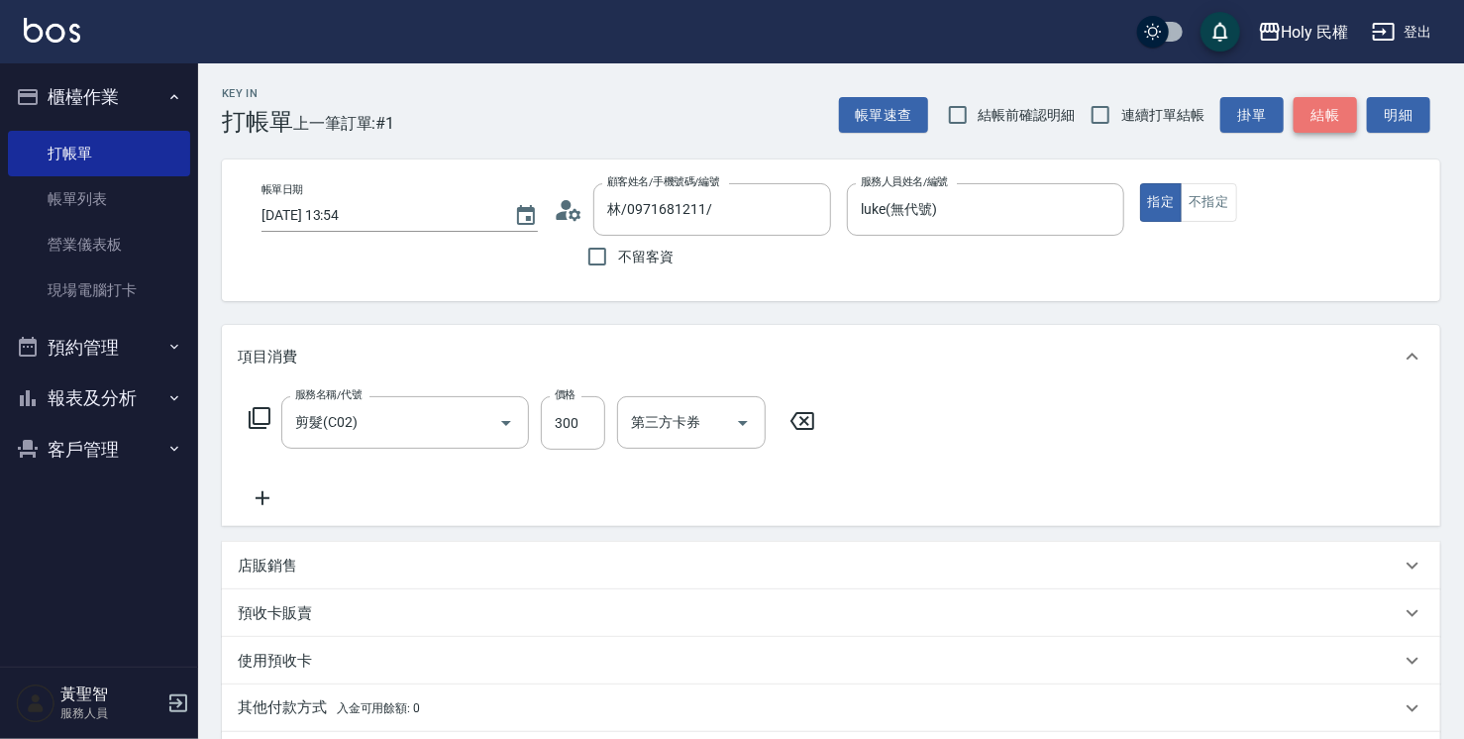
click at [1311, 123] on button "結帳" at bounding box center [1325, 115] width 63 height 37
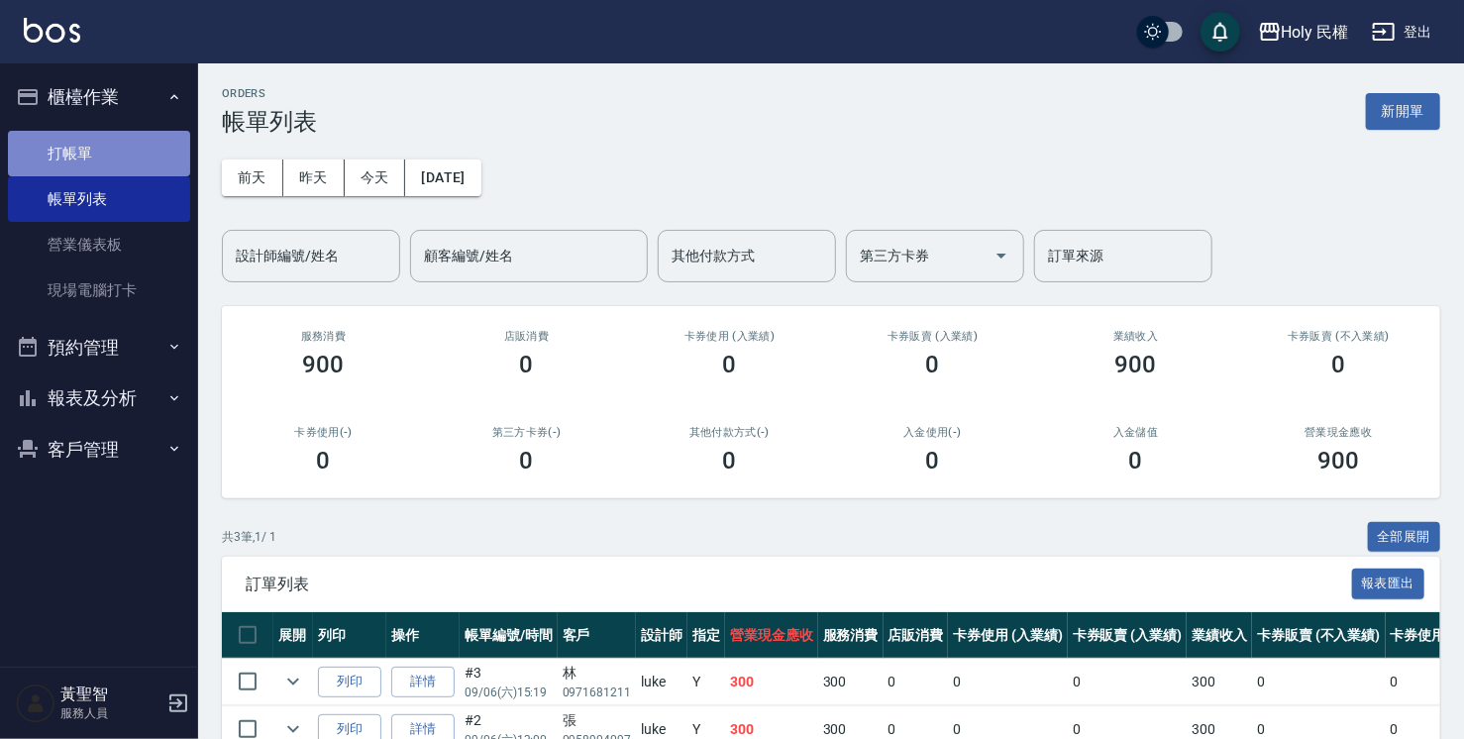
click at [87, 165] on link "打帳單" at bounding box center [99, 154] width 182 height 46
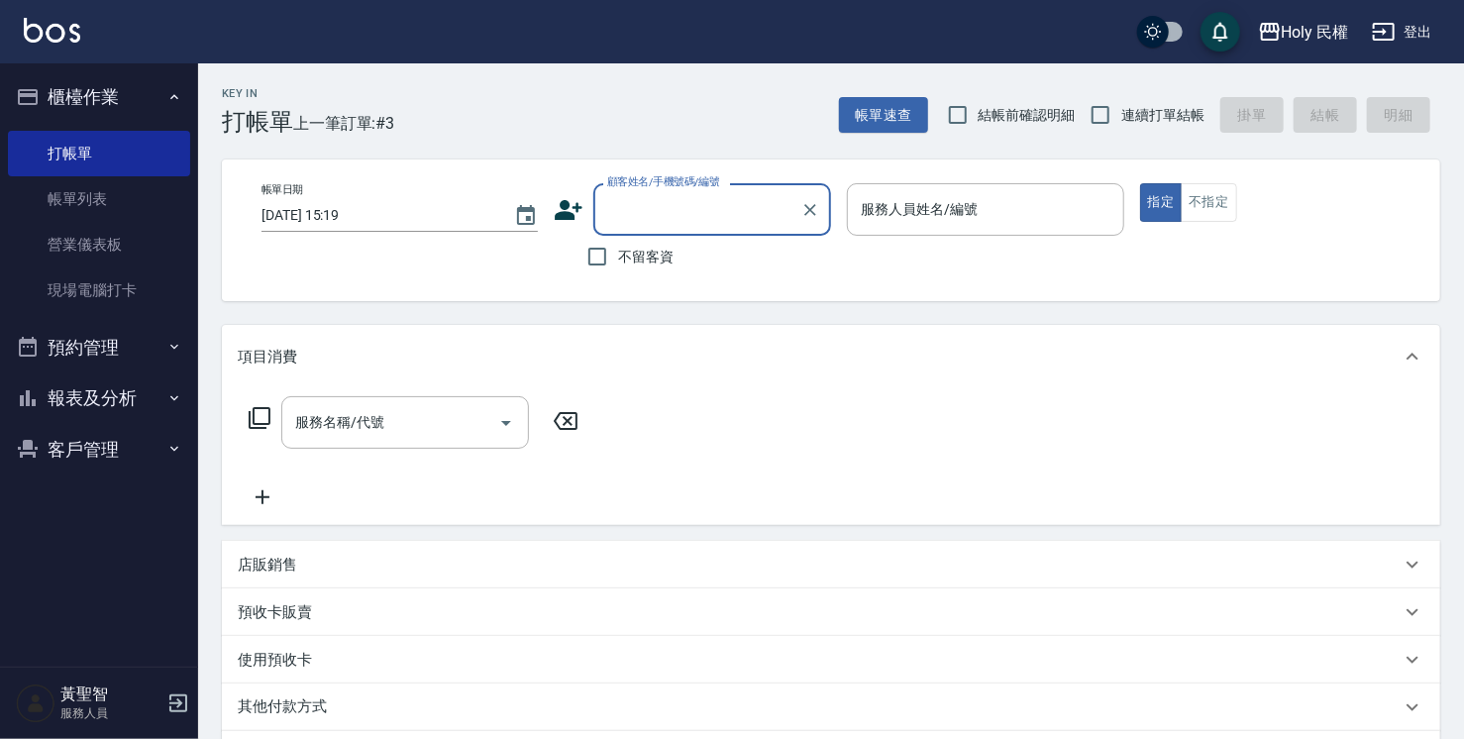
click at [648, 217] on input "顧客姓名/手機號碼/編號" at bounding box center [697, 209] width 190 height 35
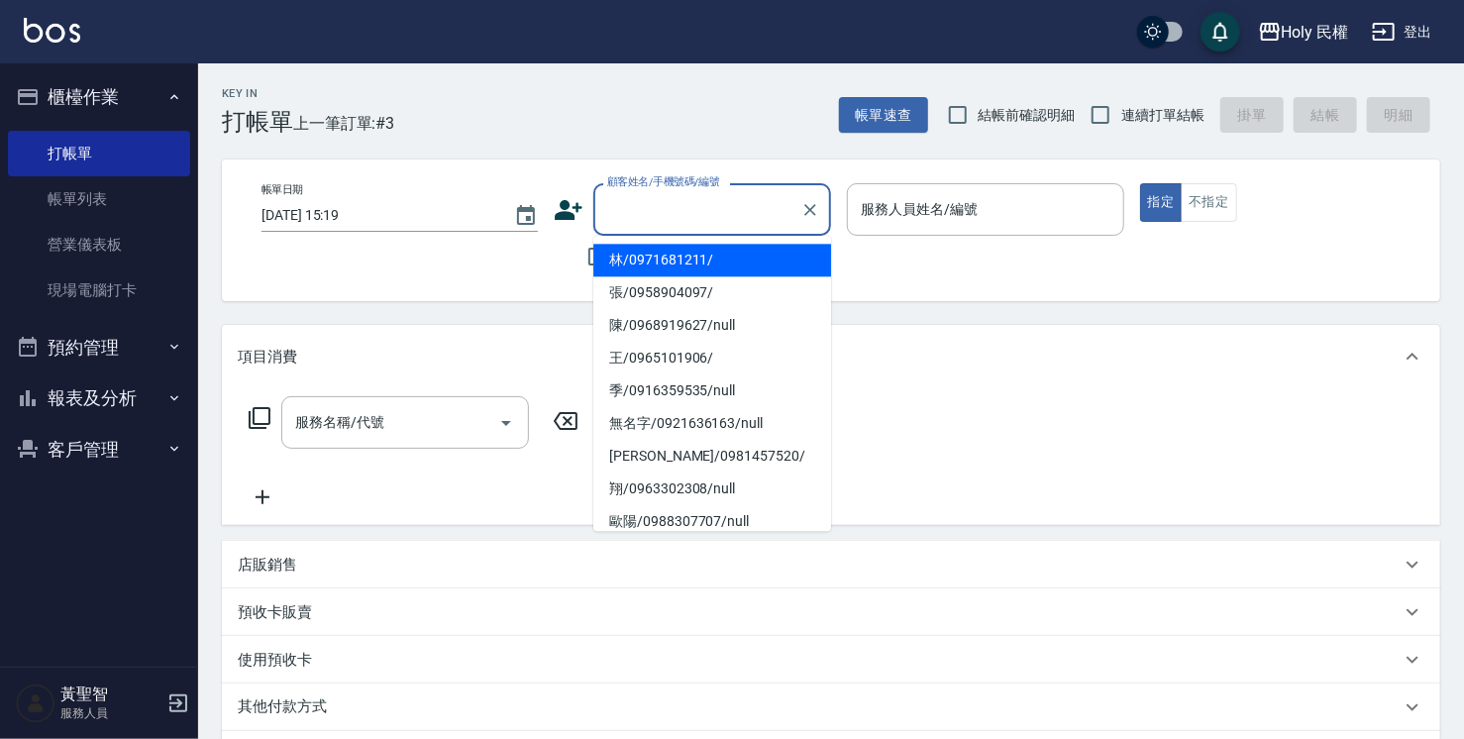
type input "j"
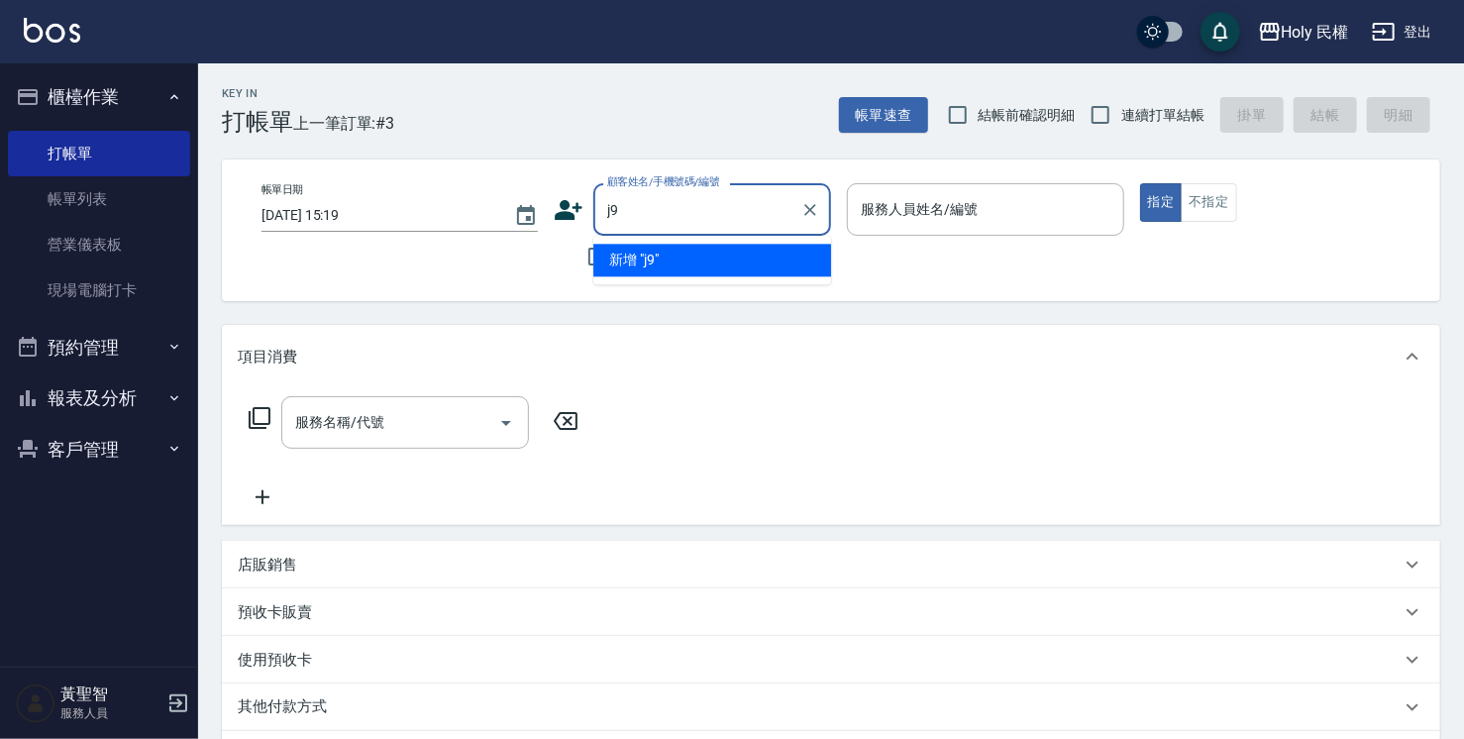
type input "j"
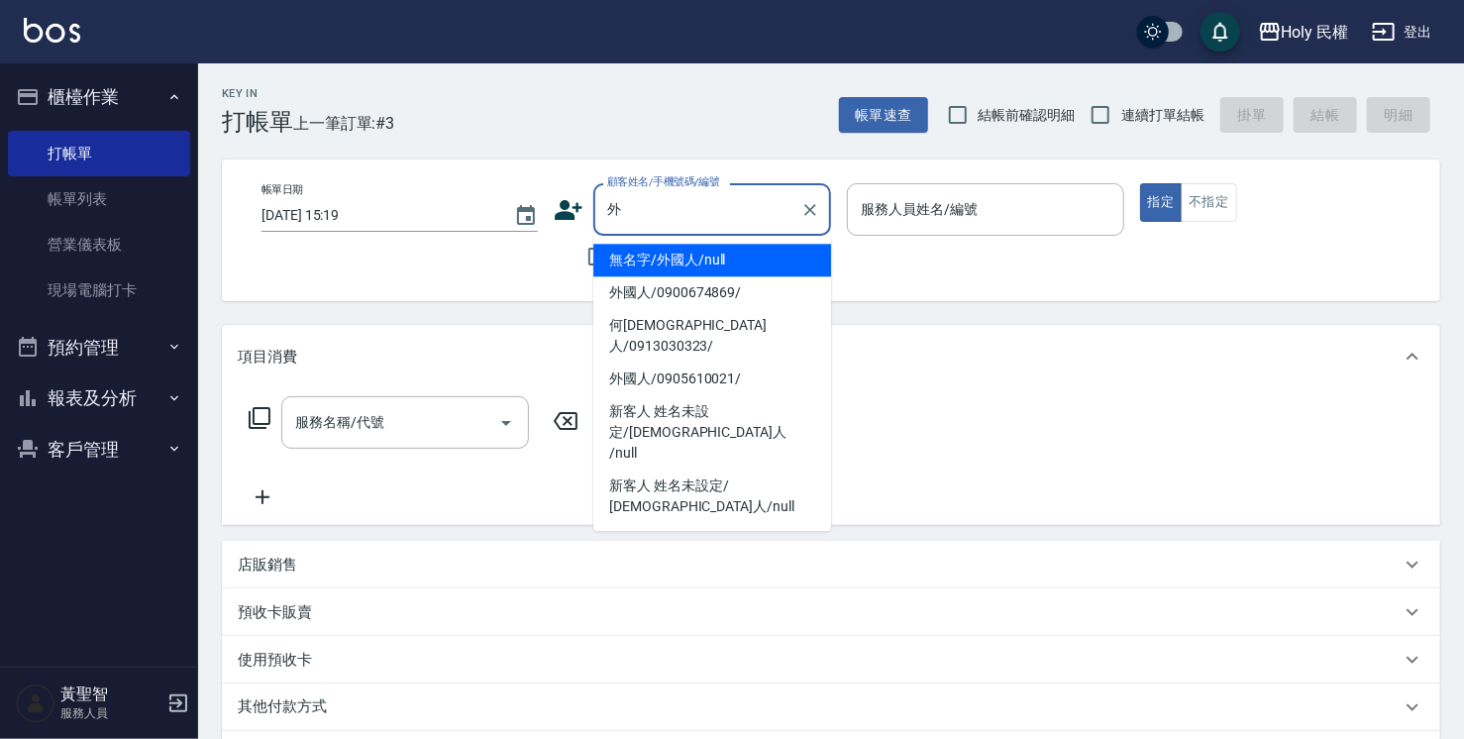
click at [678, 260] on li "無名字/外國人/null" at bounding box center [712, 260] width 238 height 33
type input "無名字/外國人/null"
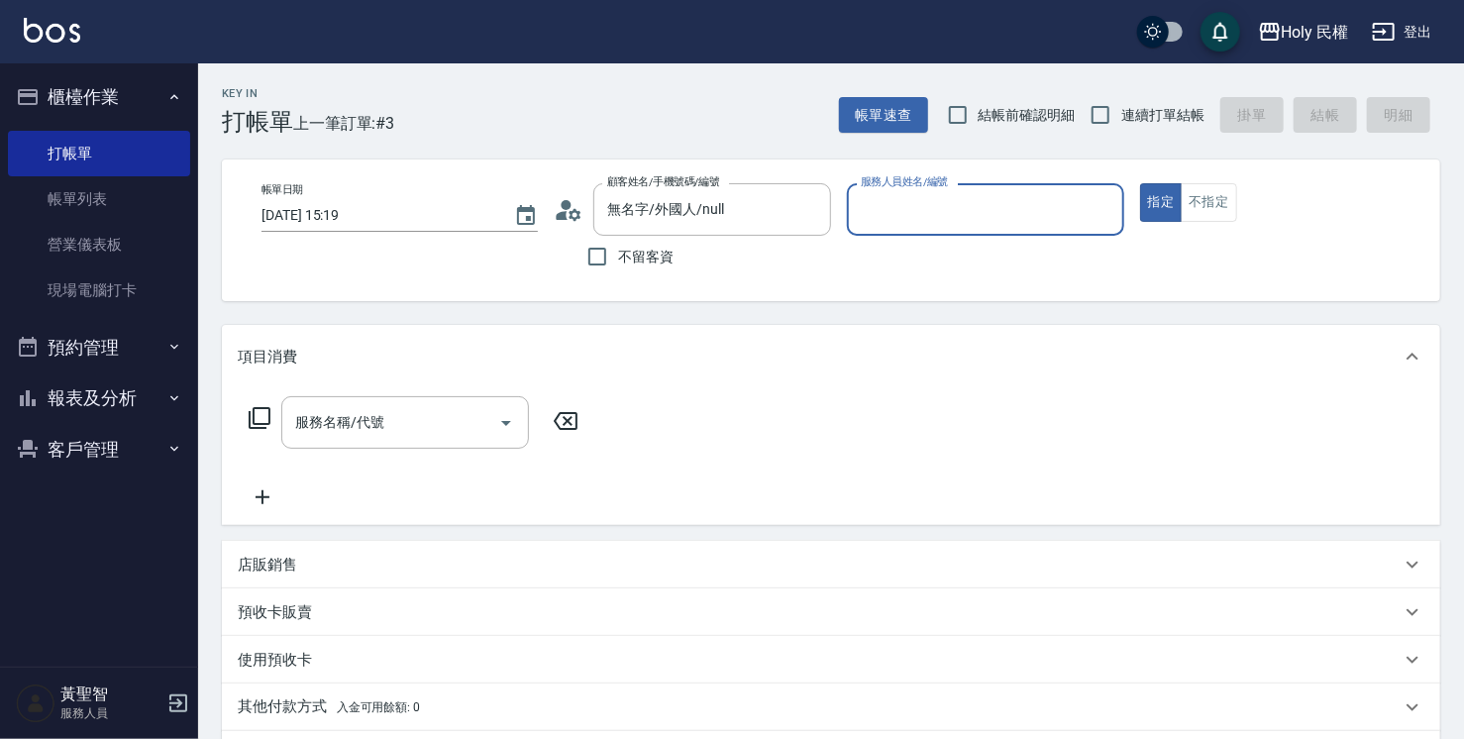
click at [883, 211] on input "服務人員姓名/編號" at bounding box center [985, 209] width 259 height 35
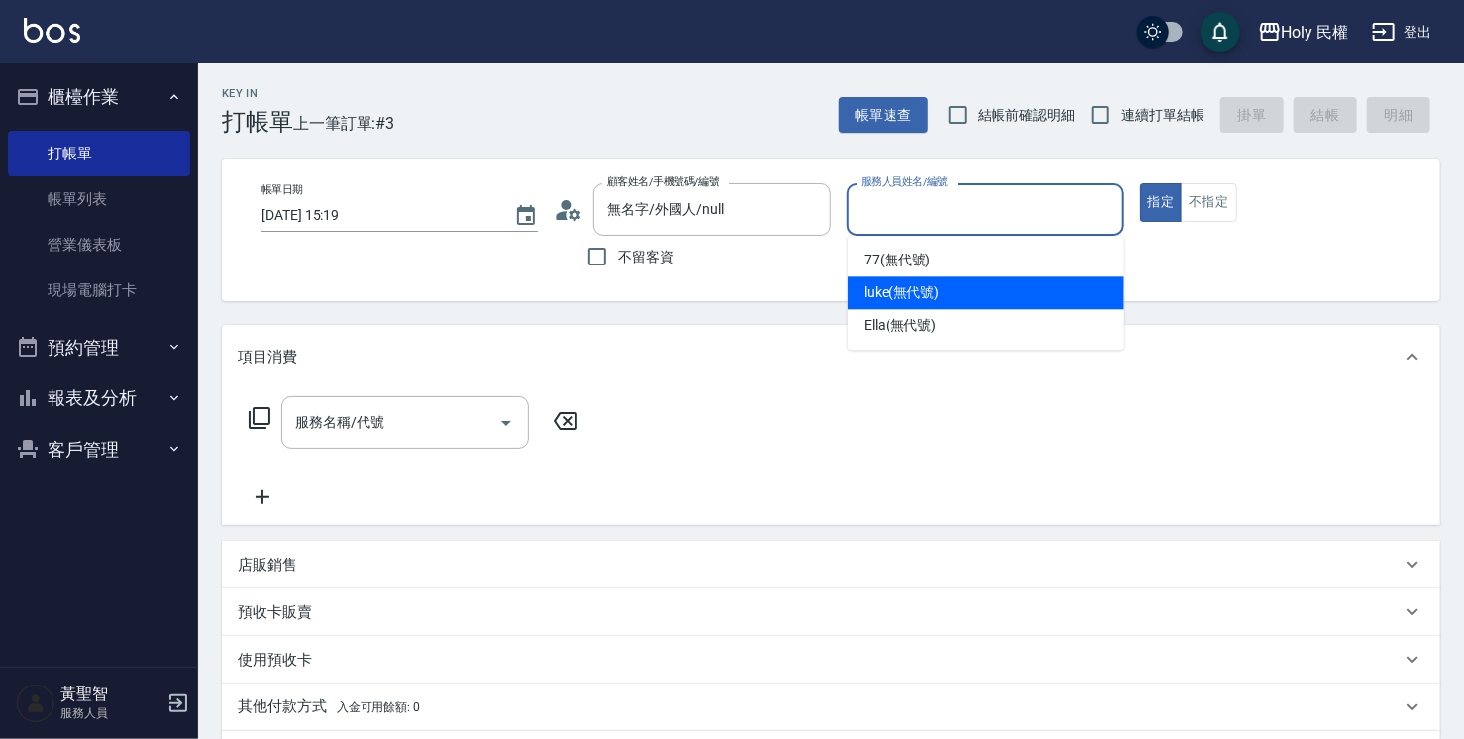
click at [1006, 303] on div "luke (無代號)" at bounding box center [986, 292] width 276 height 33
type input "luke(無代號)"
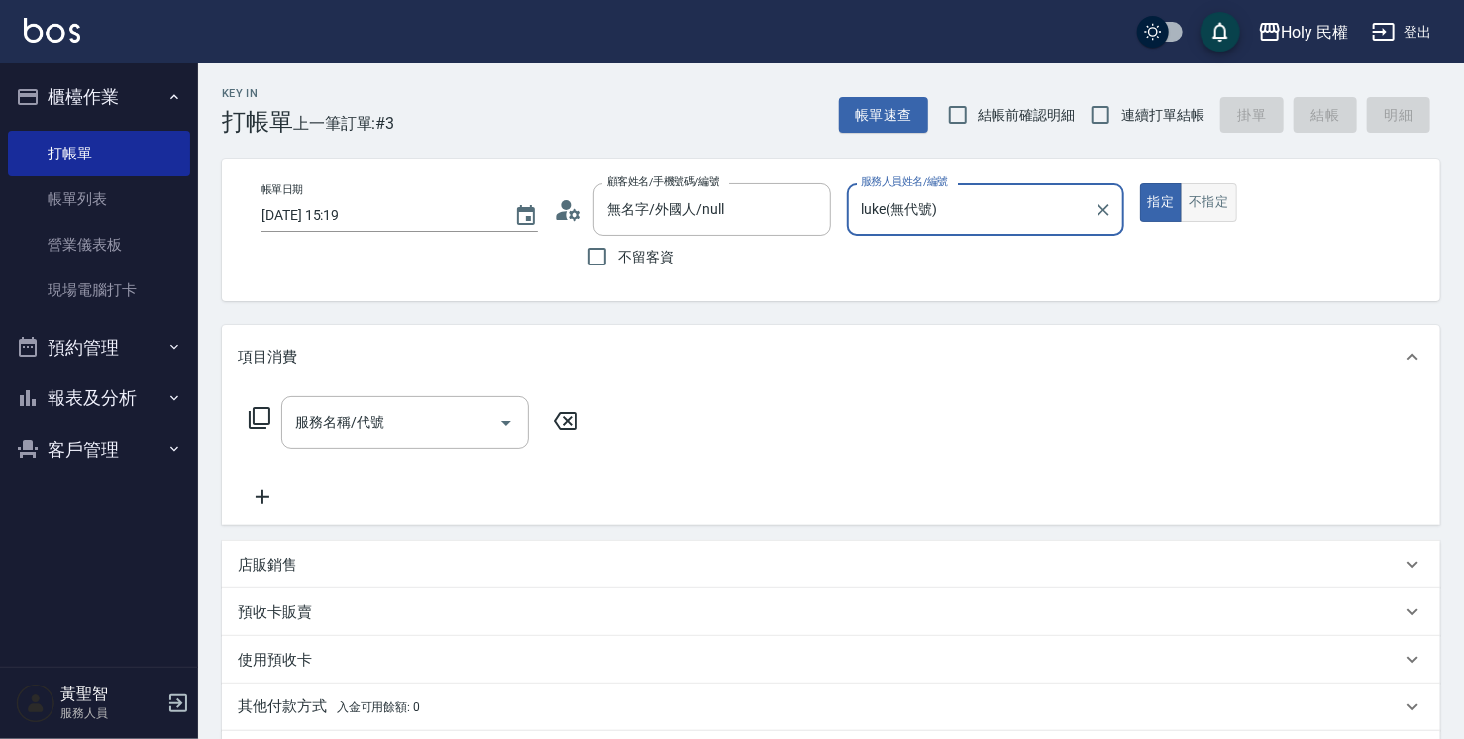
click at [1219, 211] on button "不指定" at bounding box center [1208, 202] width 55 height 39
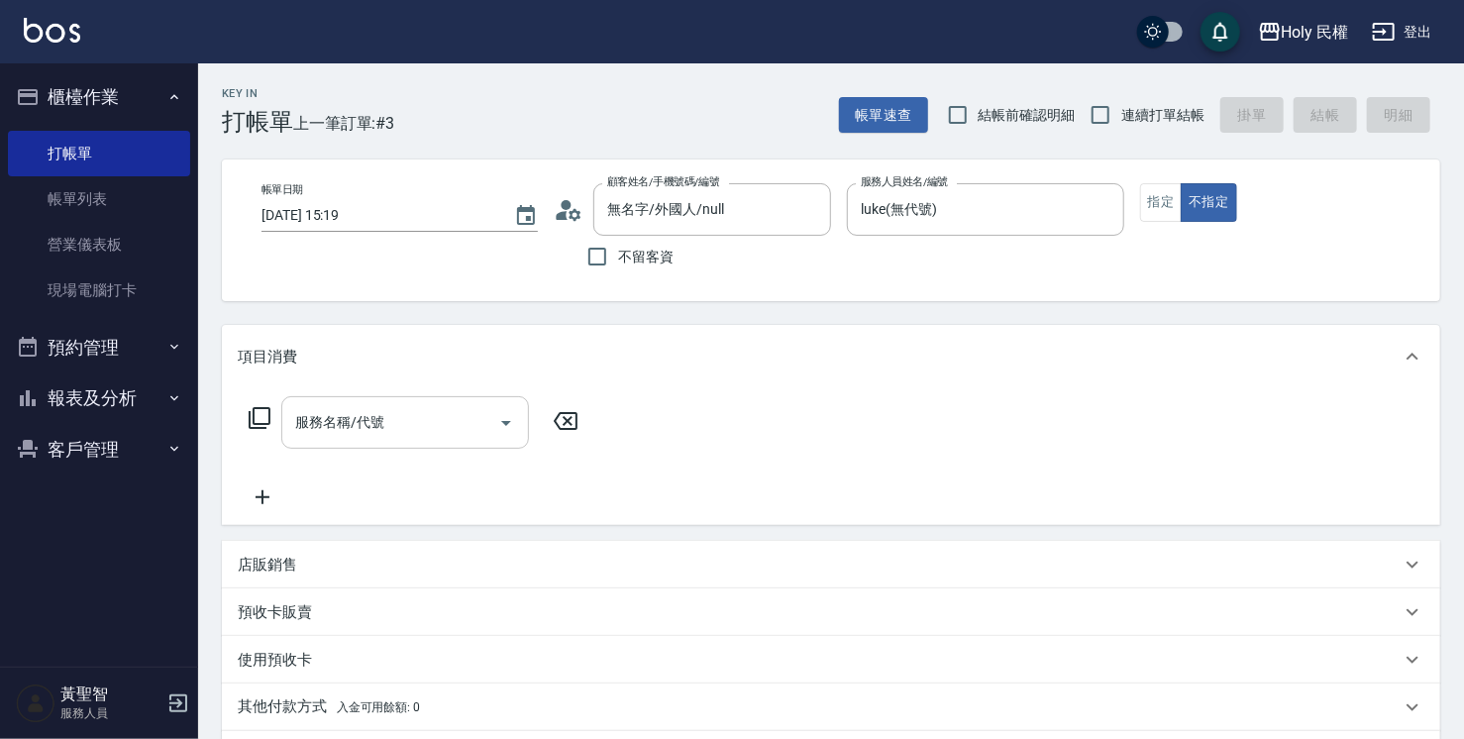
click at [461, 430] on input "服務名稱/代號" at bounding box center [390, 422] width 200 height 35
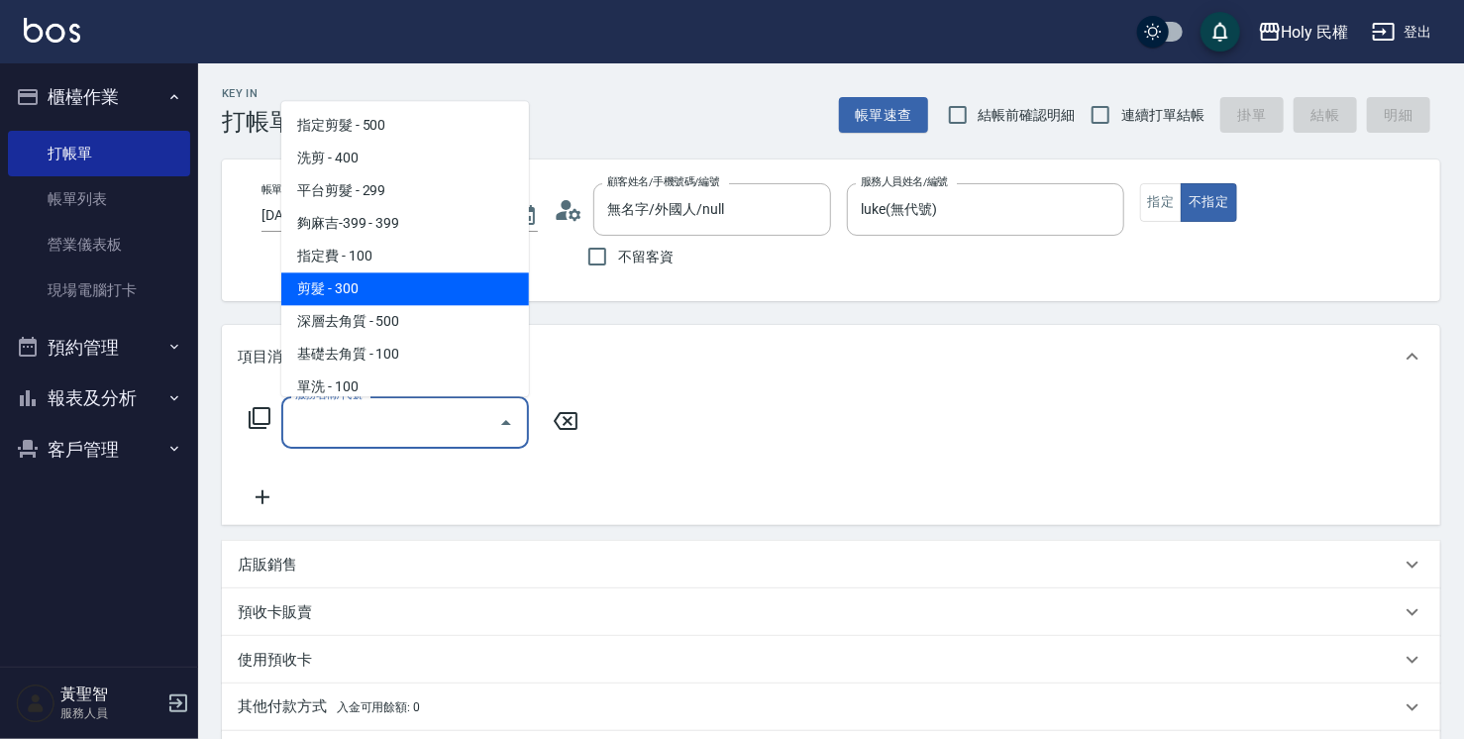
click at [387, 295] on span "剪髮 - 300" at bounding box center [405, 288] width 248 height 33
type input "剪髮(C02)"
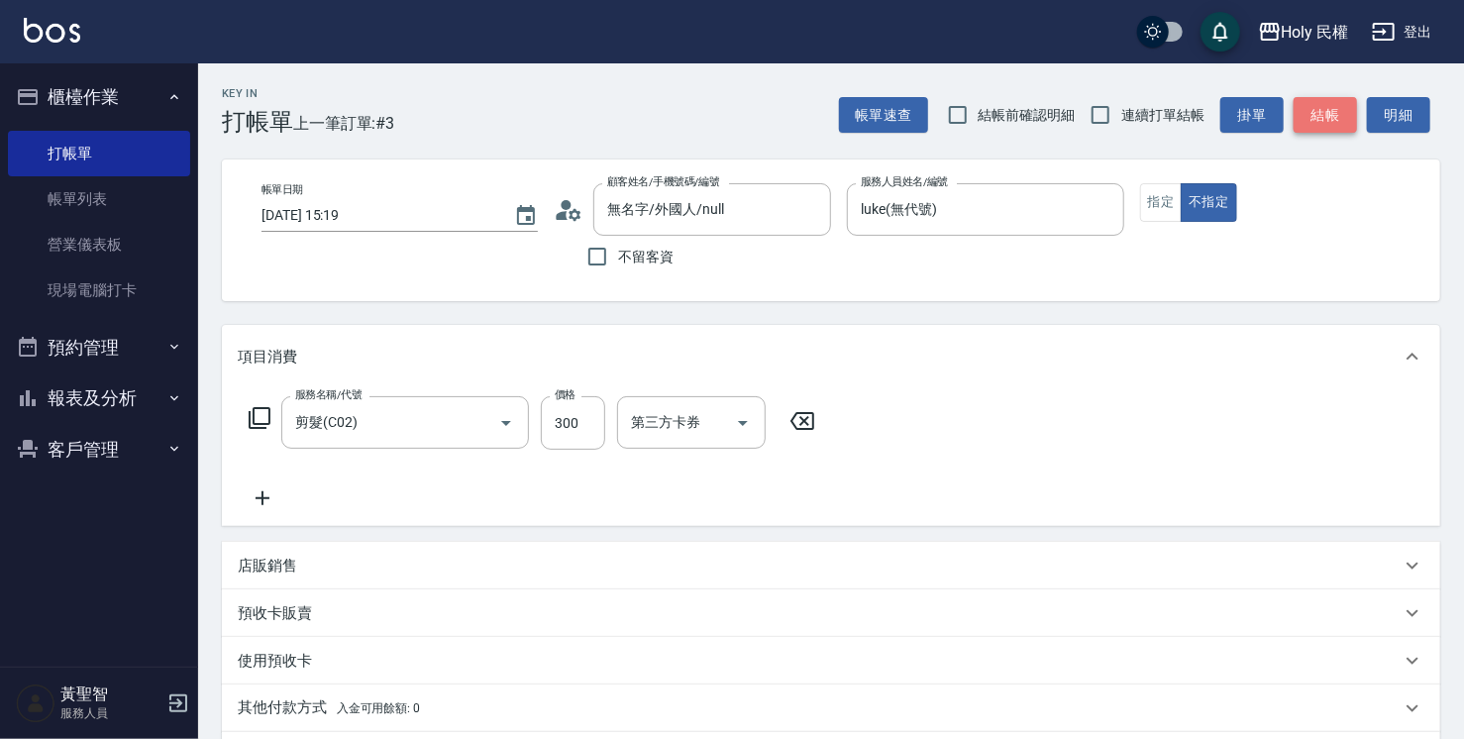
click at [1334, 109] on button "結帳" at bounding box center [1325, 115] width 63 height 37
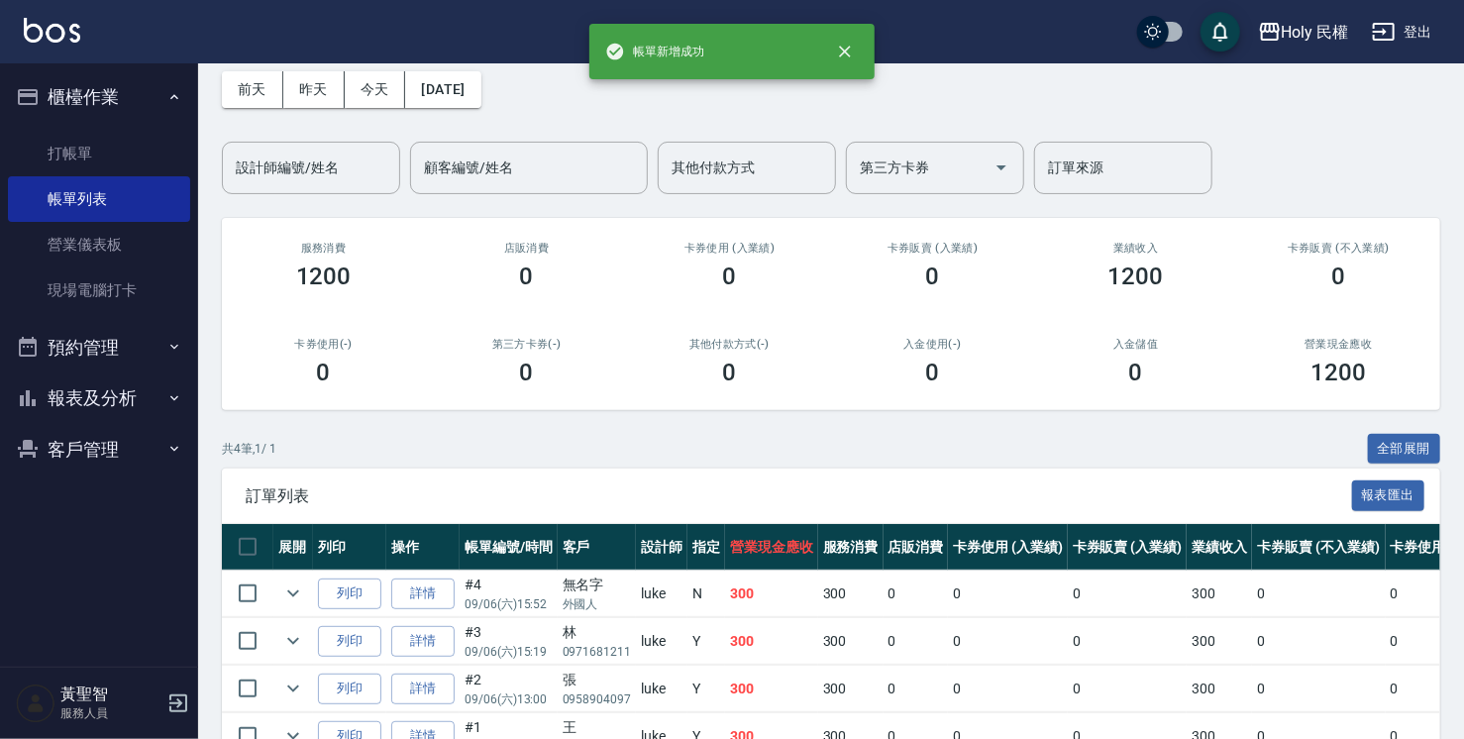
scroll to position [200, 0]
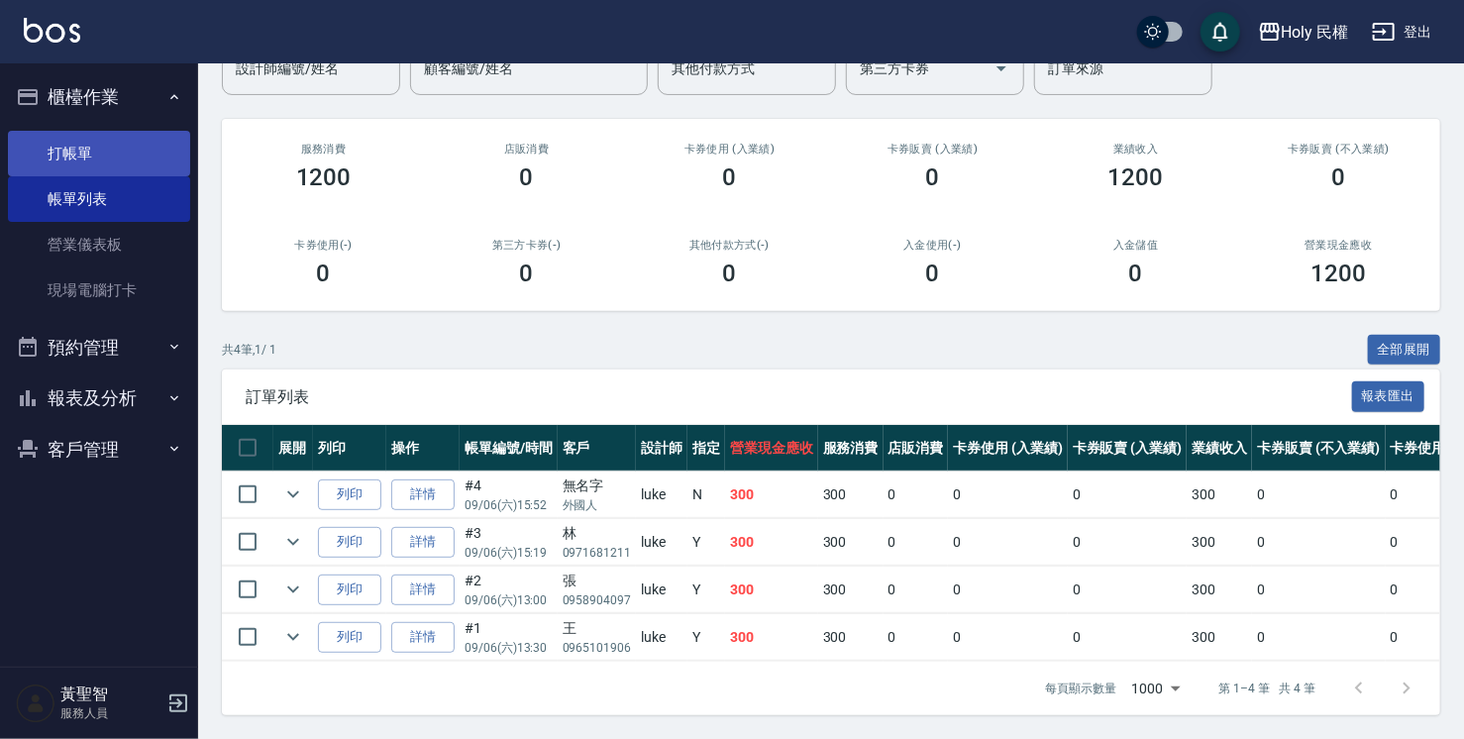
click at [62, 162] on link "打帳單" at bounding box center [99, 154] width 182 height 46
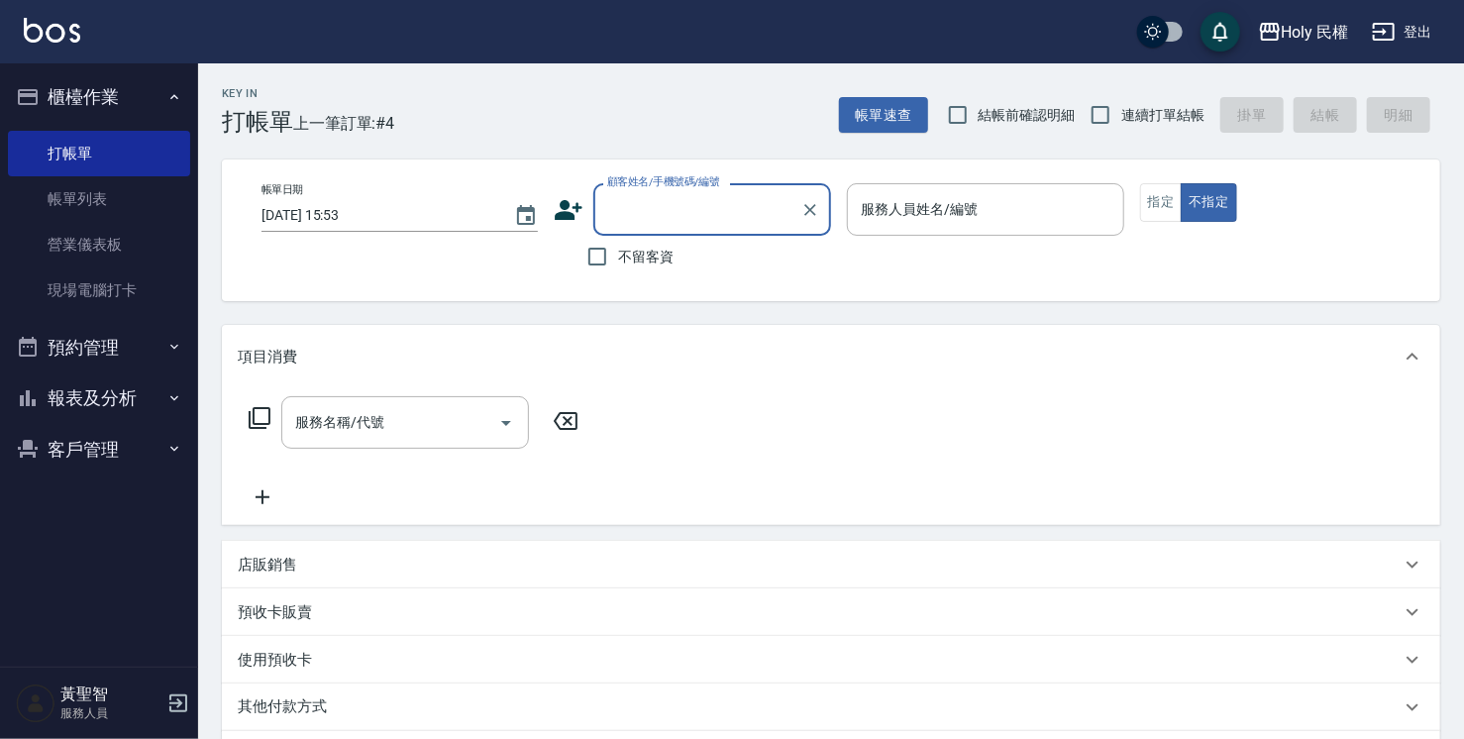
type input "ㄢ"
click at [683, 257] on li "許/0939724626/" at bounding box center [712, 260] width 238 height 33
type input "許/0939724626/"
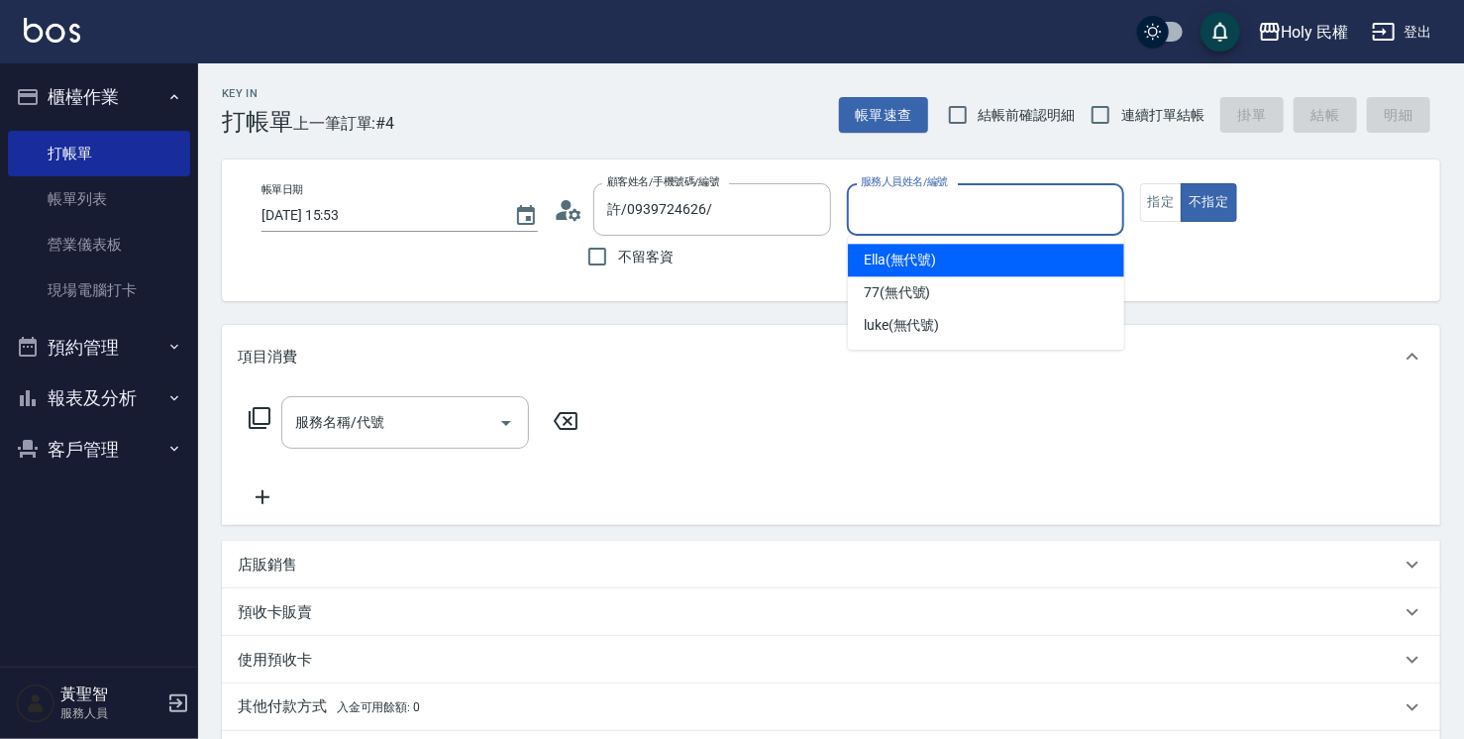
click at [963, 217] on input "服務人員姓名/編號" at bounding box center [985, 209] width 259 height 35
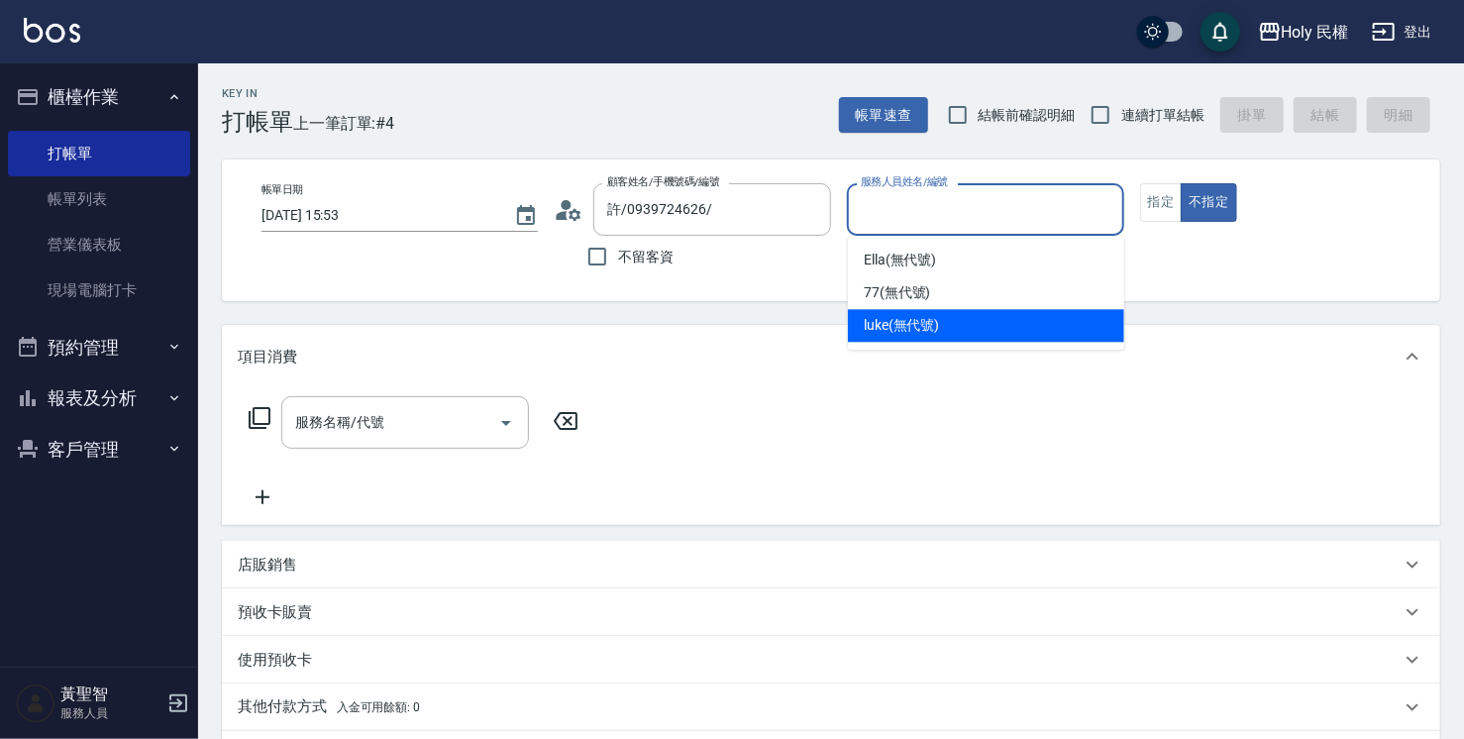
click at [943, 323] on div "luke (無代號)" at bounding box center [986, 325] width 276 height 33
type input "luke(無代號)"
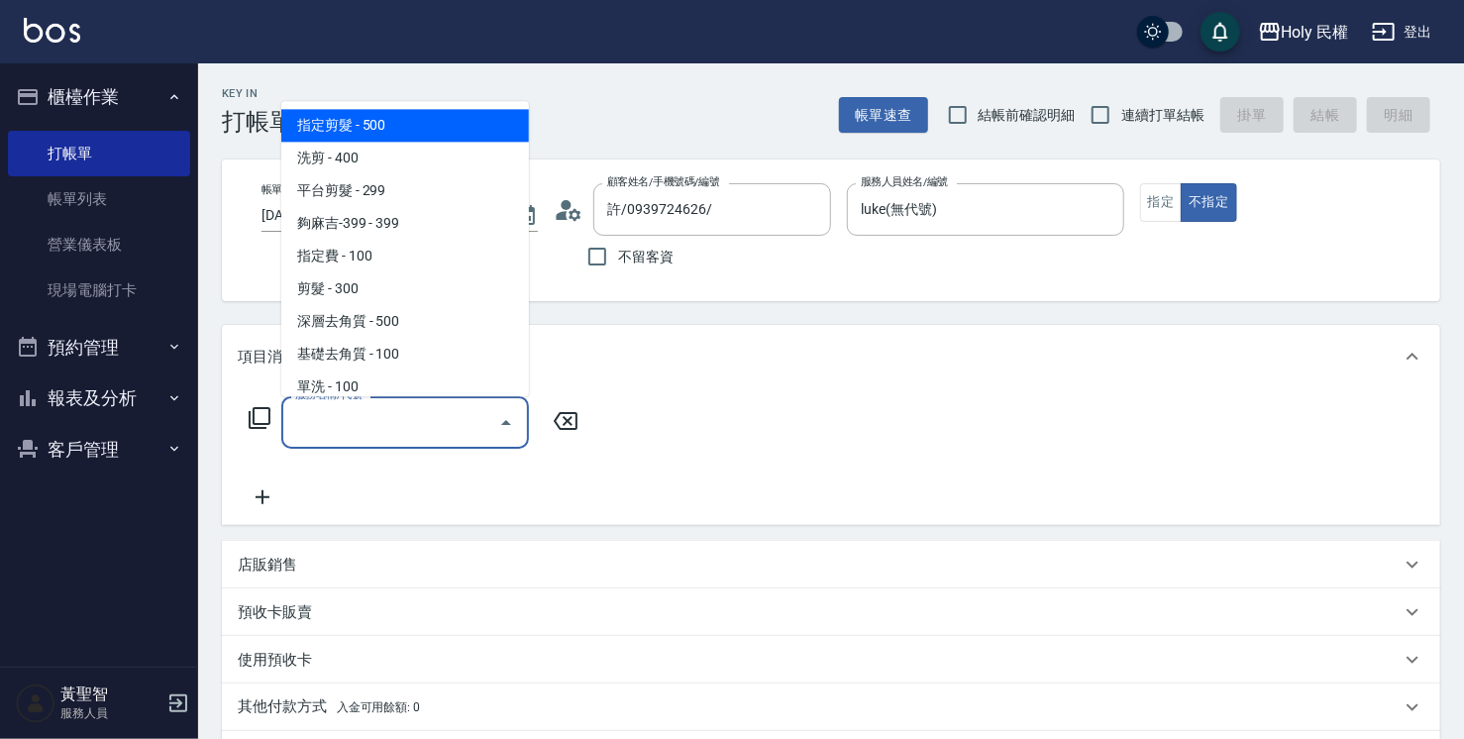
click at [440, 427] on input "服務名稱/代號" at bounding box center [390, 422] width 200 height 35
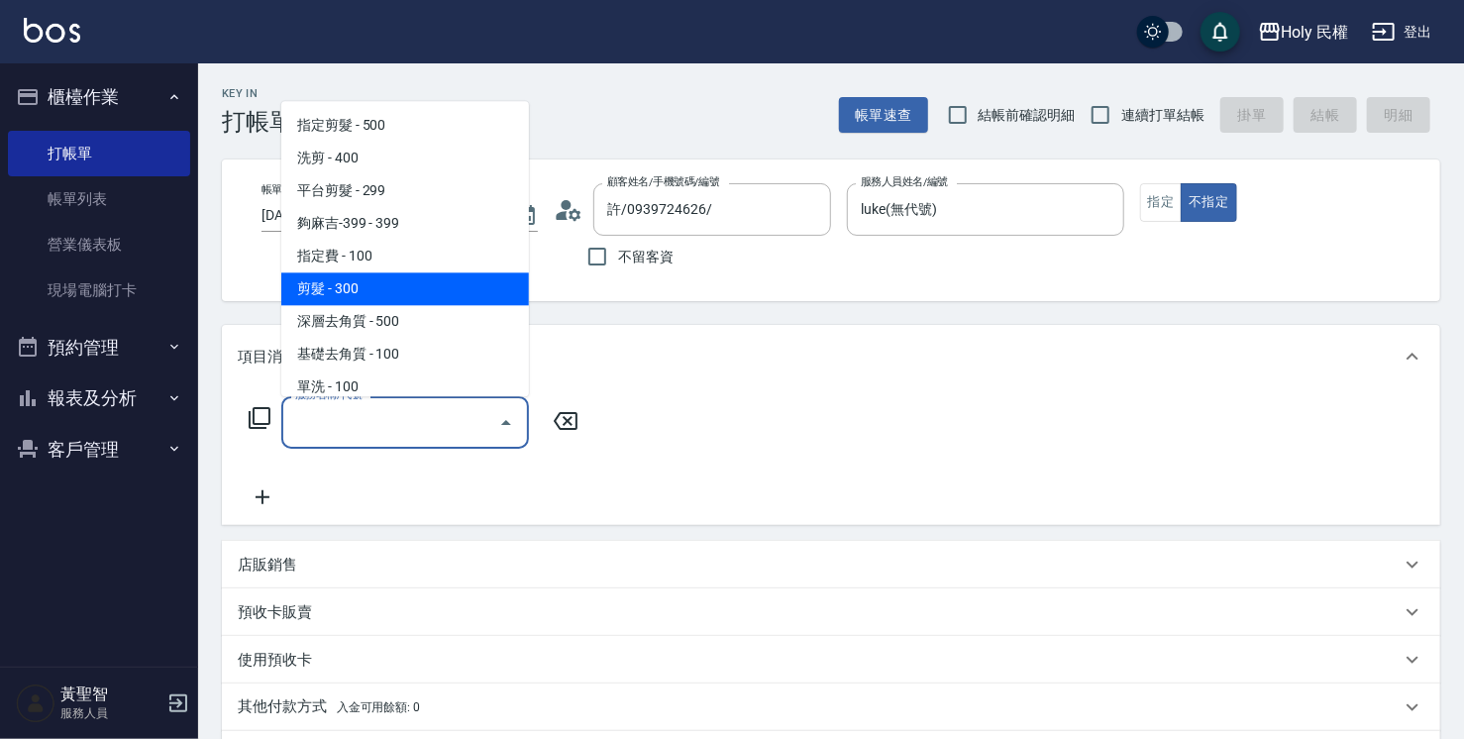
click at [378, 287] on span "剪髮 - 300" at bounding box center [405, 288] width 248 height 33
type input "剪髮(C02)"
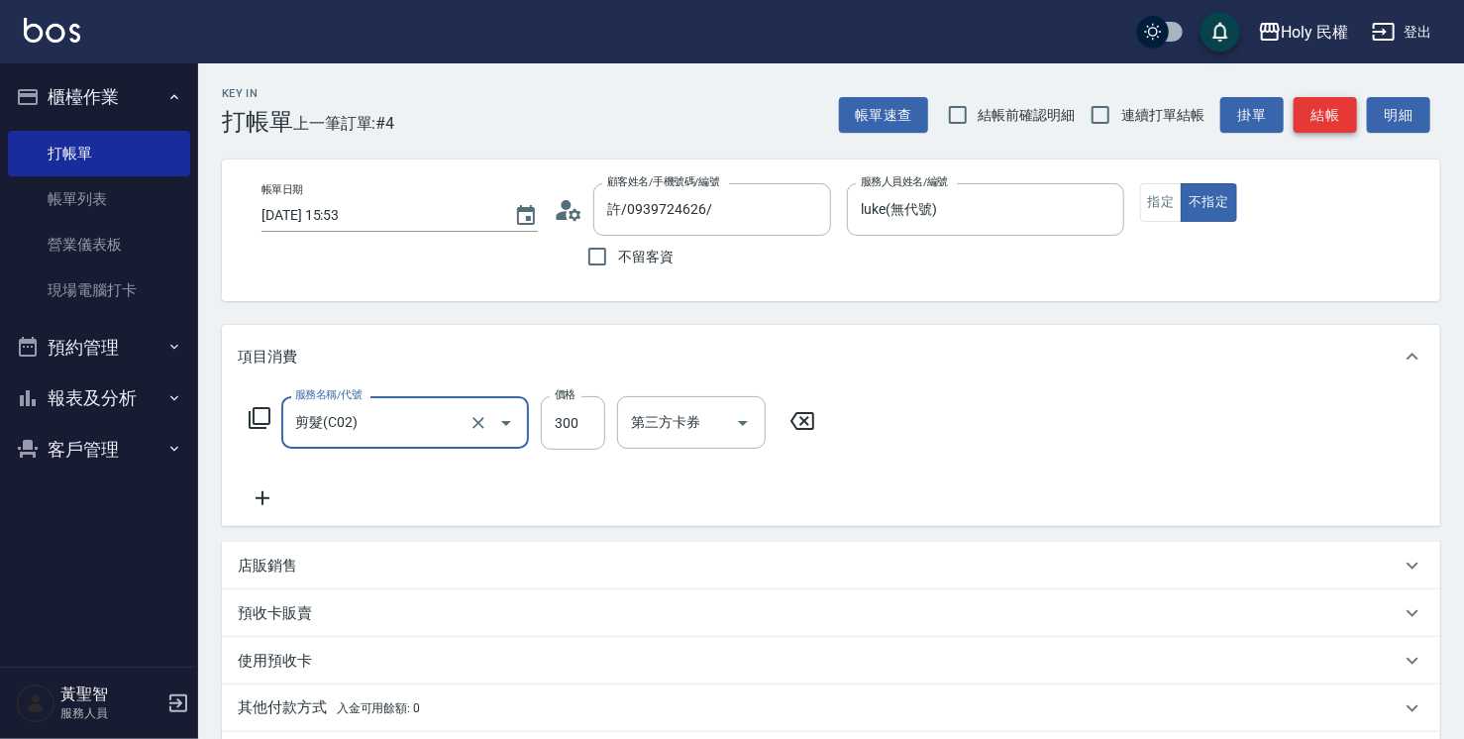
click at [1320, 118] on button "結帳" at bounding box center [1325, 115] width 63 height 37
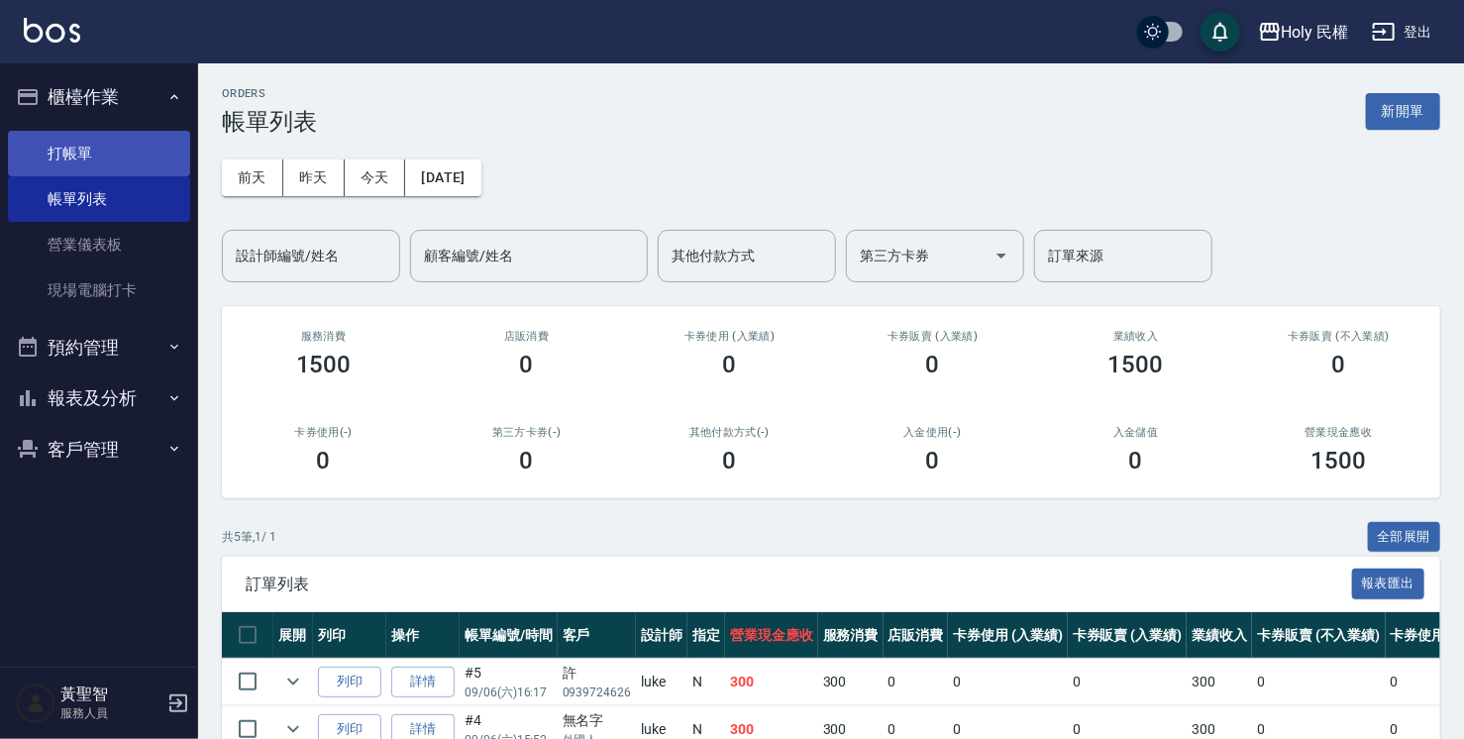
click at [95, 159] on link "打帳單" at bounding box center [99, 154] width 182 height 46
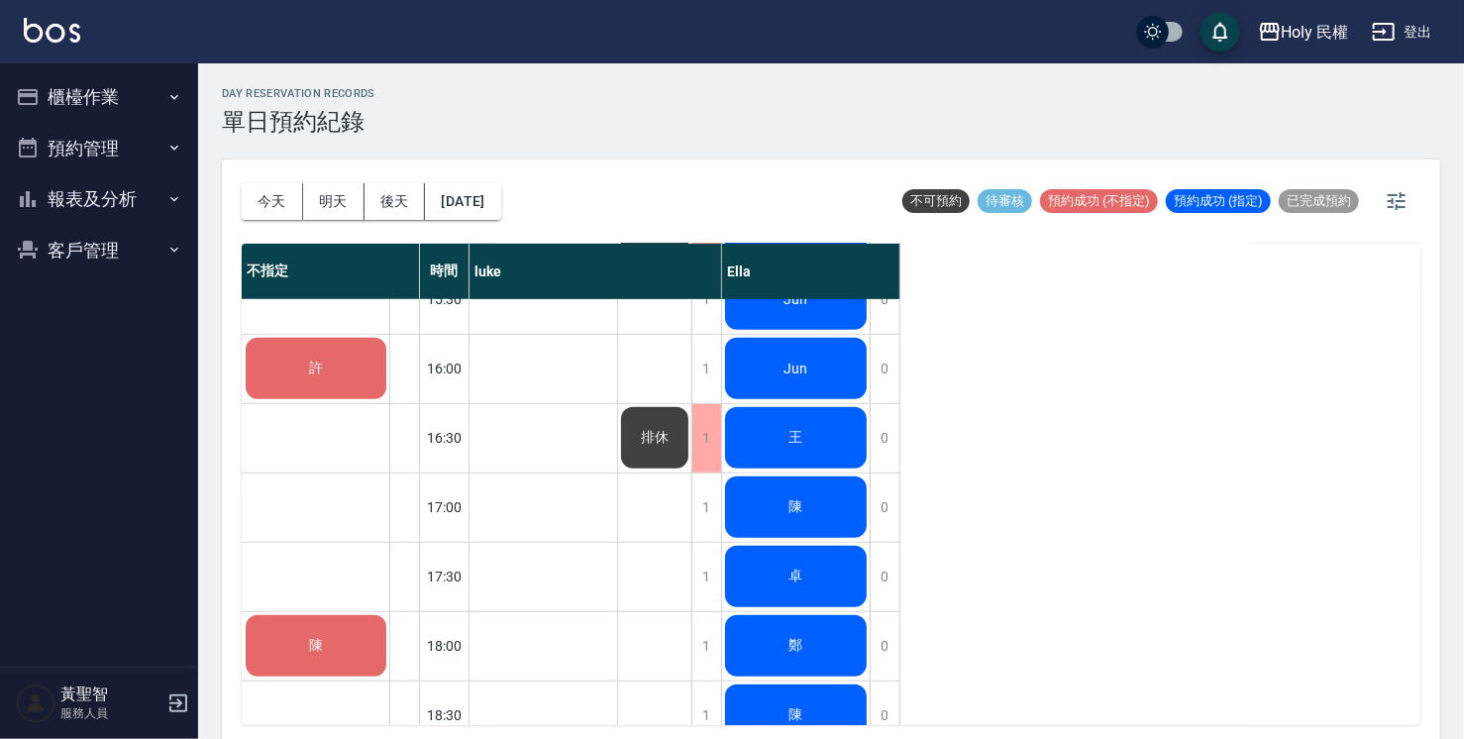
scroll to position [495, 0]
